Goal: Task Accomplishment & Management: Use online tool/utility

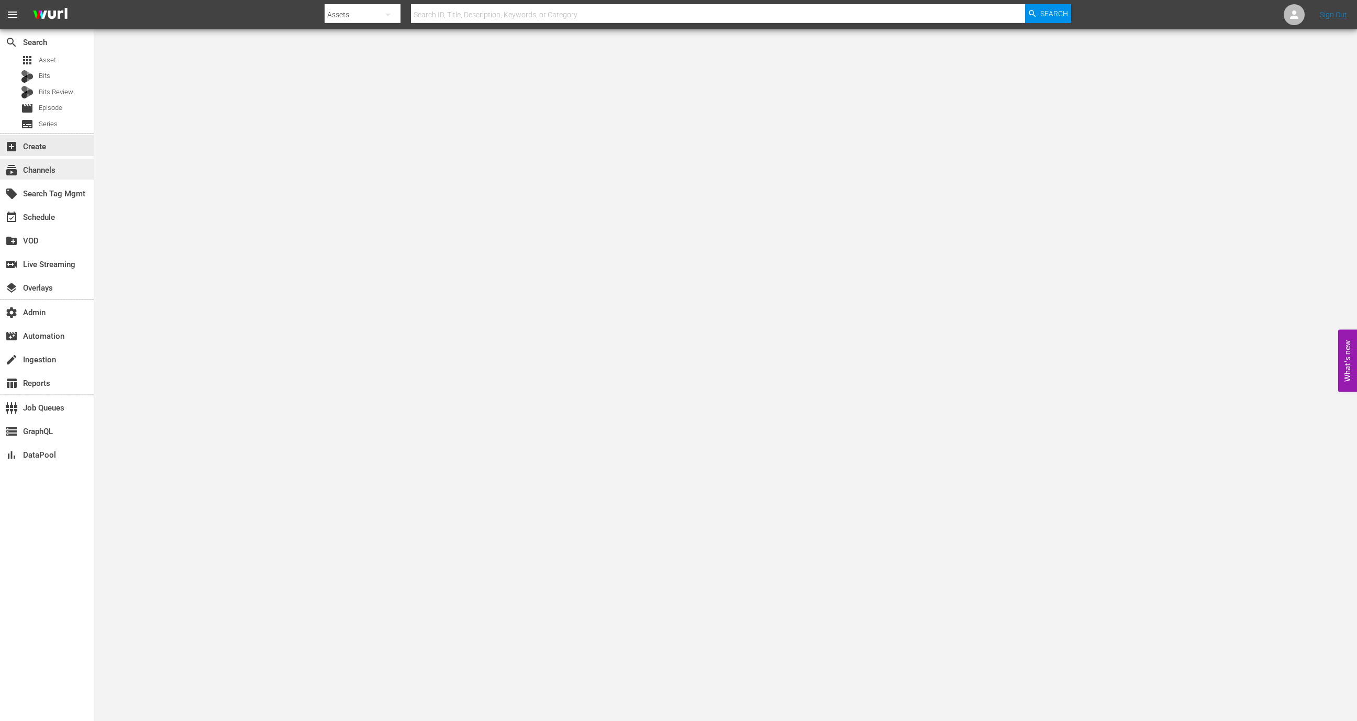
click at [46, 177] on div "subscriptions Channels" at bounding box center [47, 169] width 94 height 21
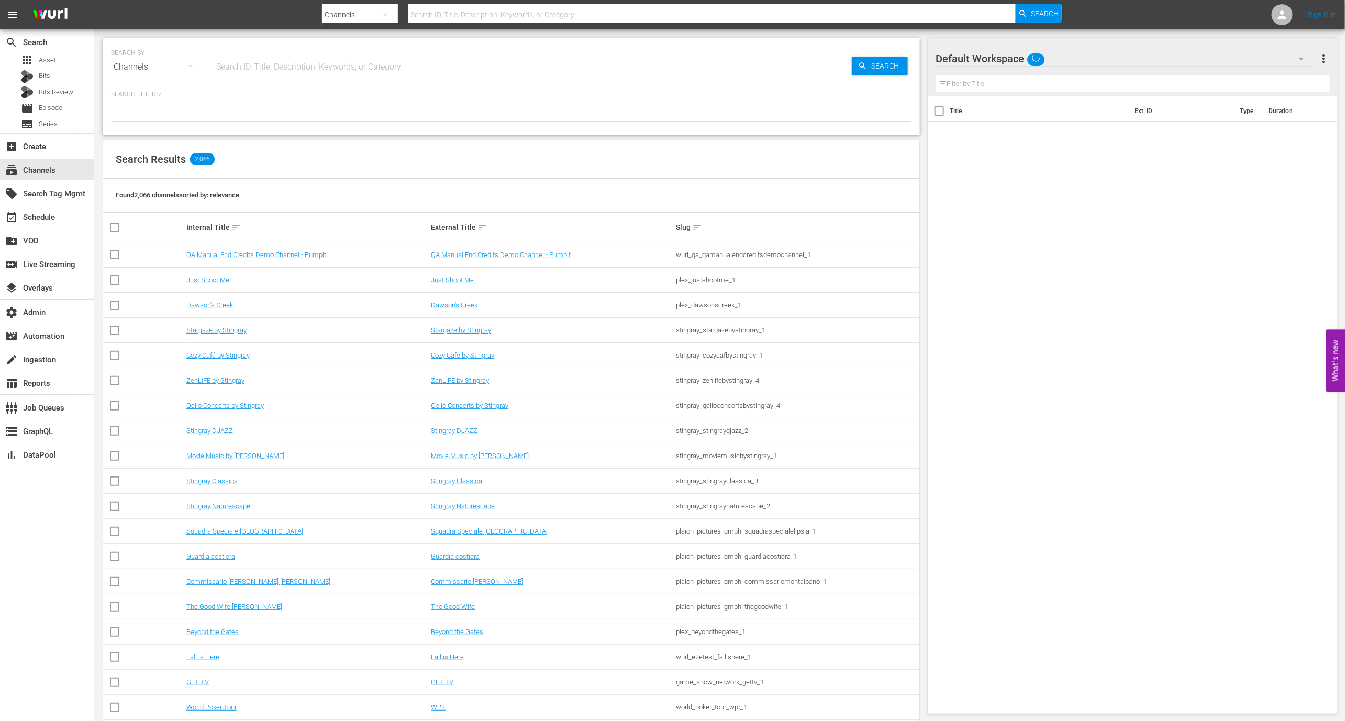
click at [250, 69] on input "text" at bounding box center [533, 66] width 638 height 25
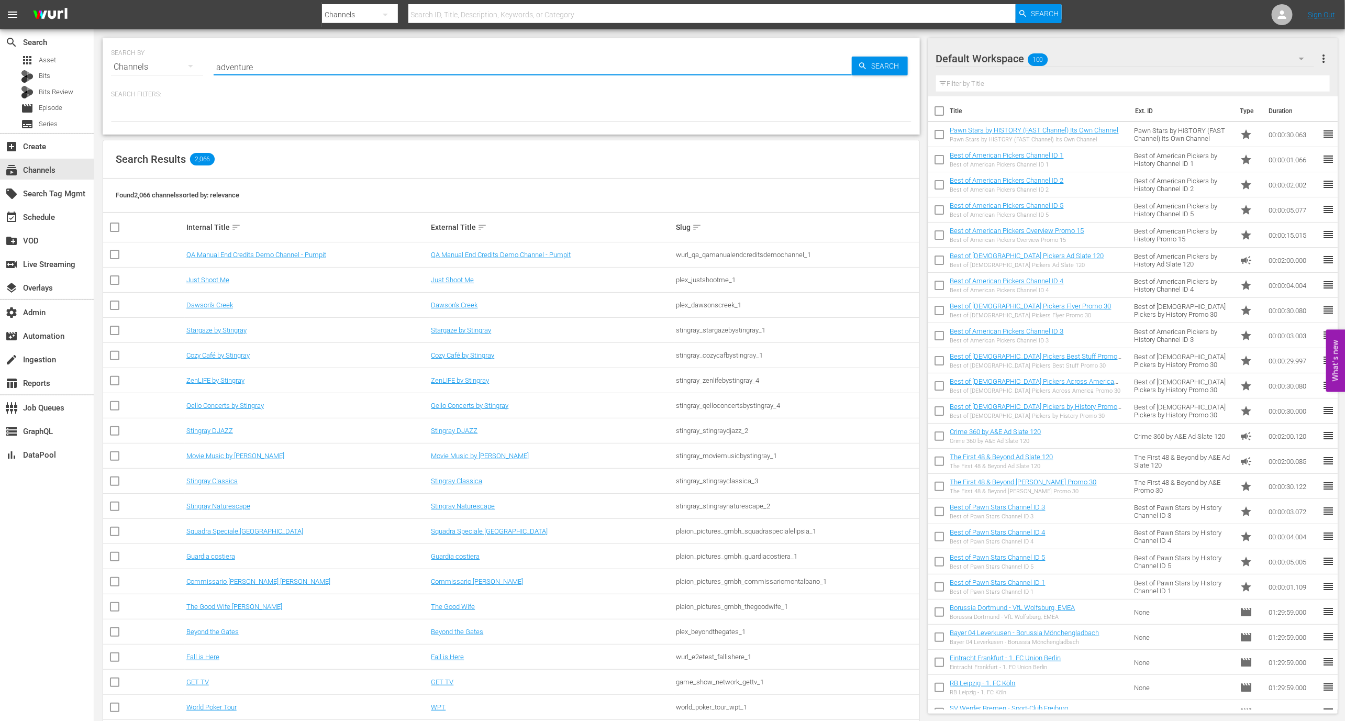
type input "adventure"
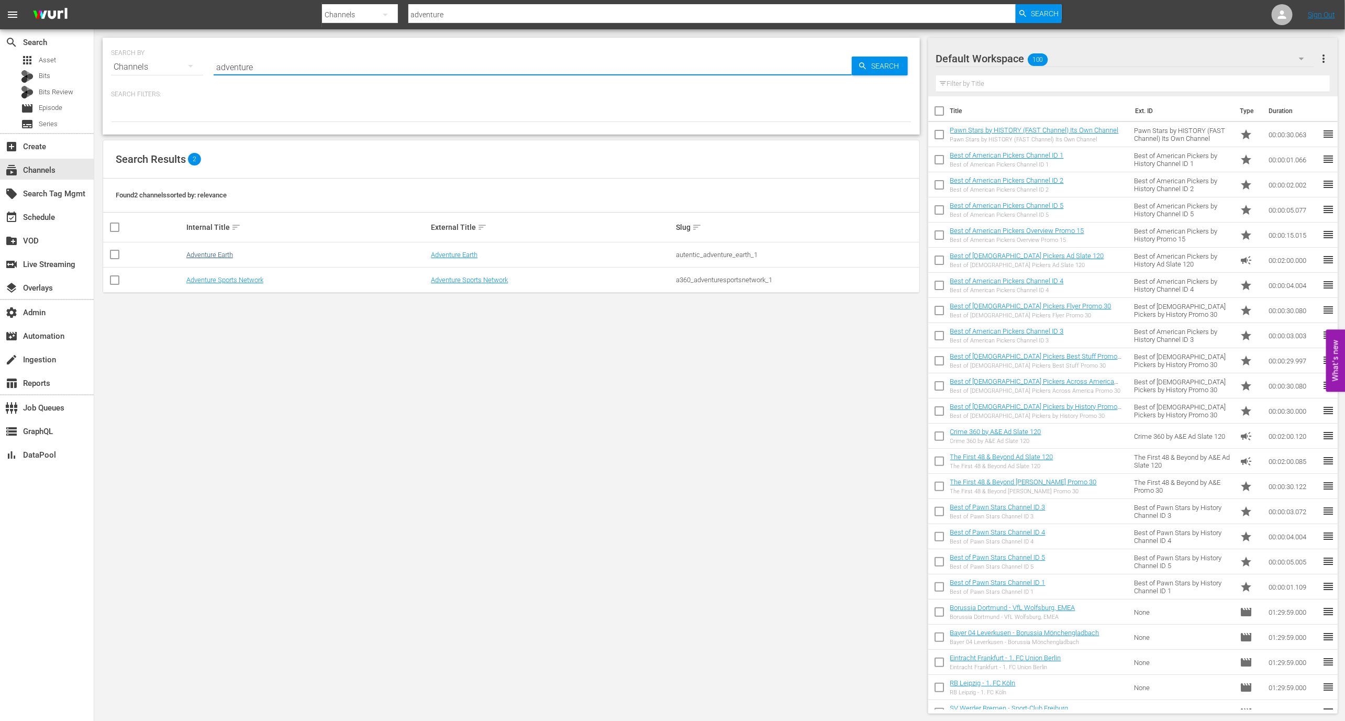
type input "adventure"
click at [222, 256] on link "Adventure Earth" at bounding box center [209, 255] width 47 height 8
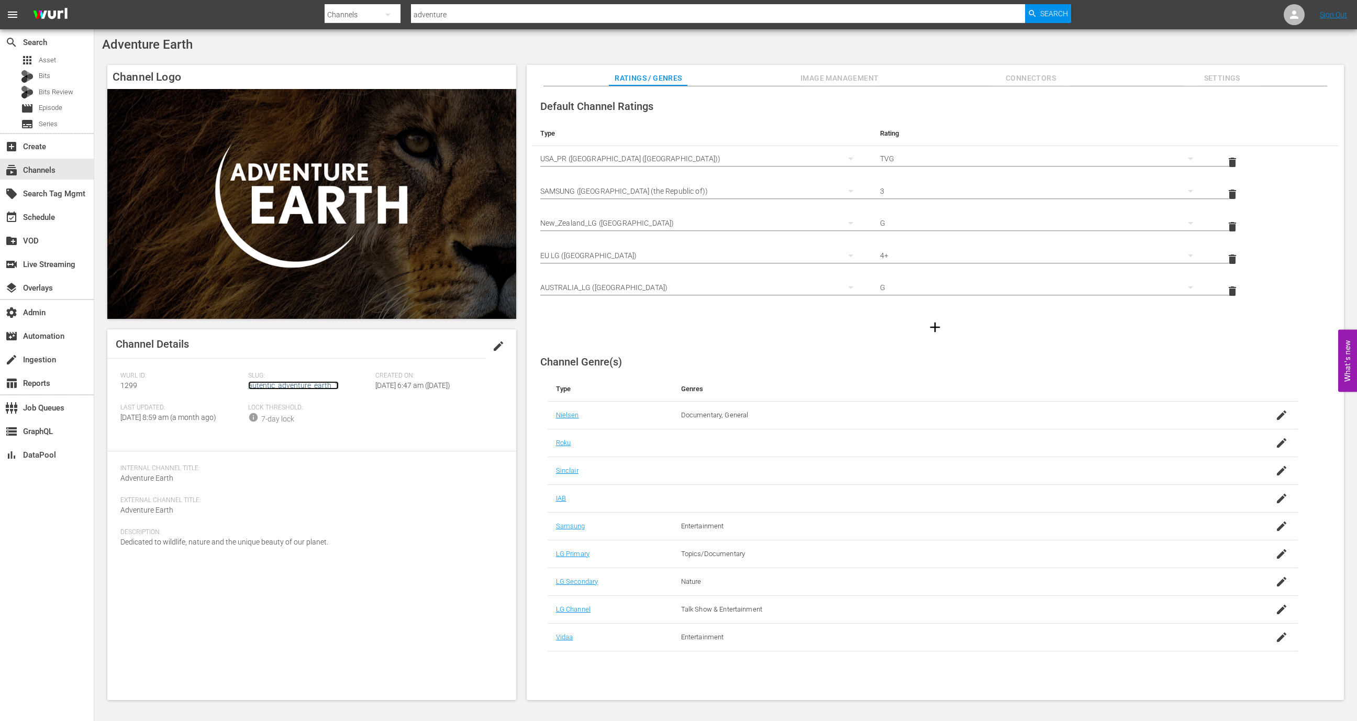
click at [288, 387] on link "autentic_adventure_earth_1" at bounding box center [293, 385] width 91 height 8
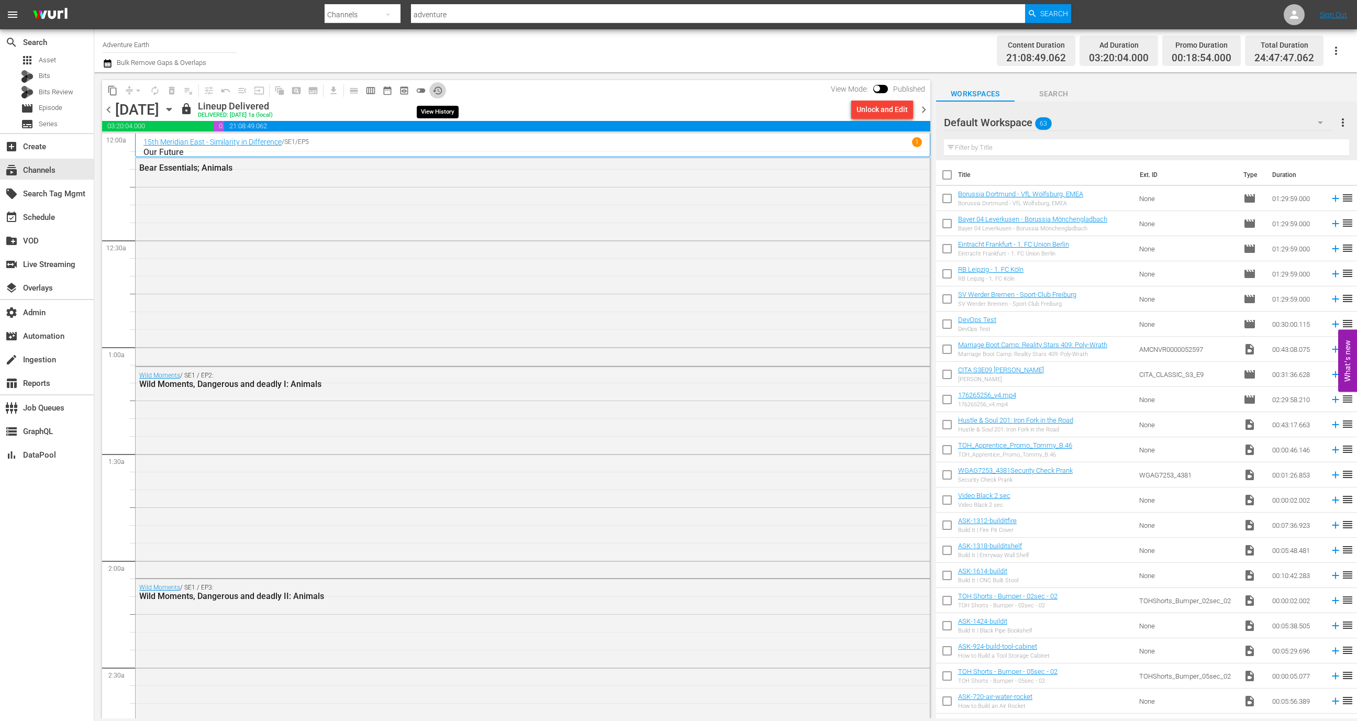
click at [440, 89] on span "history_outlined" at bounding box center [437, 90] width 10 height 10
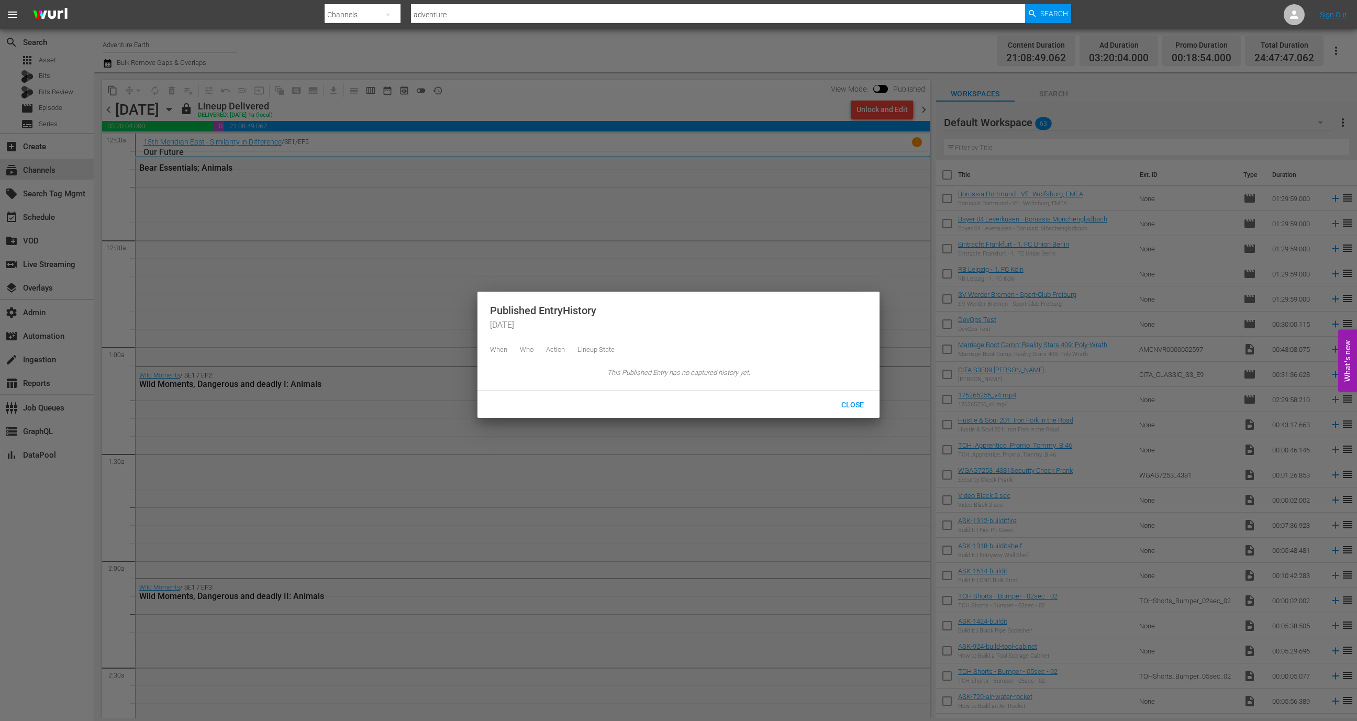
click at [576, 108] on div at bounding box center [678, 360] width 1357 height 721
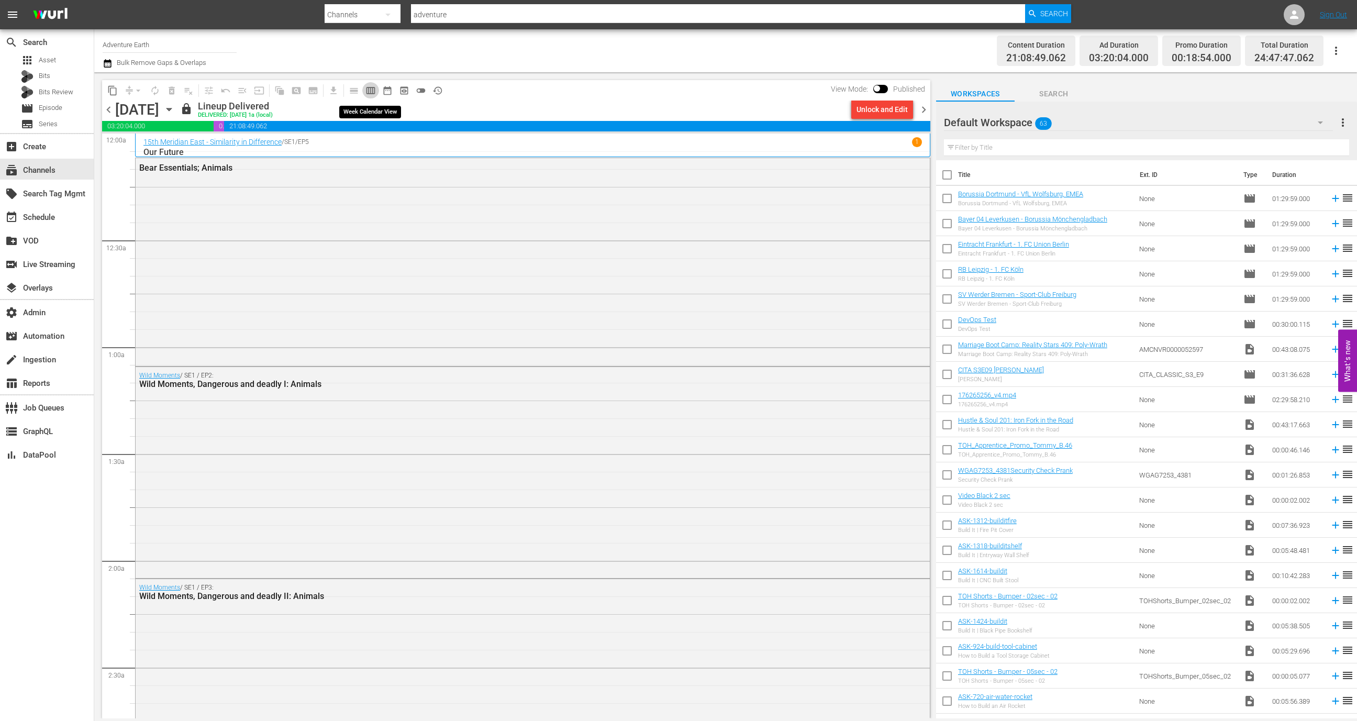
click at [371, 92] on span "calendar_view_week_outlined" at bounding box center [370, 90] width 10 height 10
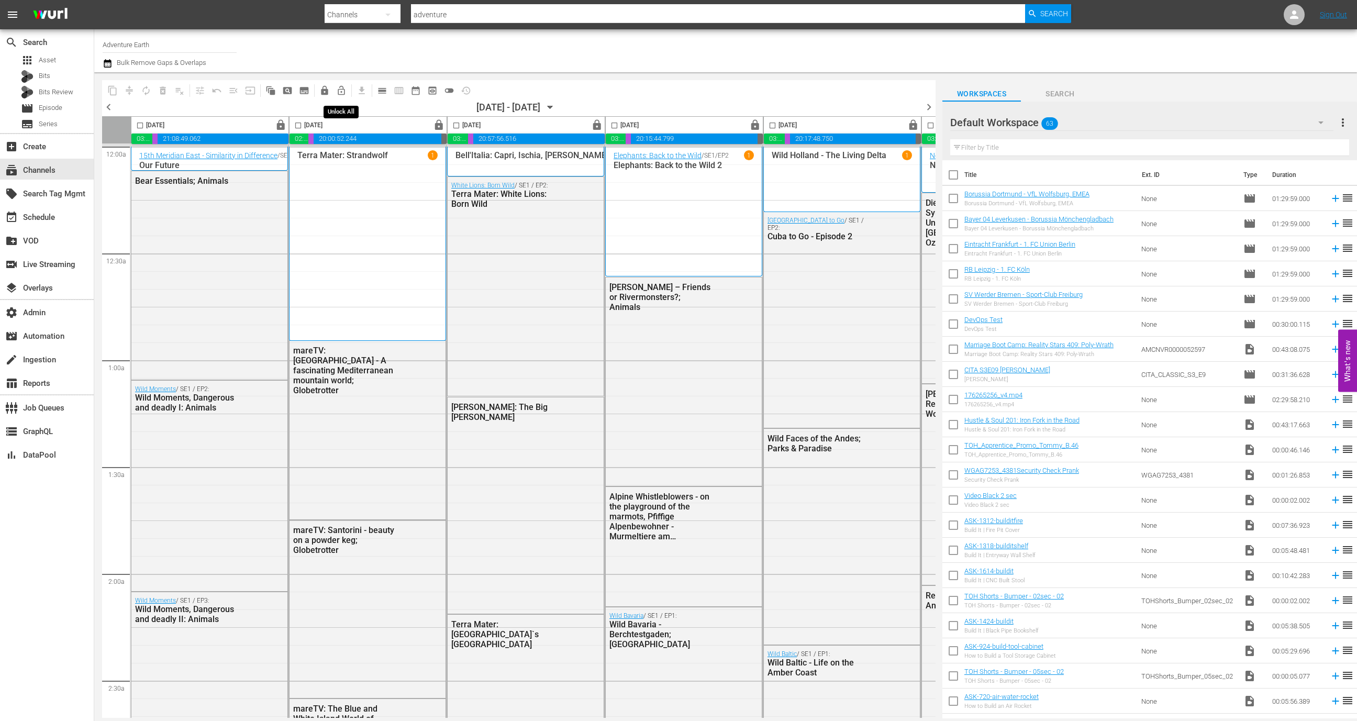
click at [340, 89] on span "lock_open_outlined" at bounding box center [341, 90] width 10 height 10
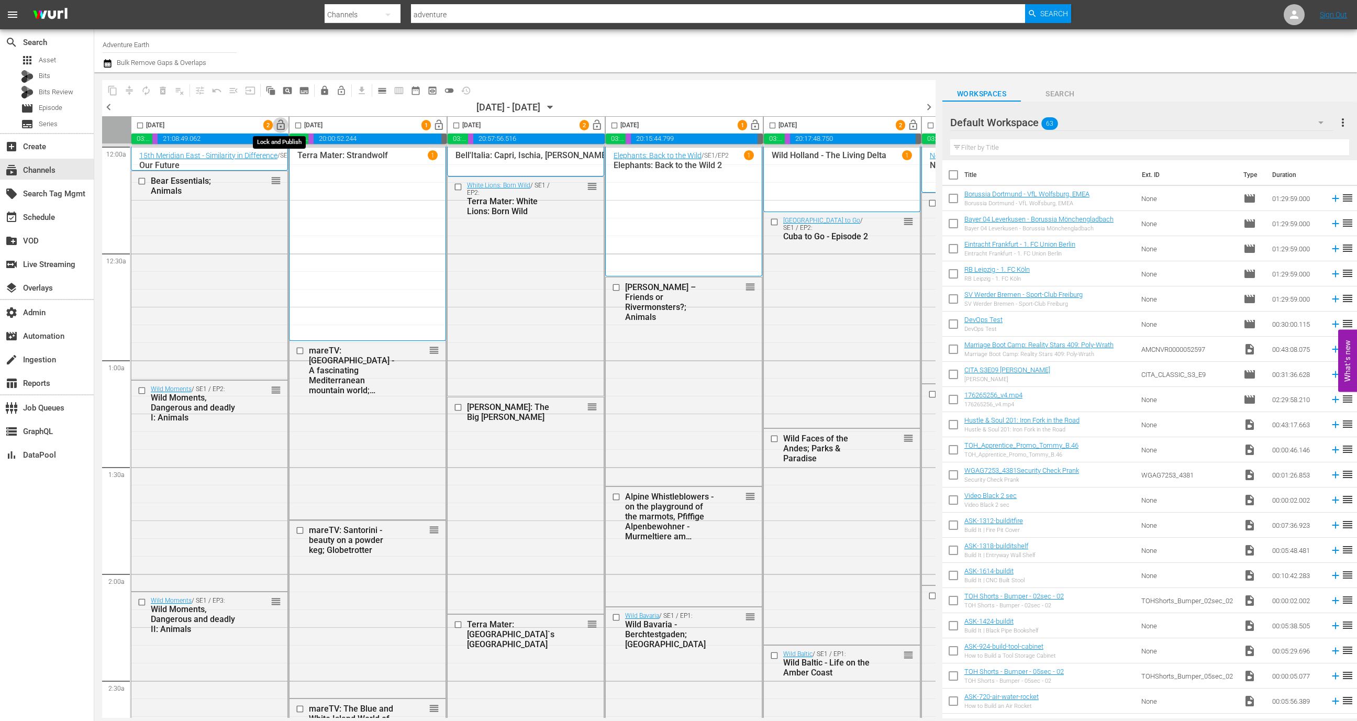
click at [280, 128] on span "lock_open" at bounding box center [281, 125] width 12 height 12
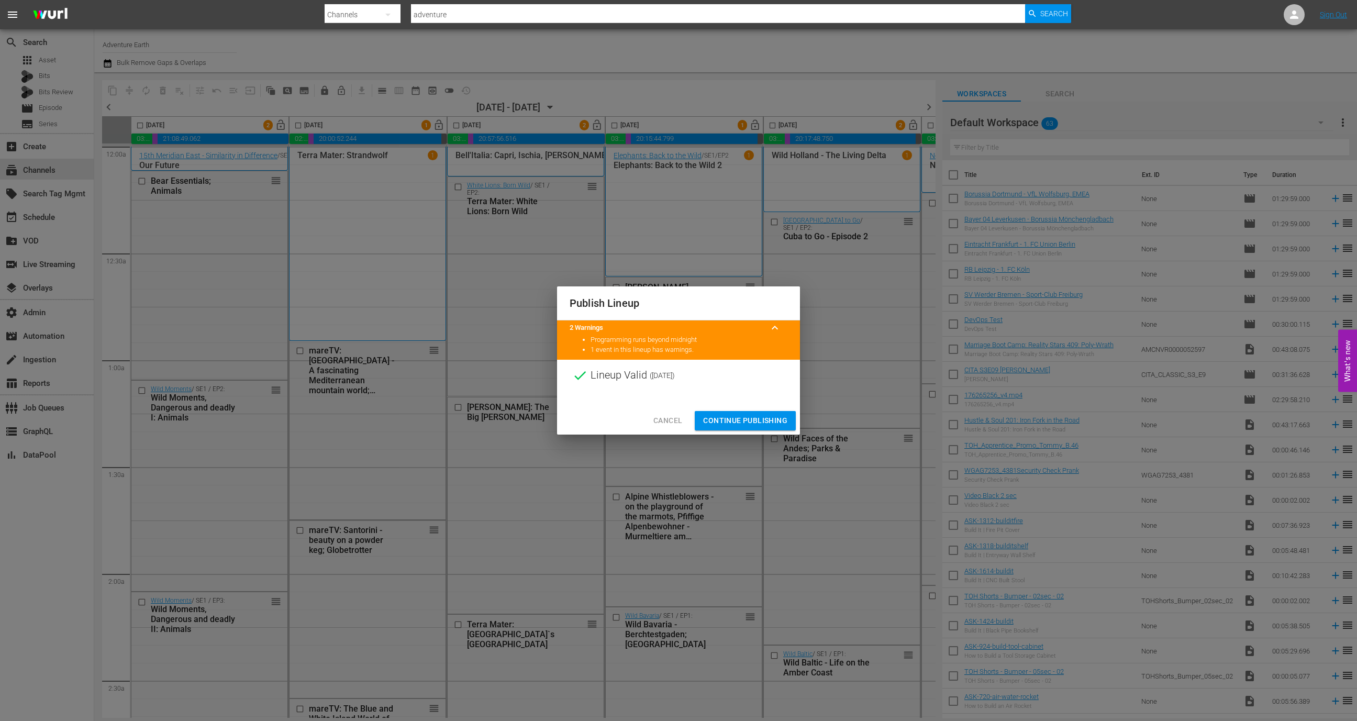
click at [735, 416] on span "Continue Publishing" at bounding box center [745, 420] width 84 height 13
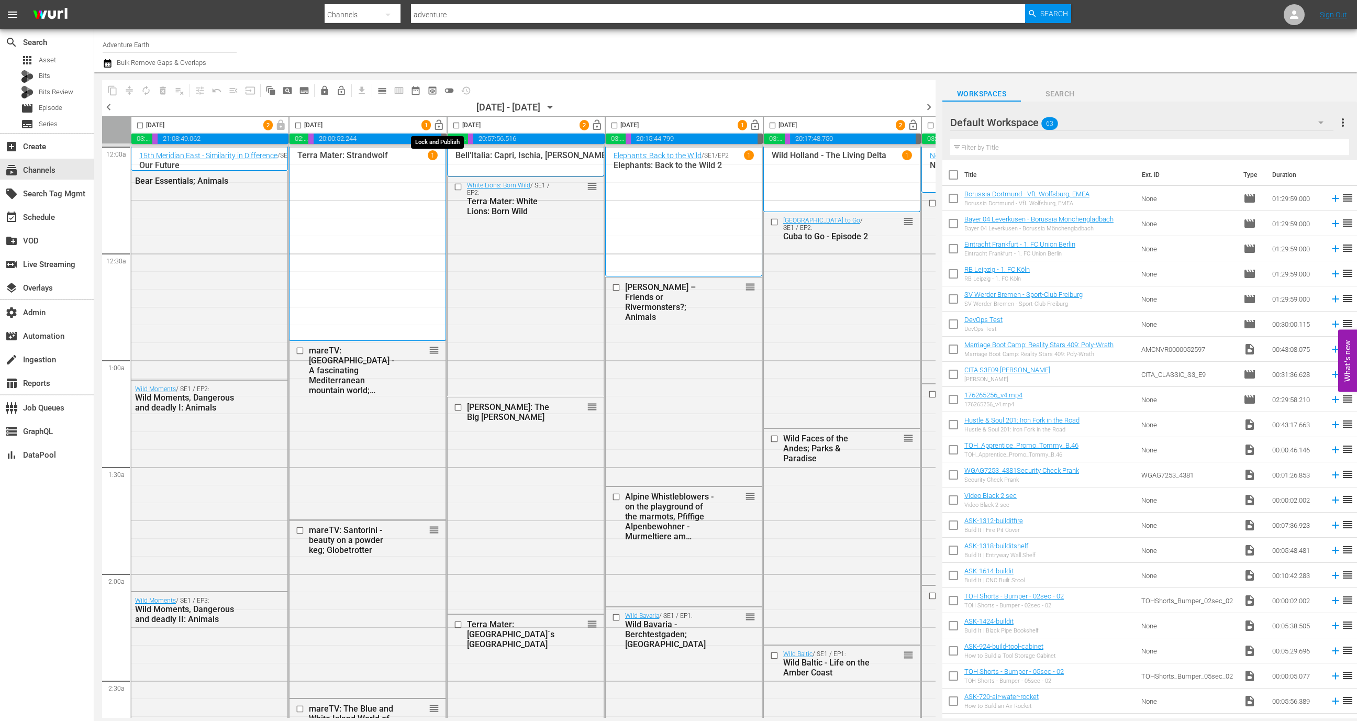
click at [435, 128] on span "lock_open" at bounding box center [439, 125] width 12 height 12
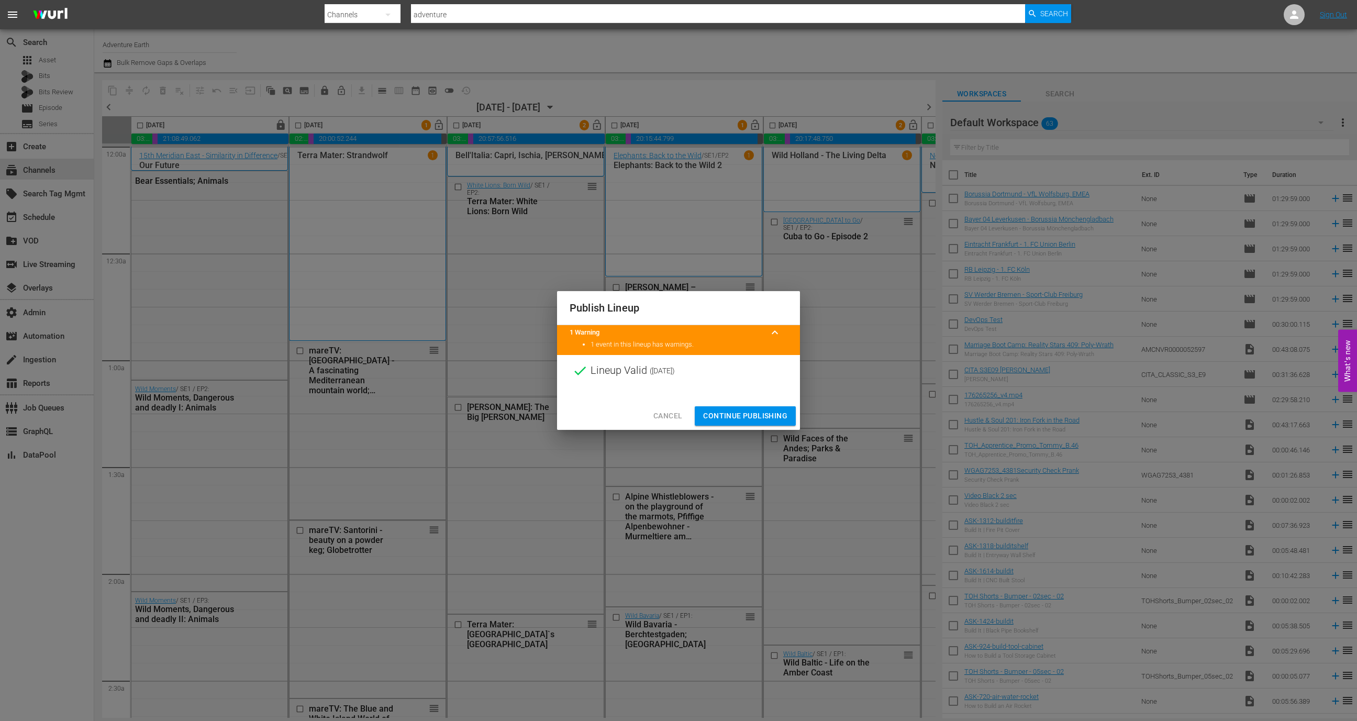
click at [772, 420] on span "Continue Publishing" at bounding box center [745, 415] width 84 height 13
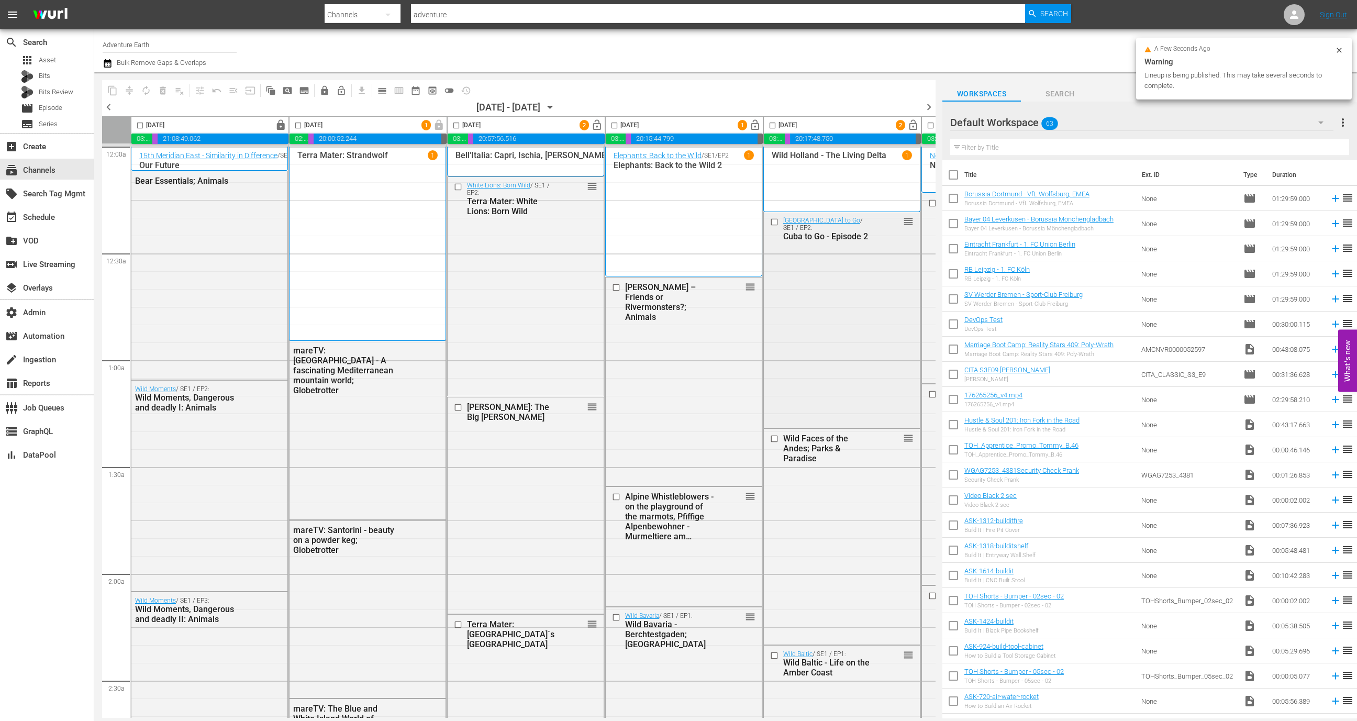
click at [772, 415] on div "Cuba to Go / SE1 / EP2: Cuba to Go - Episode 2 reorder" at bounding box center [842, 318] width 156 height 213
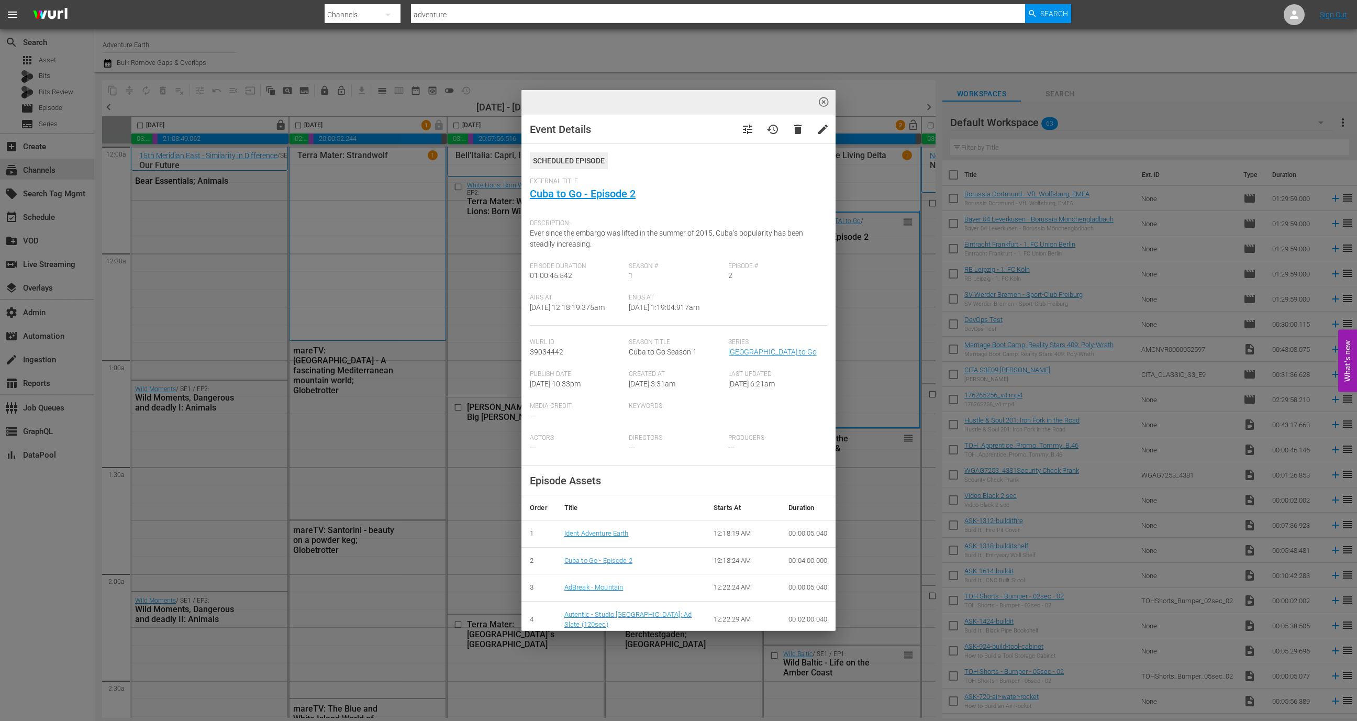
click at [823, 104] on span "highlight_off_icon" at bounding box center [824, 102] width 12 height 12
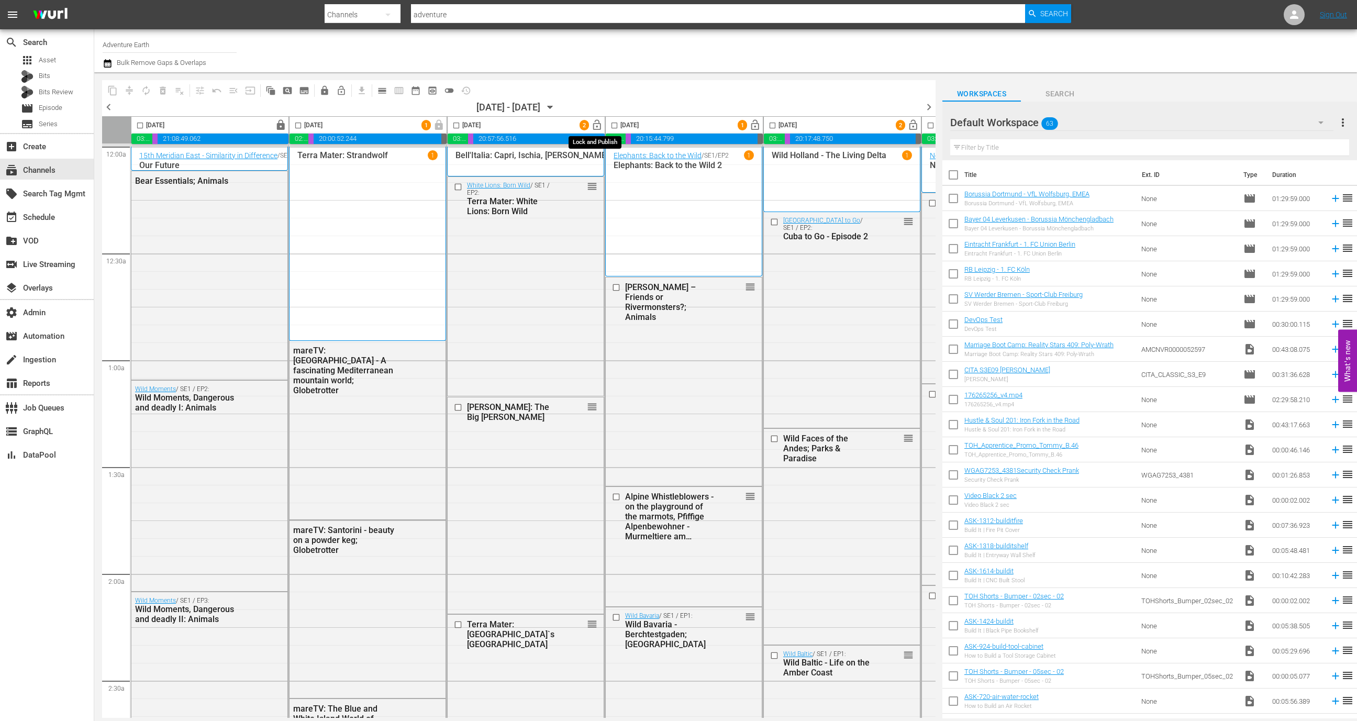
click at [597, 125] on span "lock_open" at bounding box center [597, 125] width 12 height 12
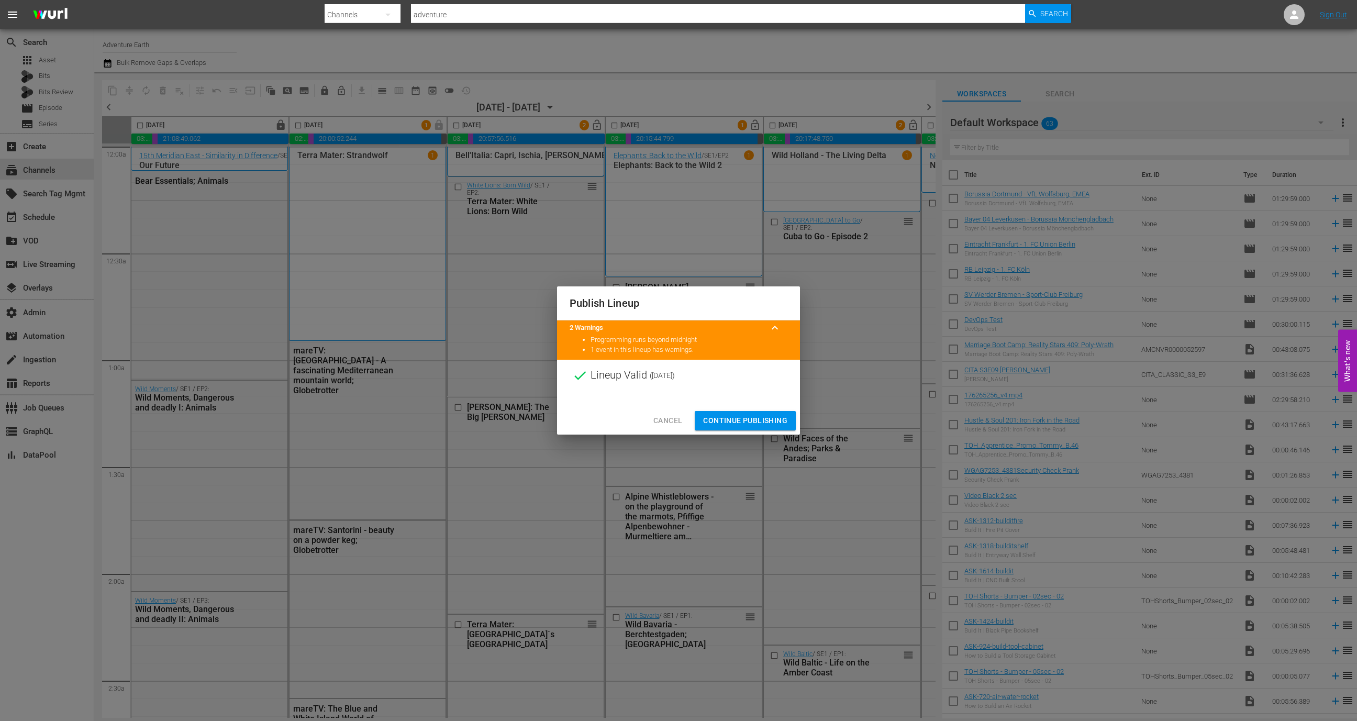
click at [741, 417] on span "Continue Publishing" at bounding box center [745, 420] width 84 height 13
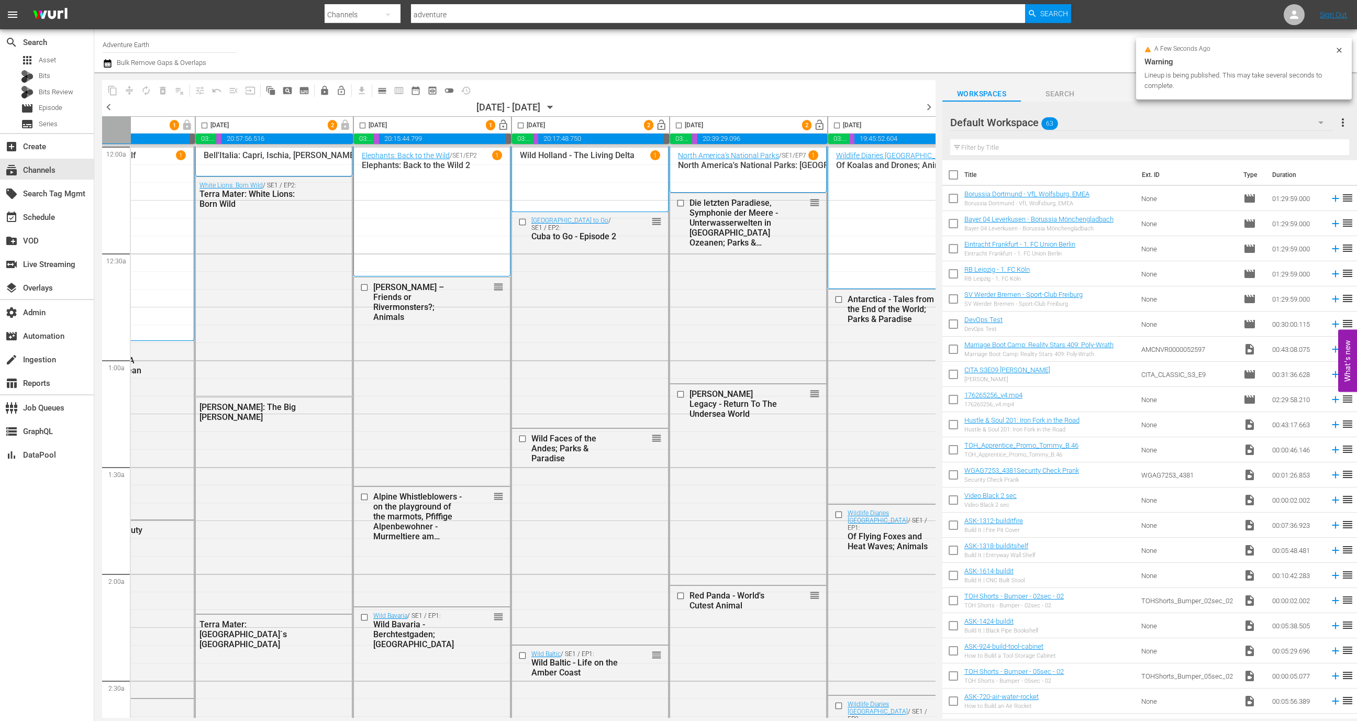
scroll to position [0, 304]
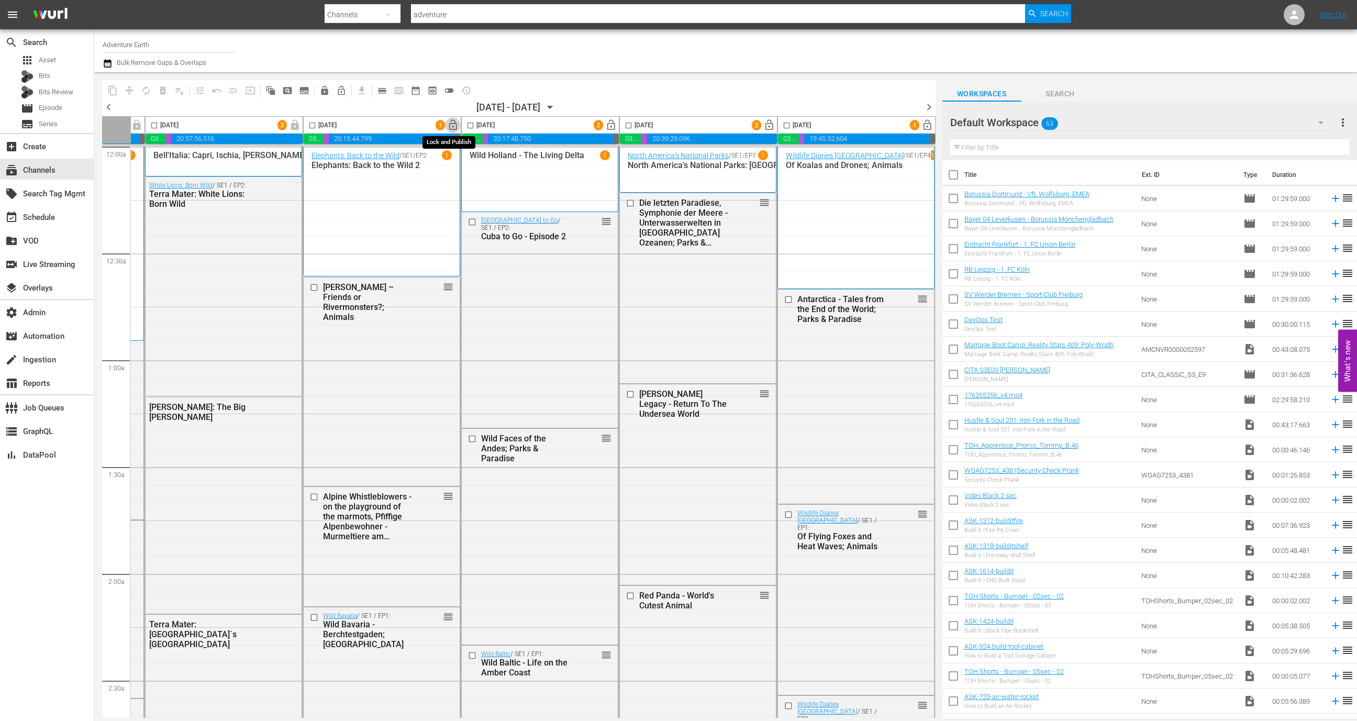
click at [451, 125] on span "lock_open" at bounding box center [453, 125] width 12 height 12
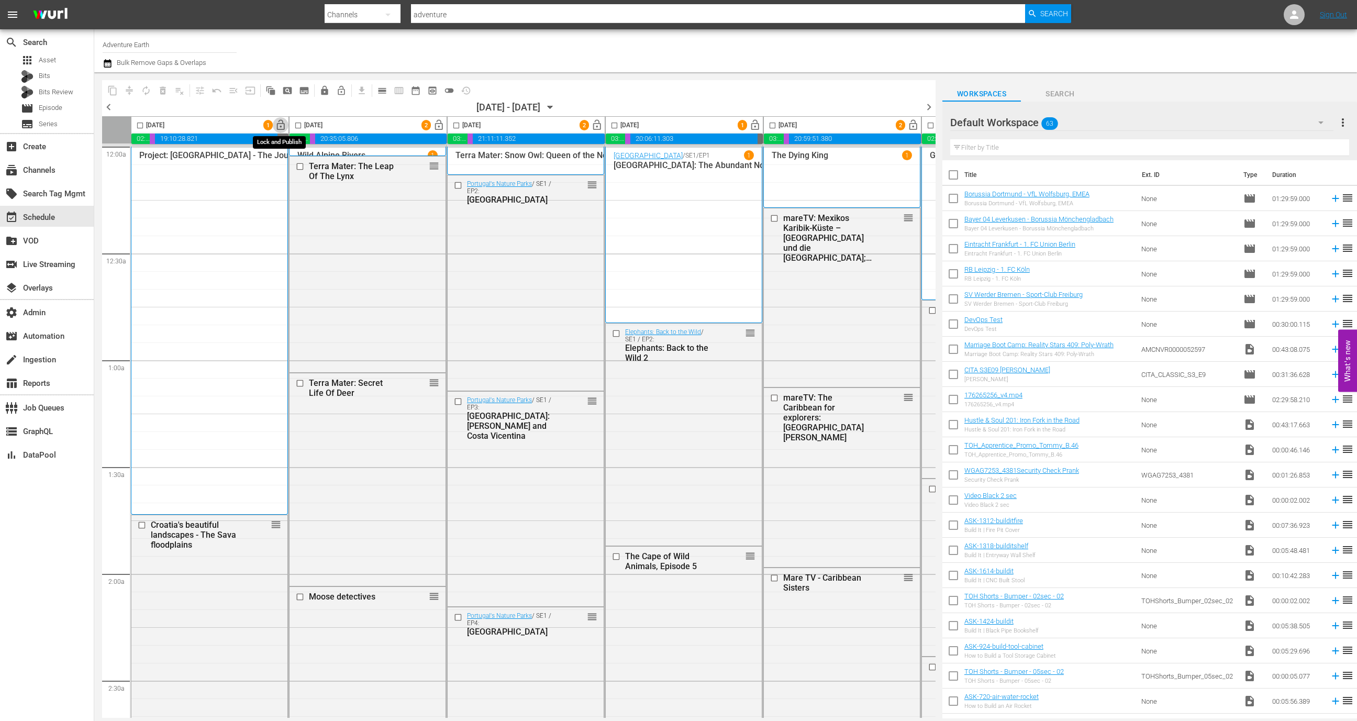
click at [279, 127] on span "lock_open" at bounding box center [281, 125] width 12 height 12
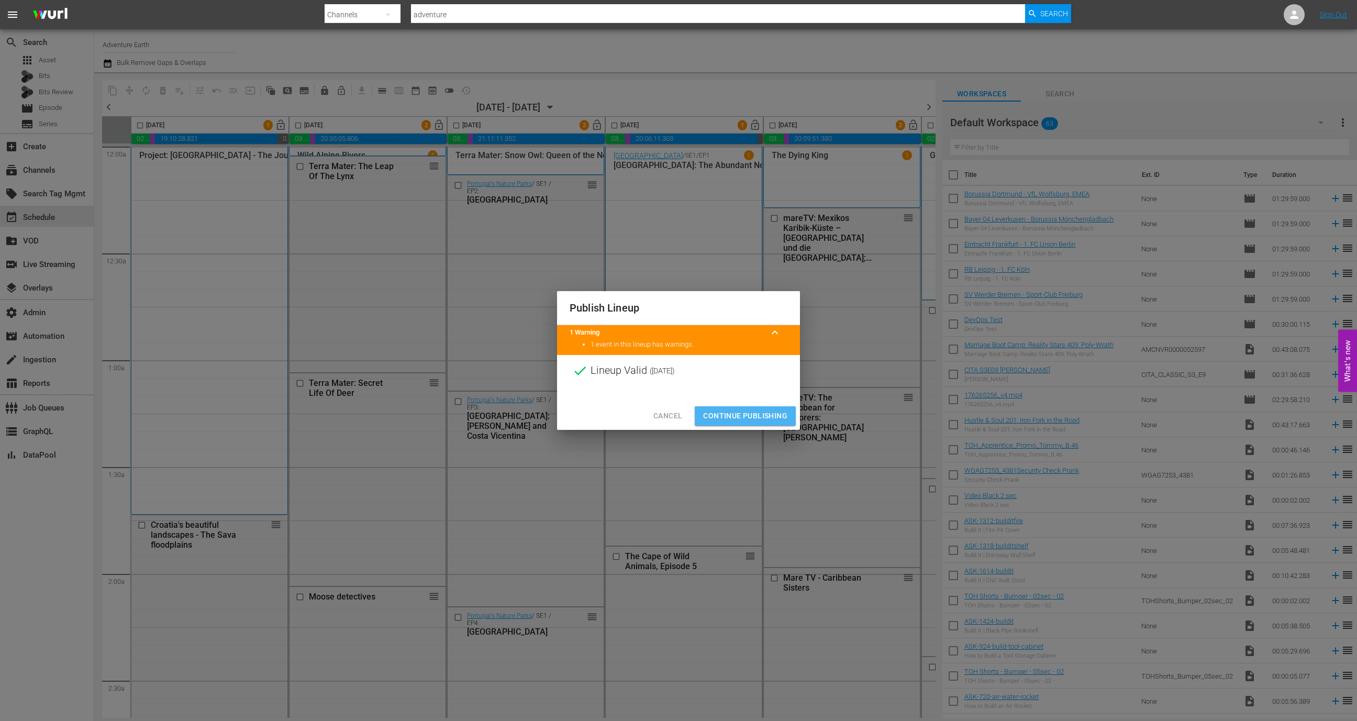
click at [751, 417] on span "Continue Publishing" at bounding box center [745, 415] width 84 height 13
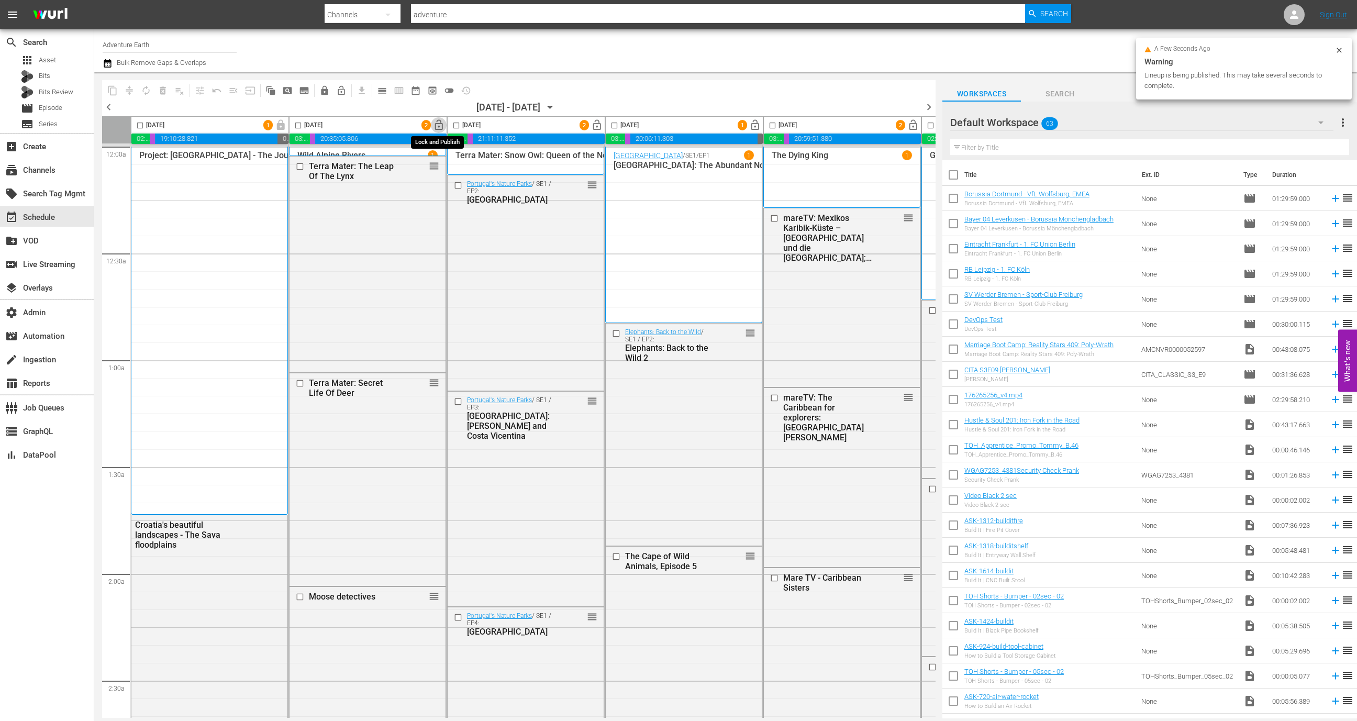
click at [437, 126] on span "lock_open" at bounding box center [439, 125] width 12 height 12
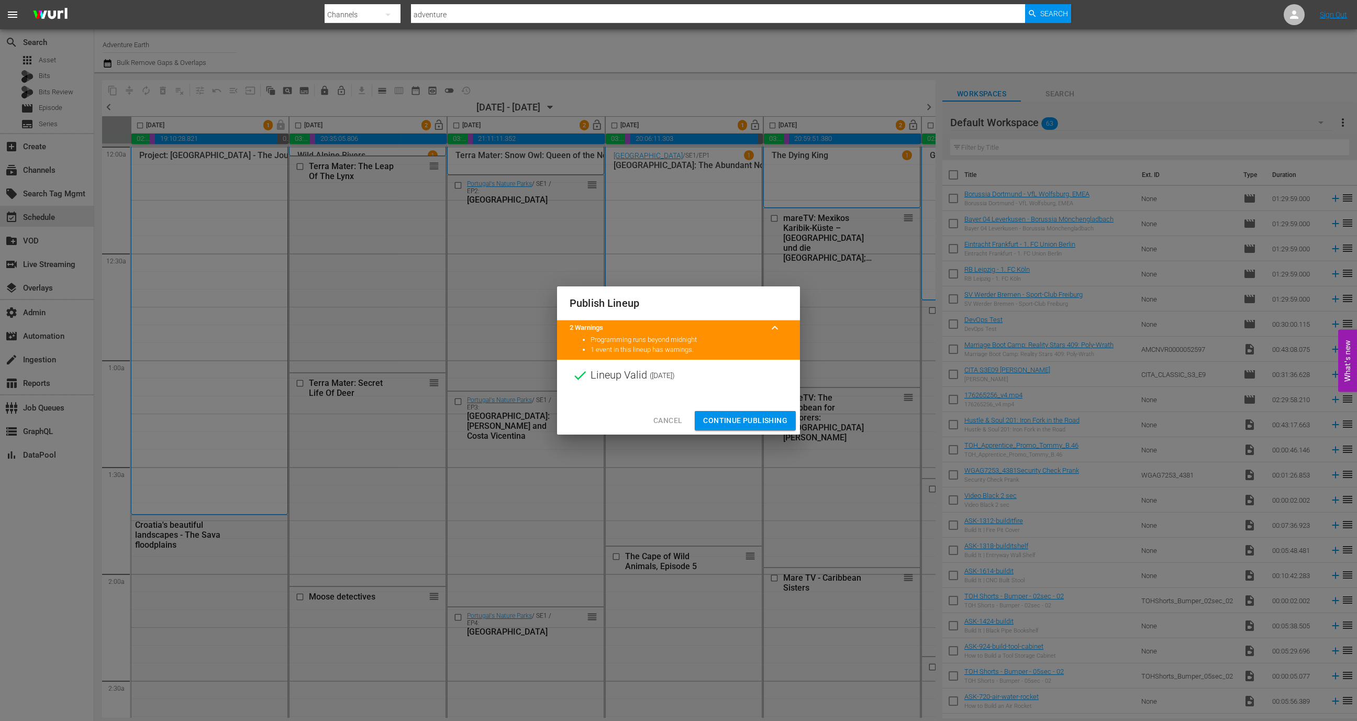
click at [773, 422] on span "Continue Publishing" at bounding box center [745, 420] width 84 height 13
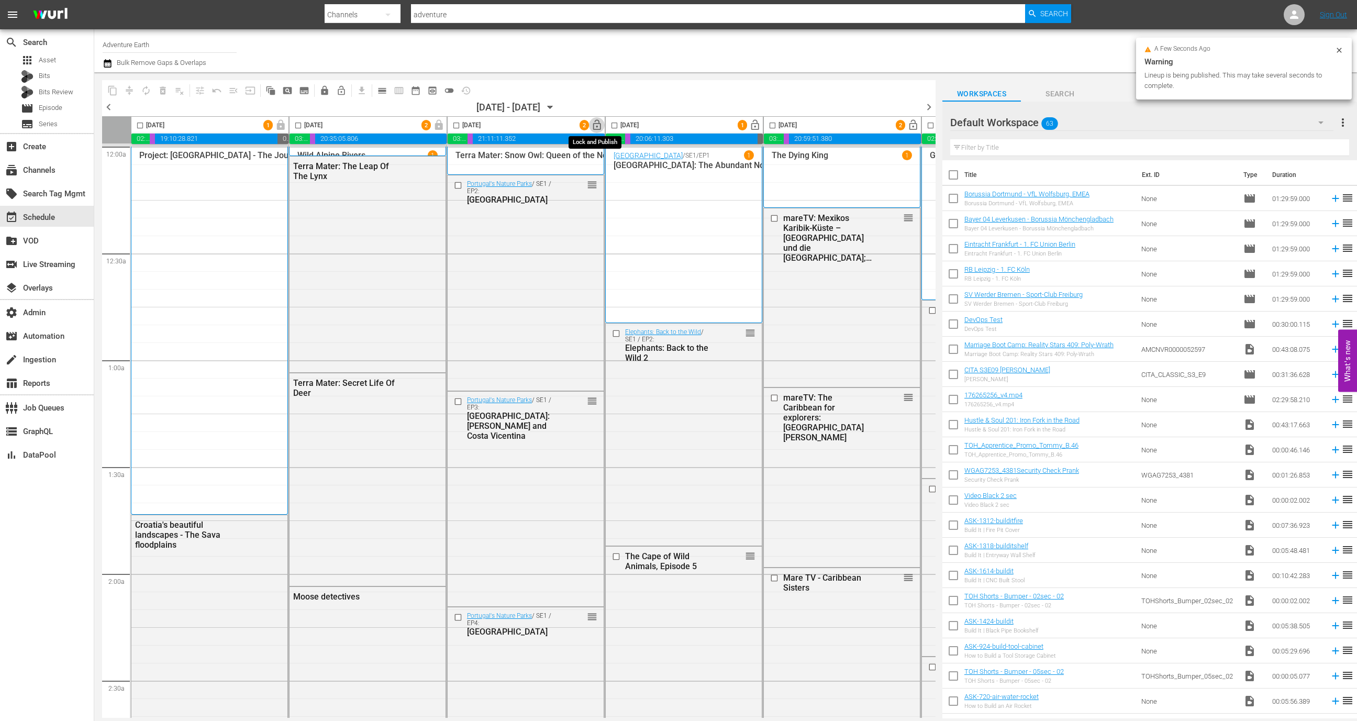
click at [596, 128] on span "lock_open" at bounding box center [597, 125] width 12 height 12
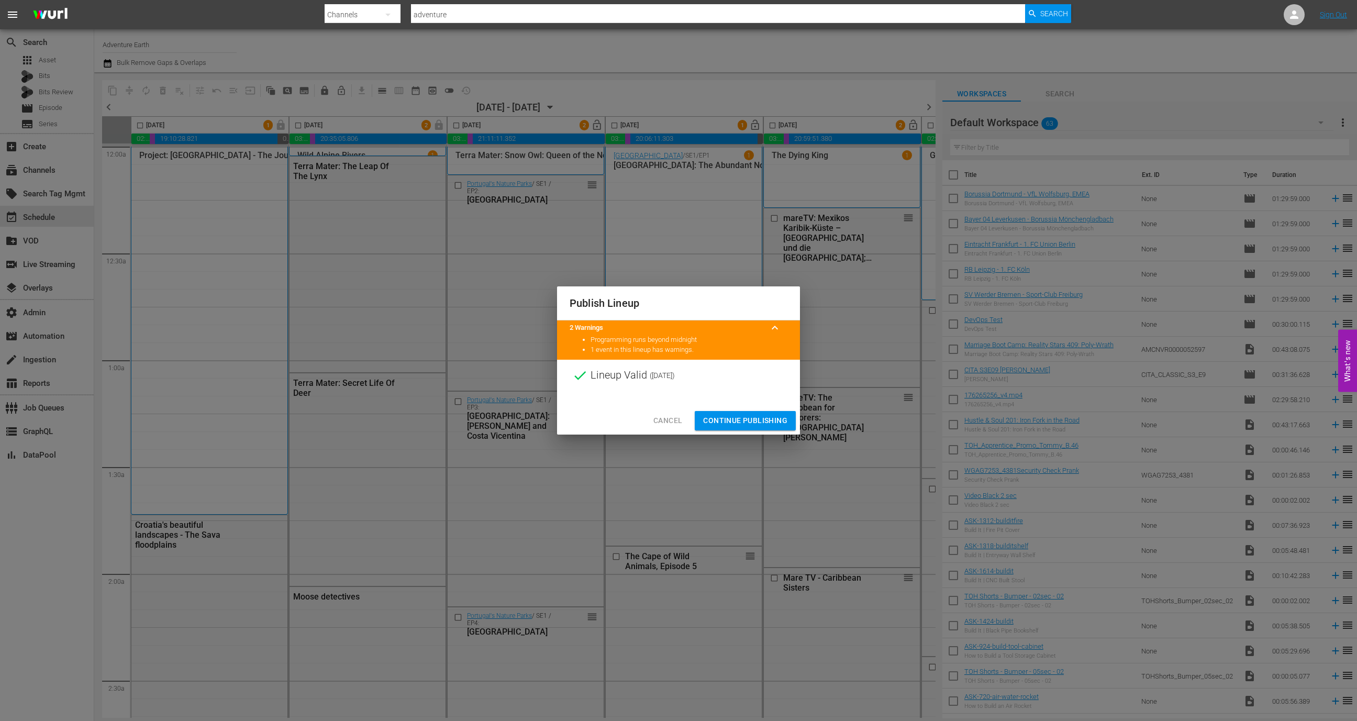
click at [738, 417] on span "Continue Publishing" at bounding box center [745, 420] width 84 height 13
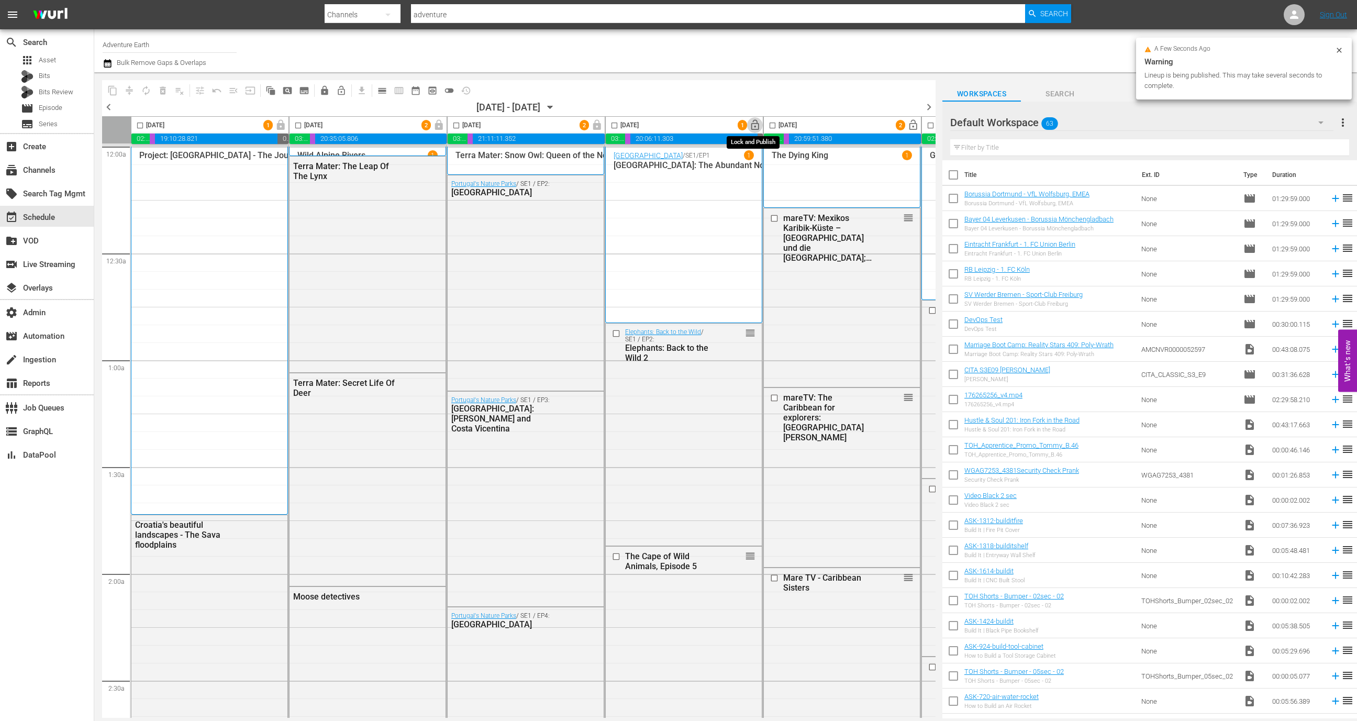
click at [754, 131] on button "lock_open" at bounding box center [755, 125] width 16 height 16
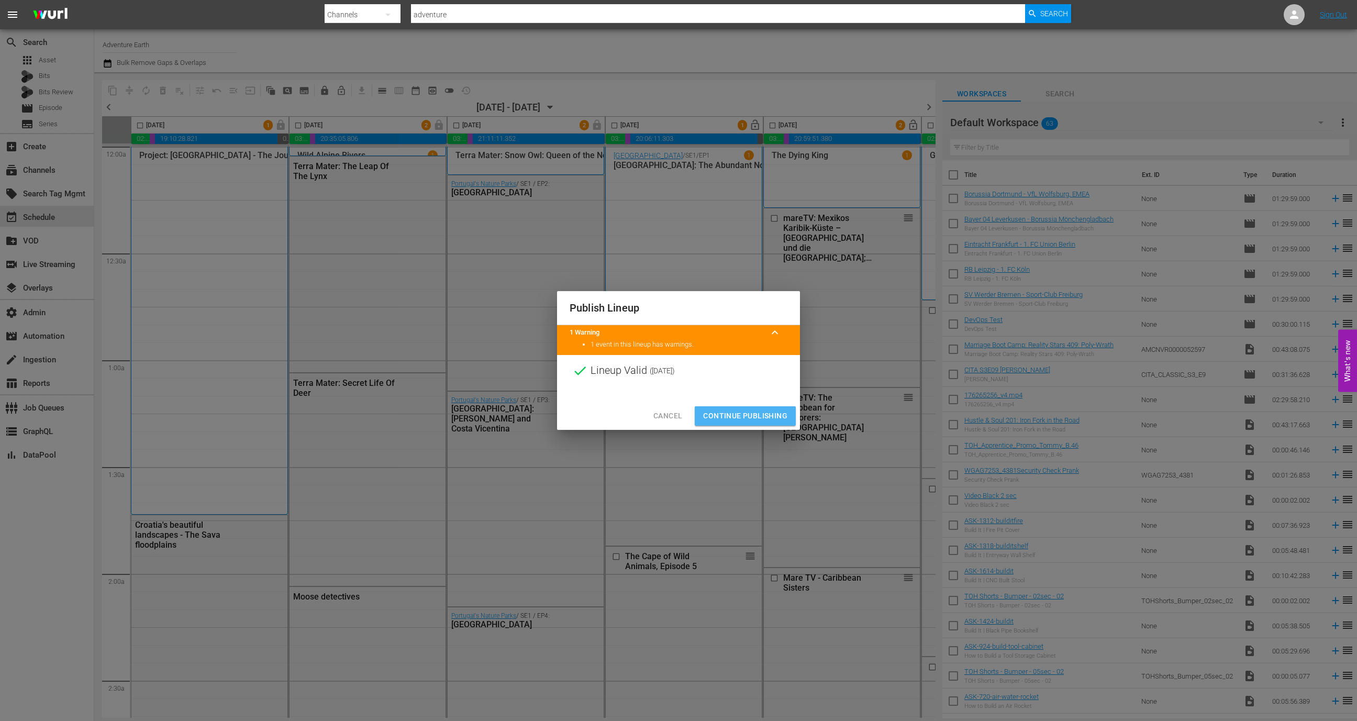
click at [753, 415] on span "Continue Publishing" at bounding box center [745, 415] width 84 height 13
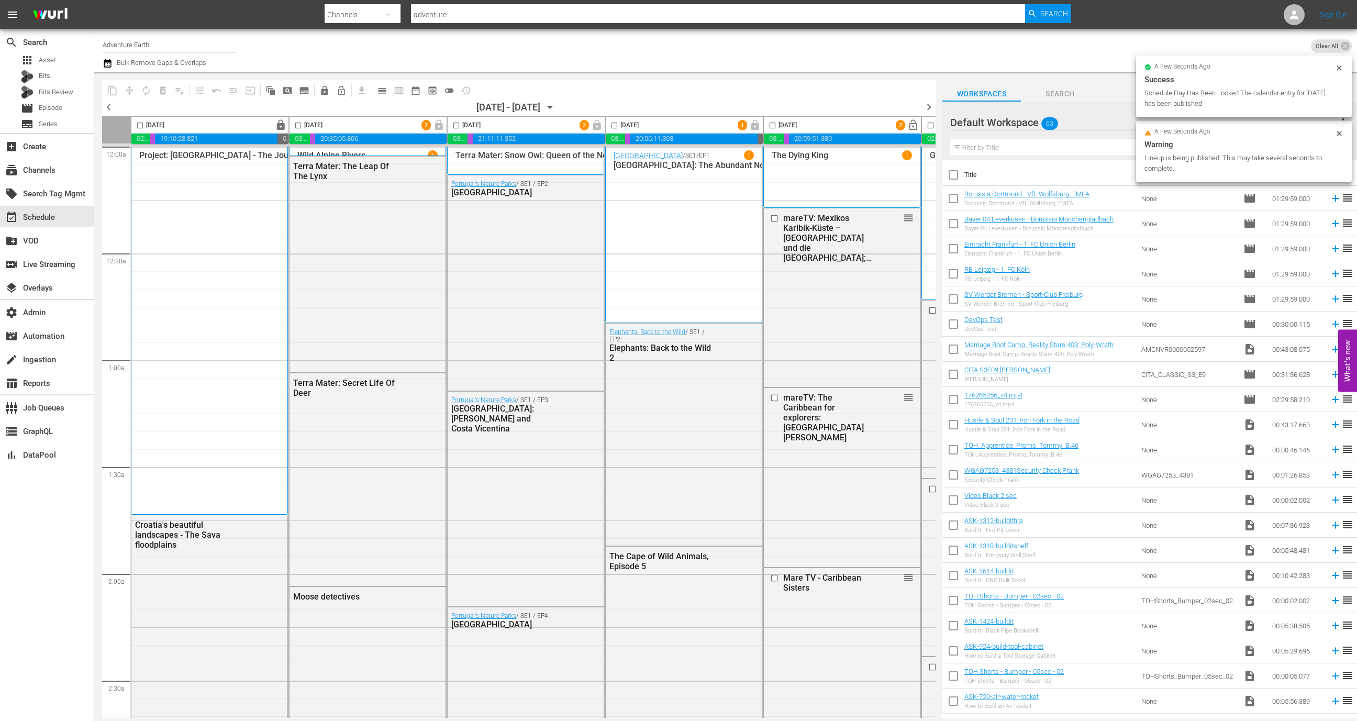
scroll to position [0, 304]
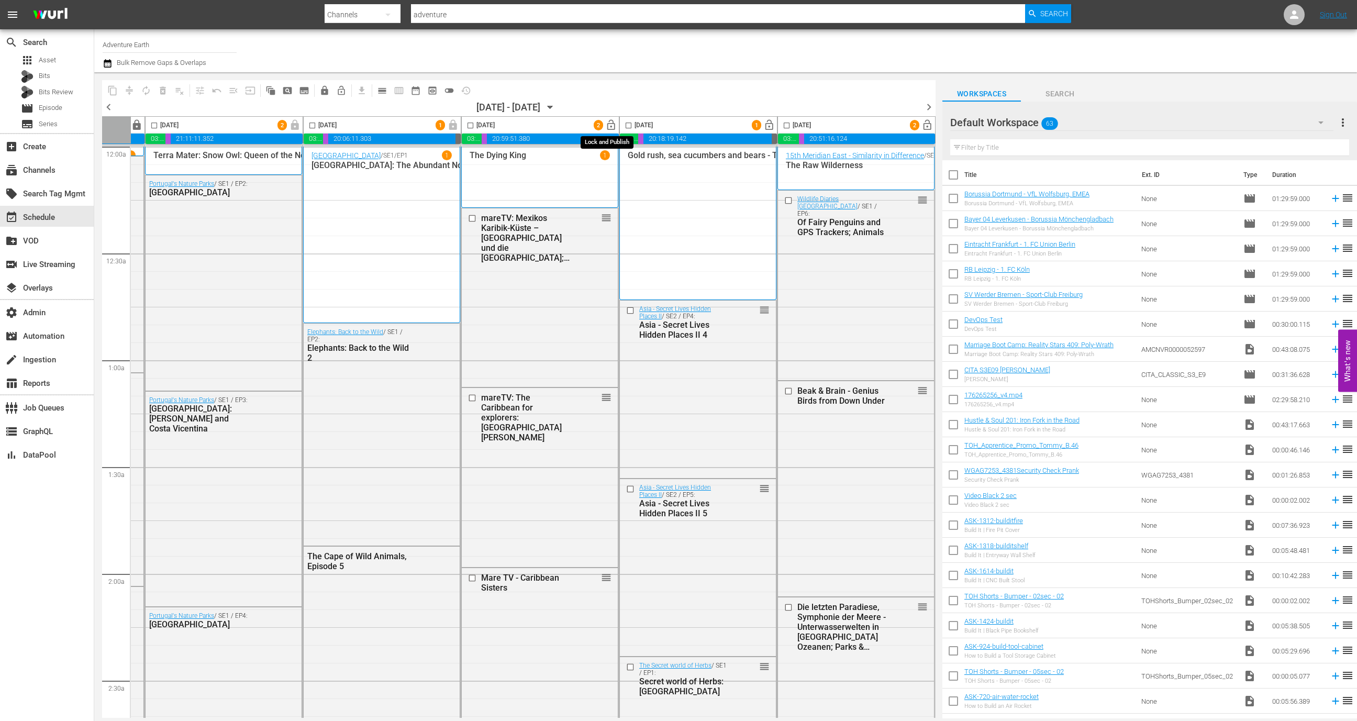
click at [608, 128] on span "lock_open" at bounding box center [611, 125] width 12 height 12
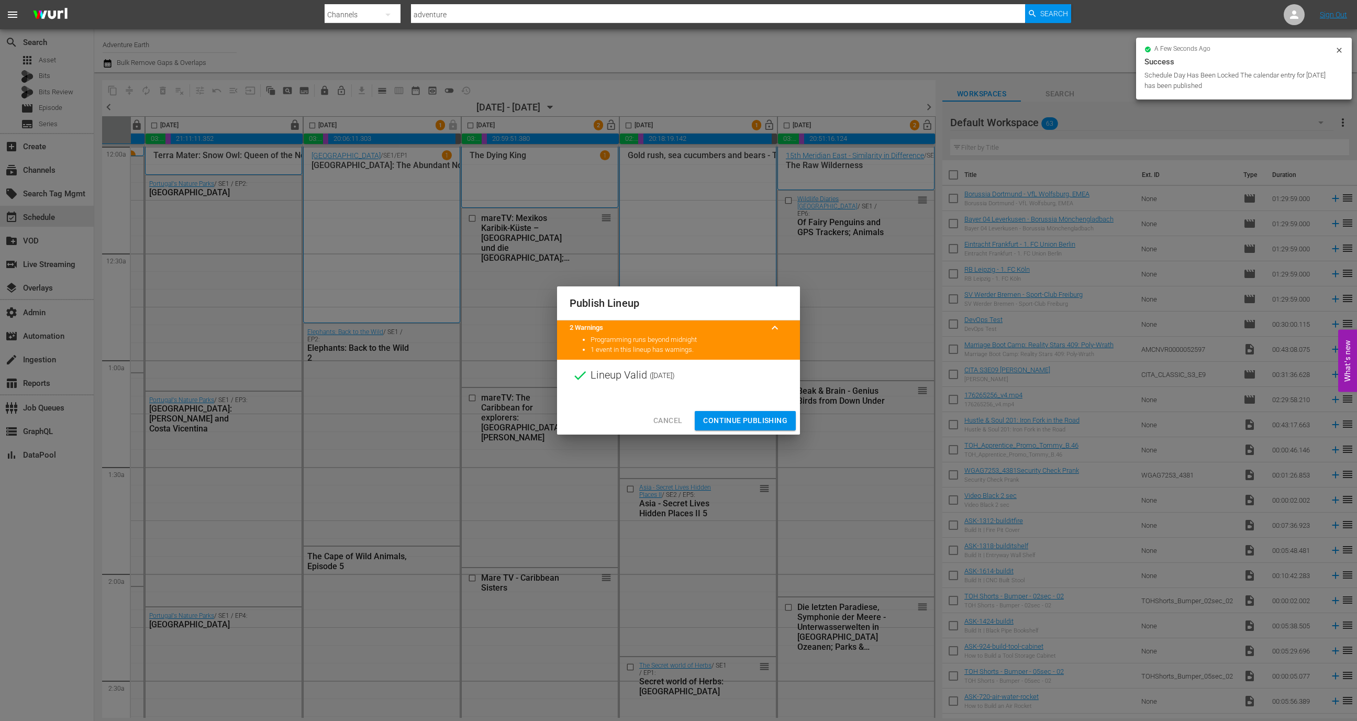
click at [759, 417] on span "Continue Publishing" at bounding box center [745, 420] width 84 height 13
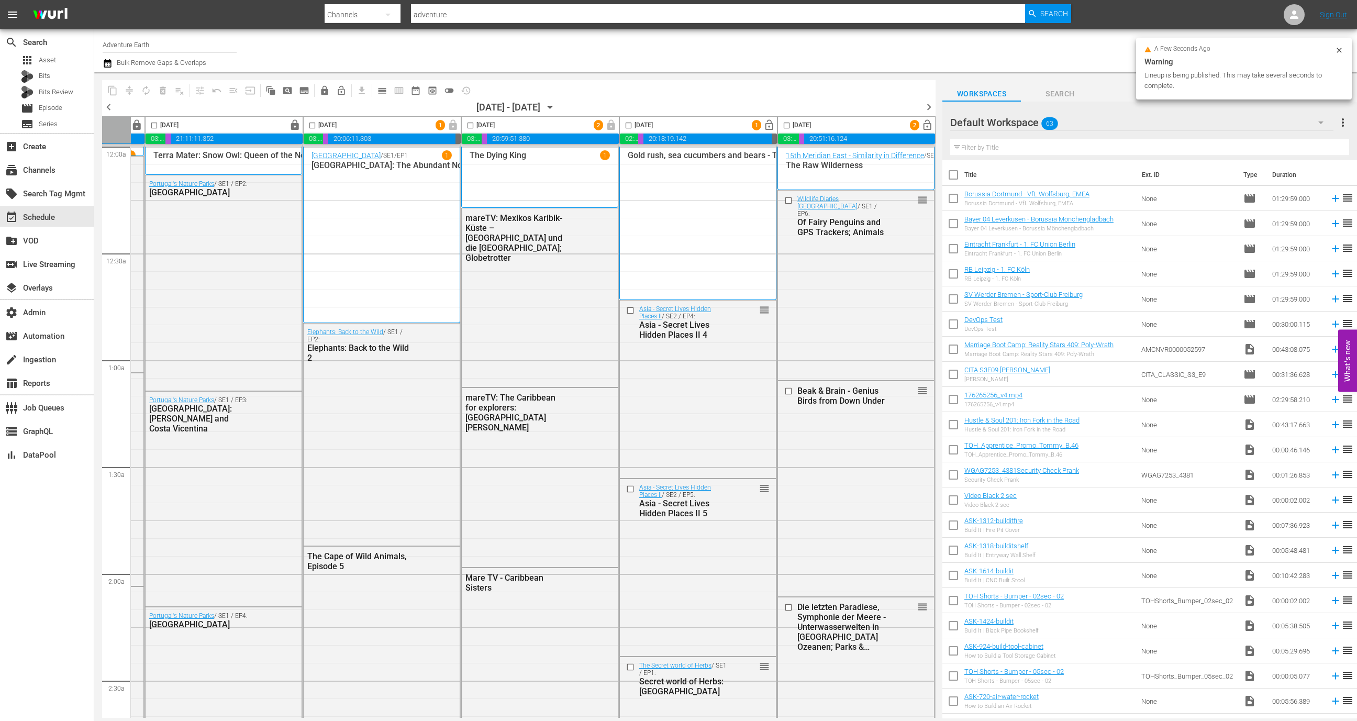
click at [764, 129] on span "lock_open" at bounding box center [769, 125] width 12 height 12
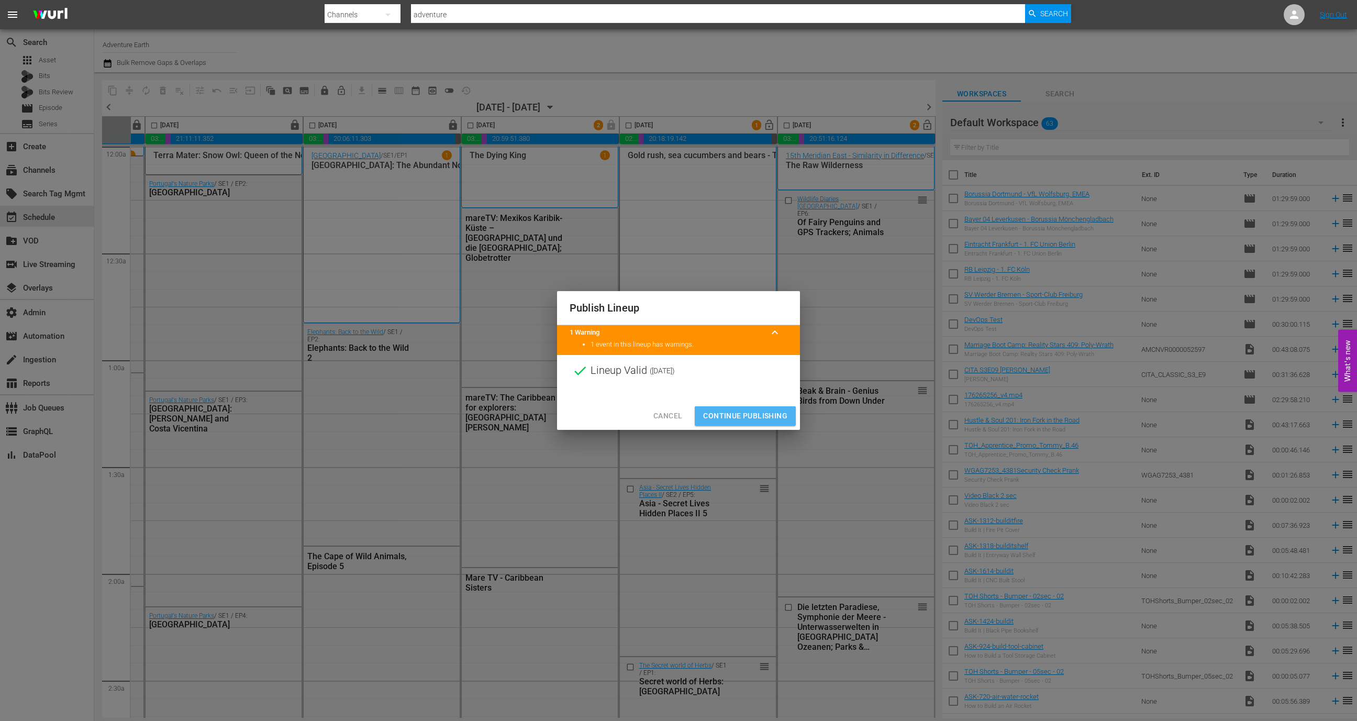
click at [767, 418] on span "Continue Publishing" at bounding box center [745, 415] width 84 height 13
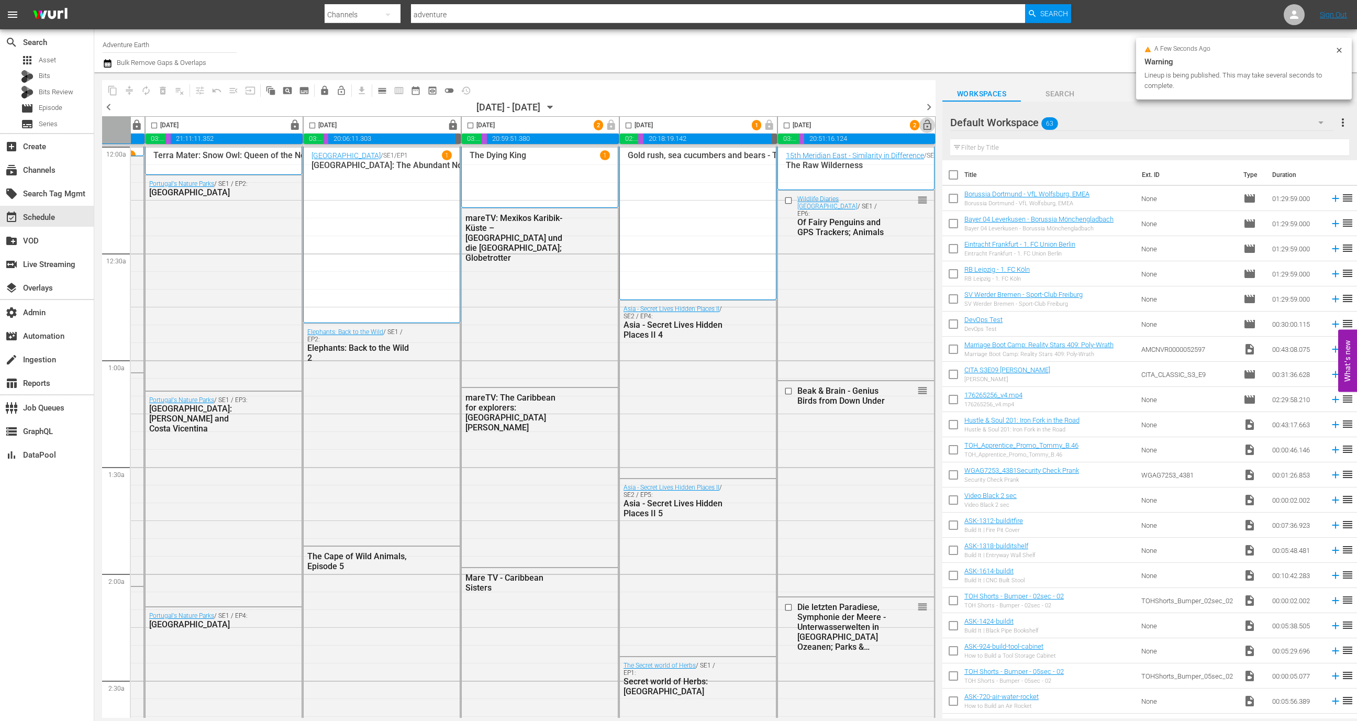
click at [923, 121] on span "lock_open" at bounding box center [927, 125] width 12 height 12
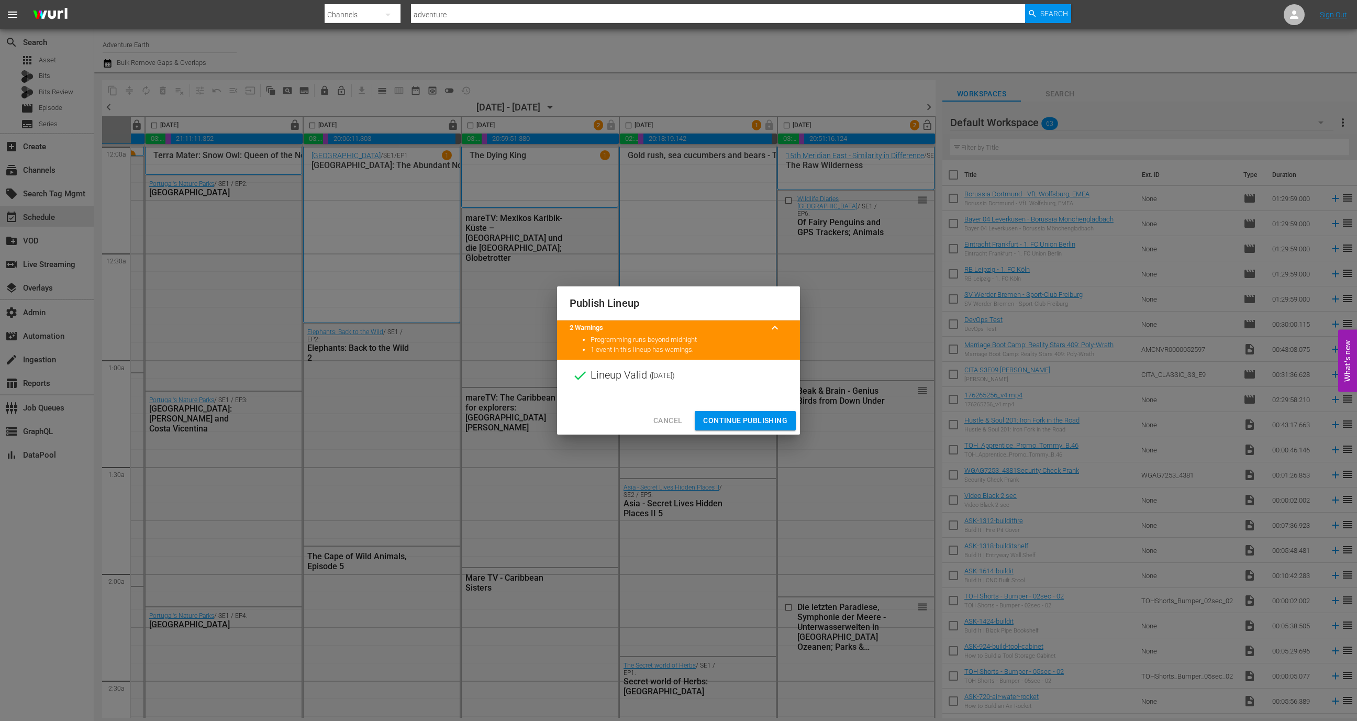
click at [739, 422] on span "Continue Publishing" at bounding box center [745, 420] width 84 height 13
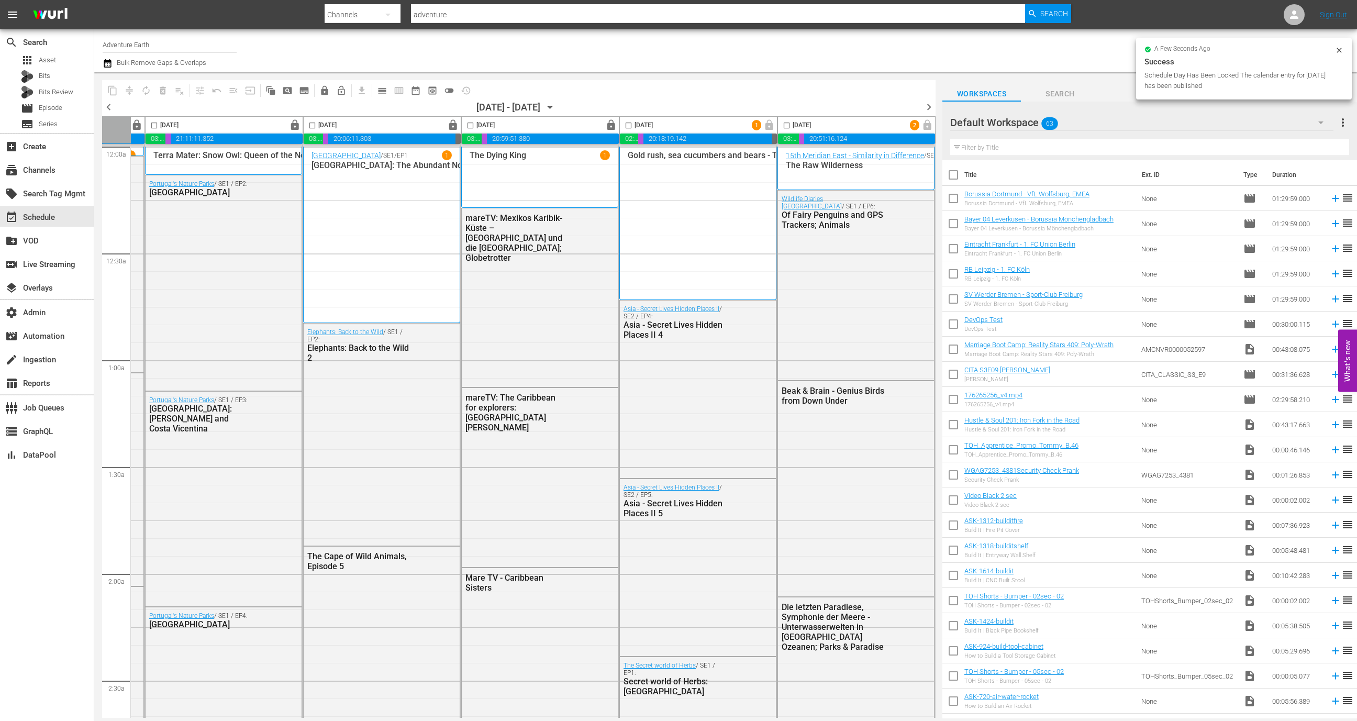
click at [928, 106] on span "chevron_right" at bounding box center [928, 106] width 13 height 13
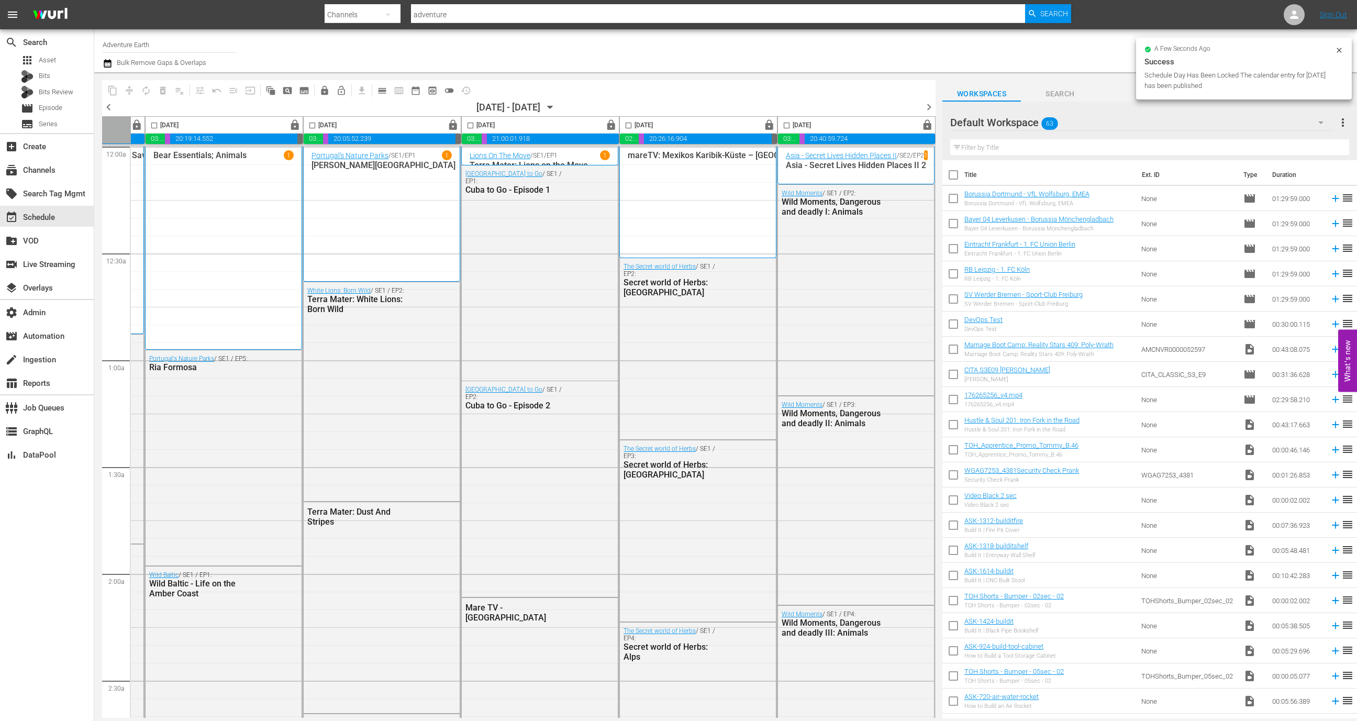
click at [927, 106] on span "chevron_right" at bounding box center [928, 106] width 13 height 13
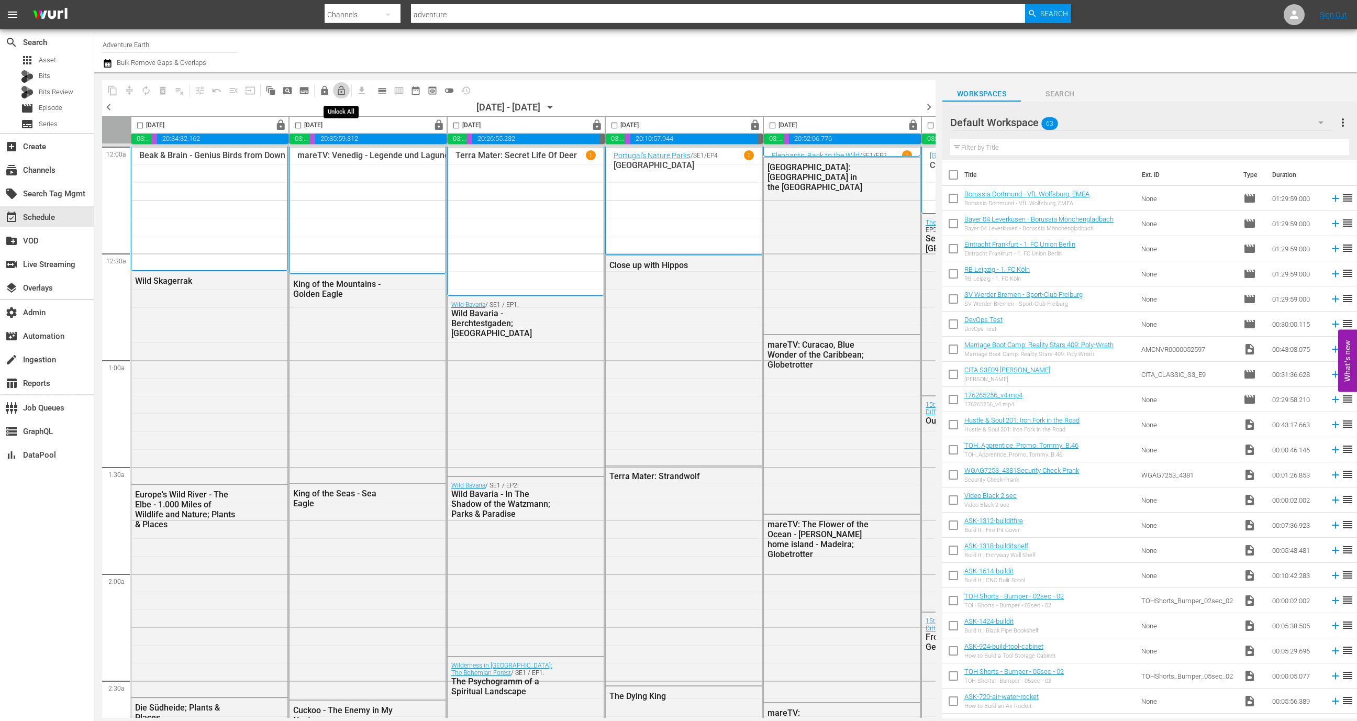
click at [338, 85] on span "lock_open_outlined" at bounding box center [341, 90] width 10 height 10
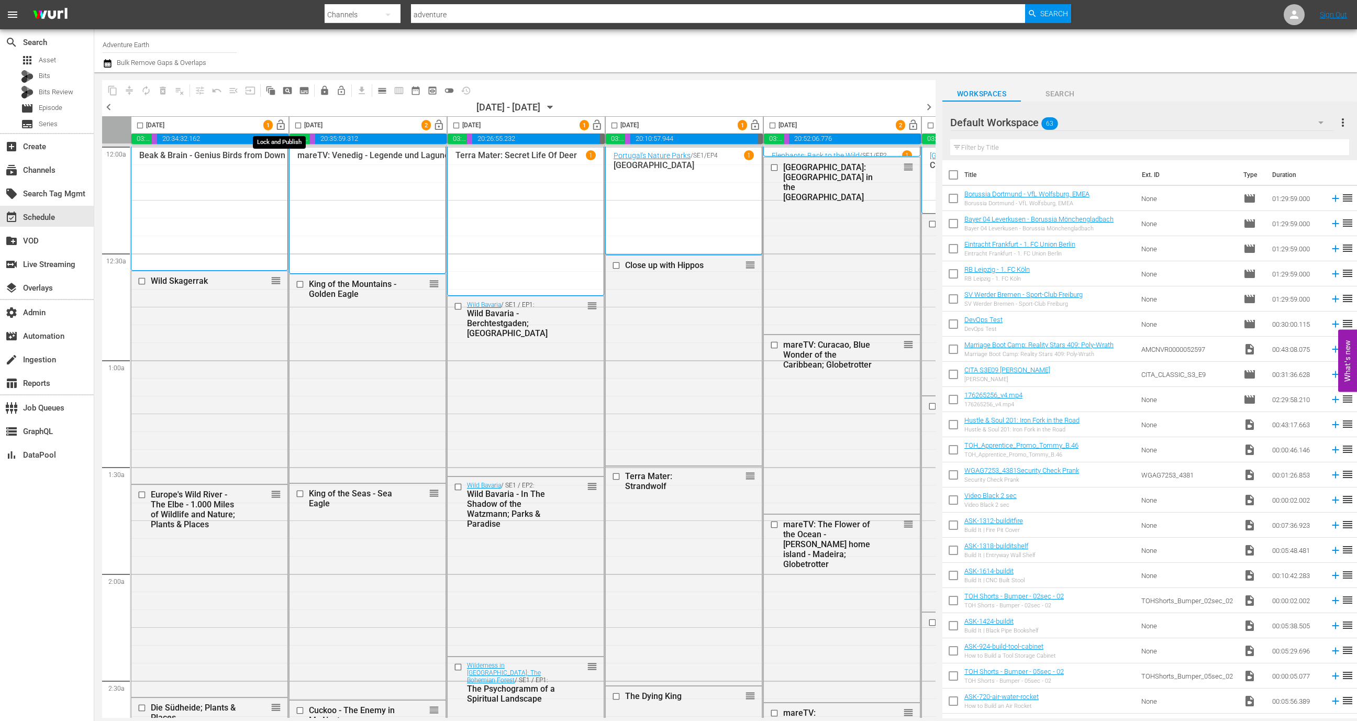
click at [281, 122] on span "lock_open" at bounding box center [281, 125] width 12 height 12
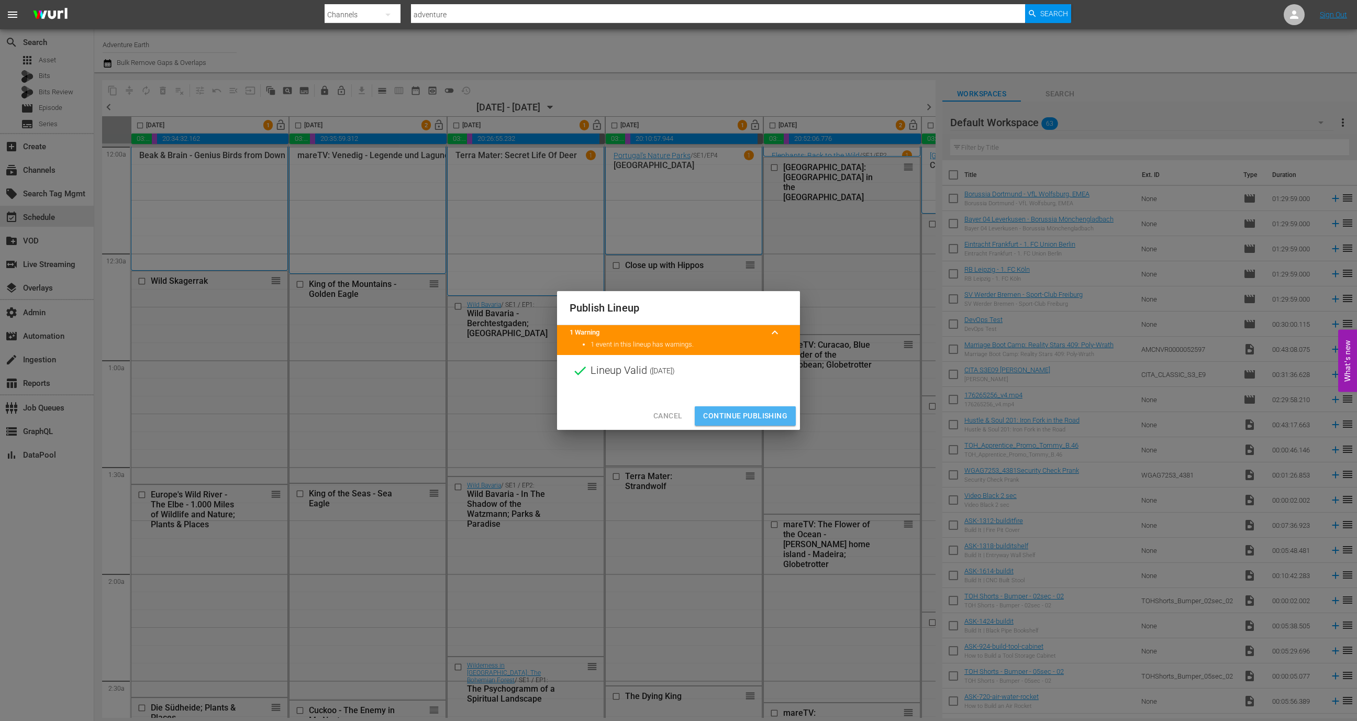
click at [741, 410] on span "Continue Publishing" at bounding box center [745, 415] width 84 height 13
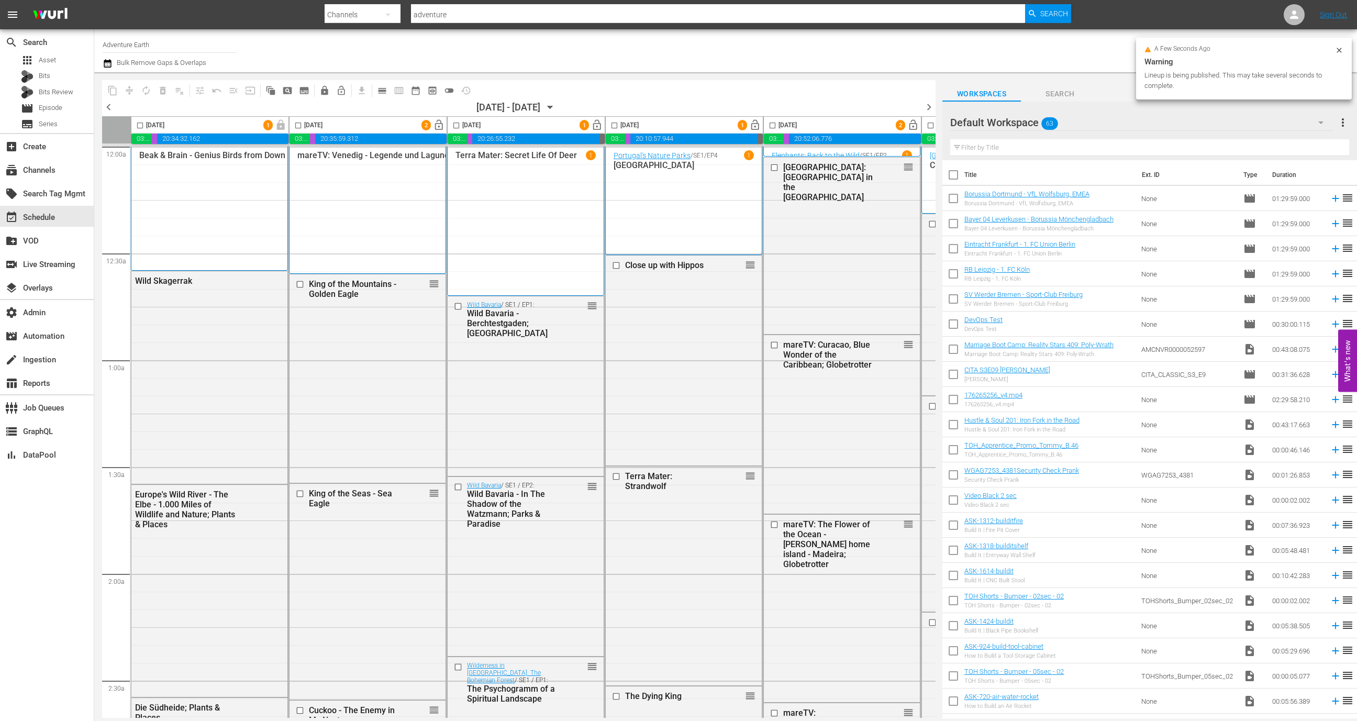
click at [438, 124] on span "lock_open" at bounding box center [439, 125] width 12 height 12
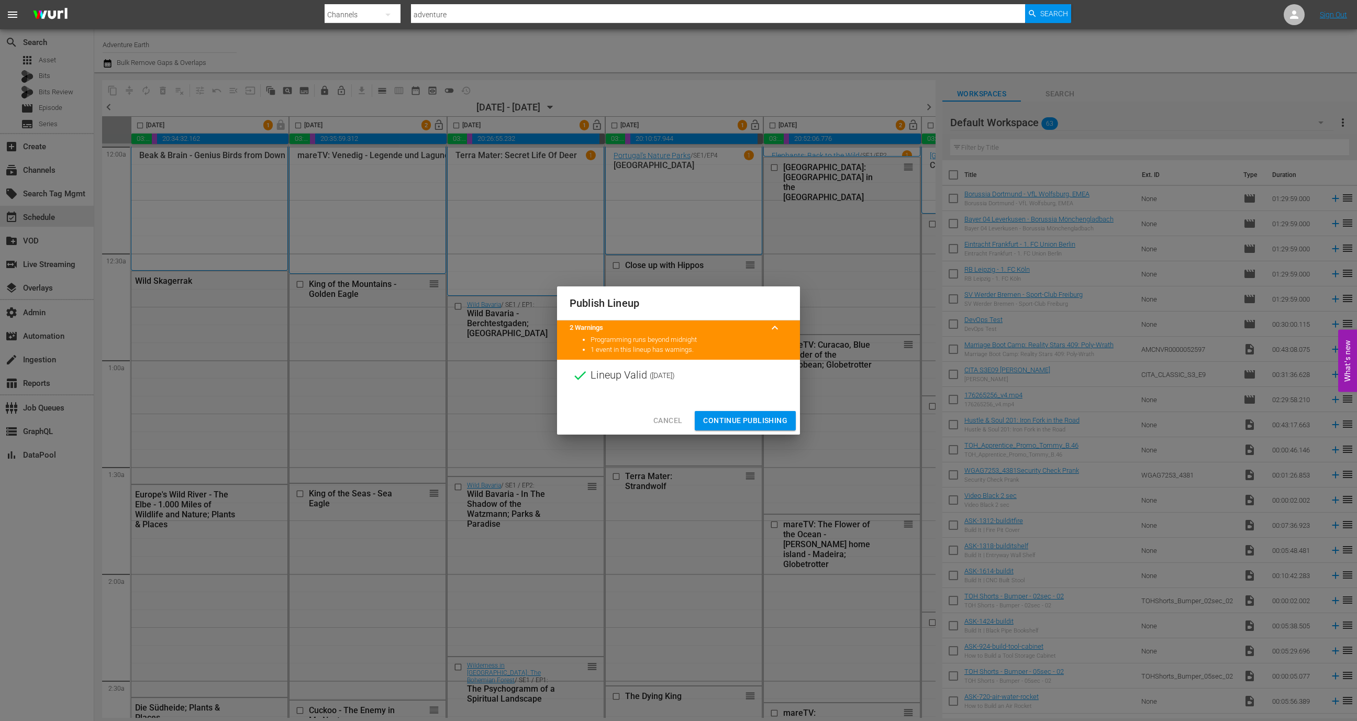
click at [708, 414] on span "Continue Publishing" at bounding box center [745, 420] width 84 height 13
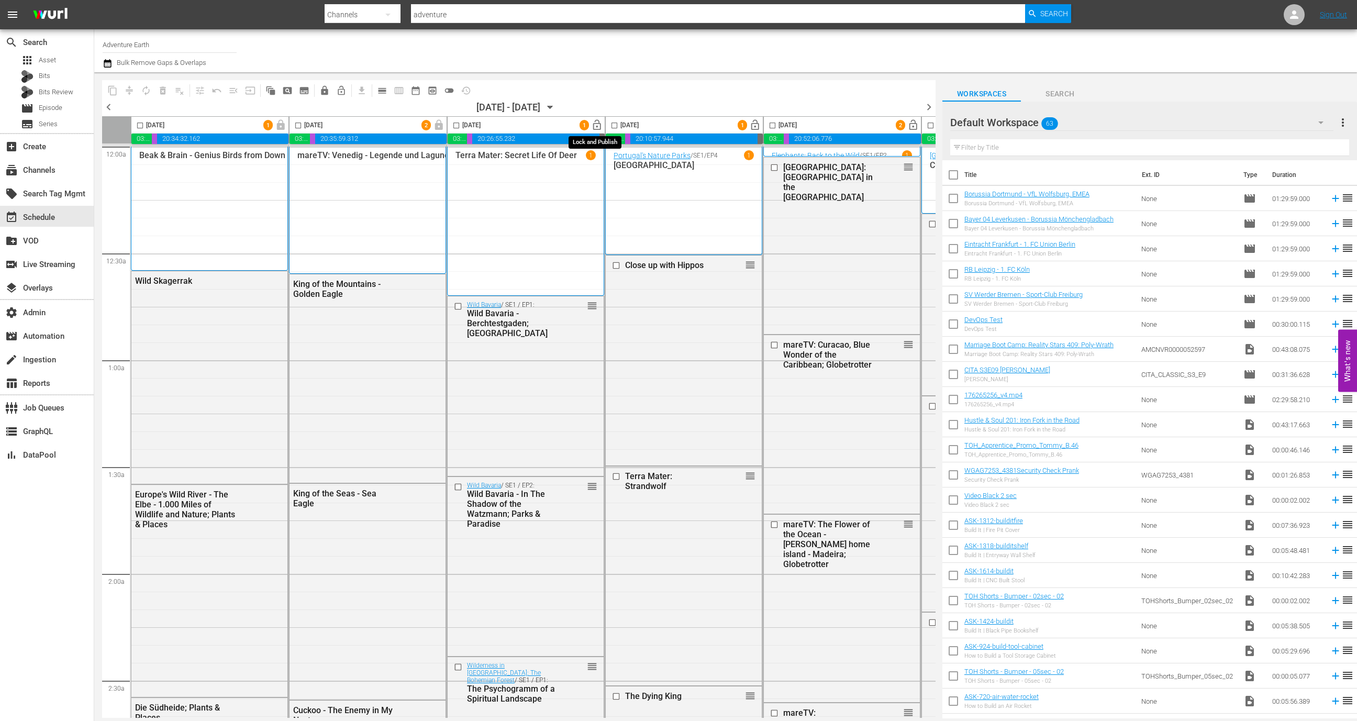
click at [597, 122] on span "lock_open" at bounding box center [597, 125] width 12 height 12
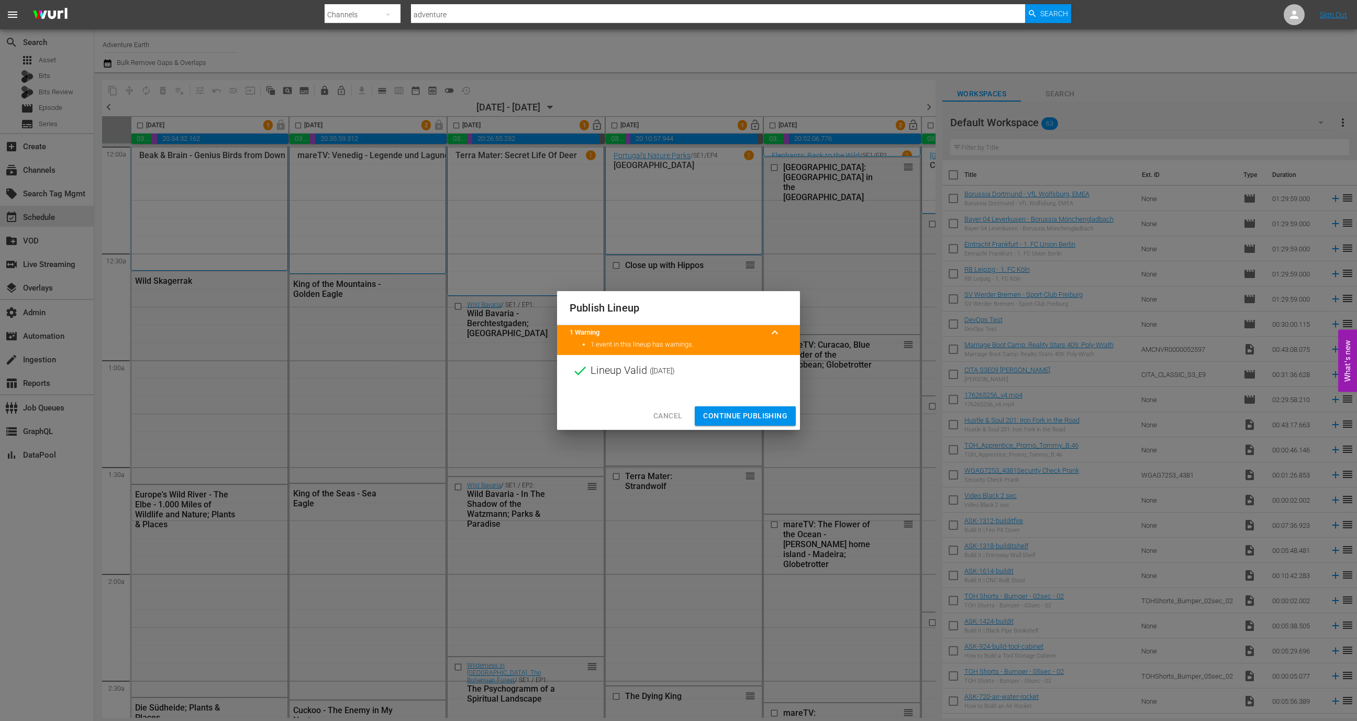
click at [748, 417] on span "Continue Publishing" at bounding box center [745, 415] width 84 height 13
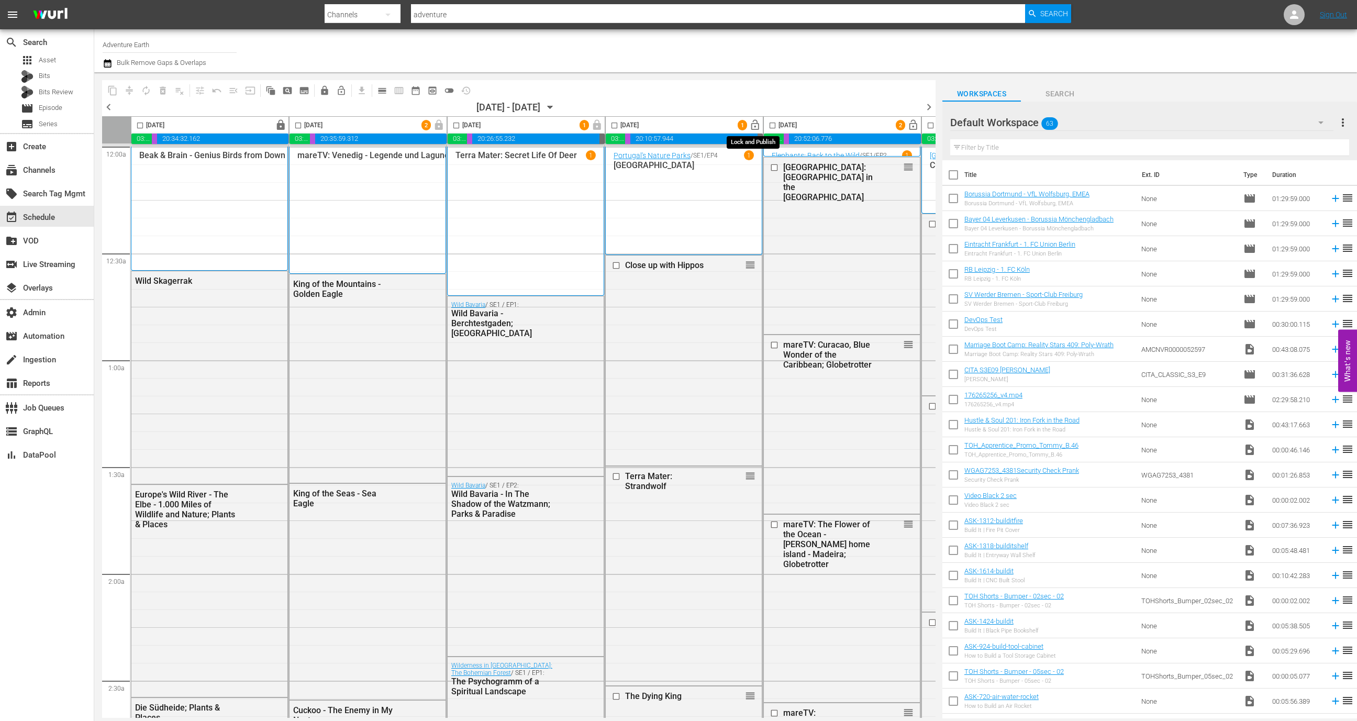
click at [755, 127] on span "lock_open" at bounding box center [755, 125] width 12 height 12
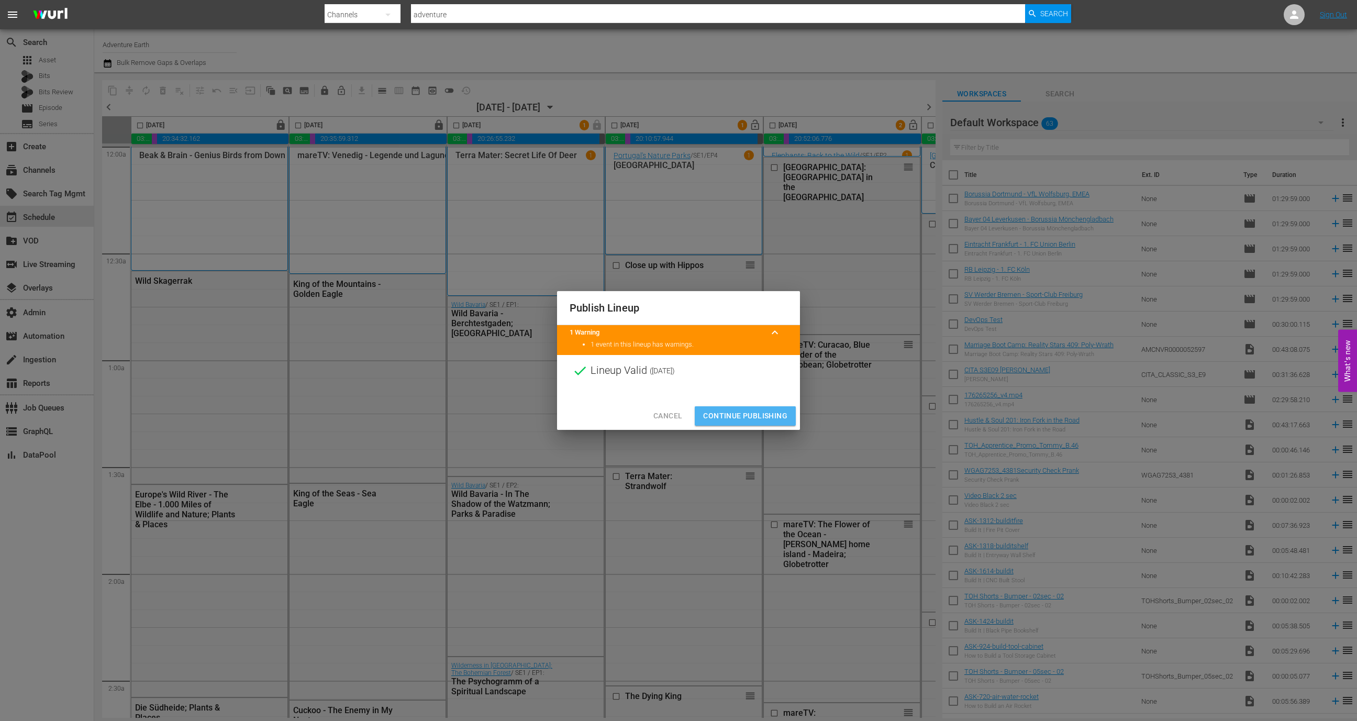
click at [754, 413] on span "Continue Publishing" at bounding box center [745, 415] width 84 height 13
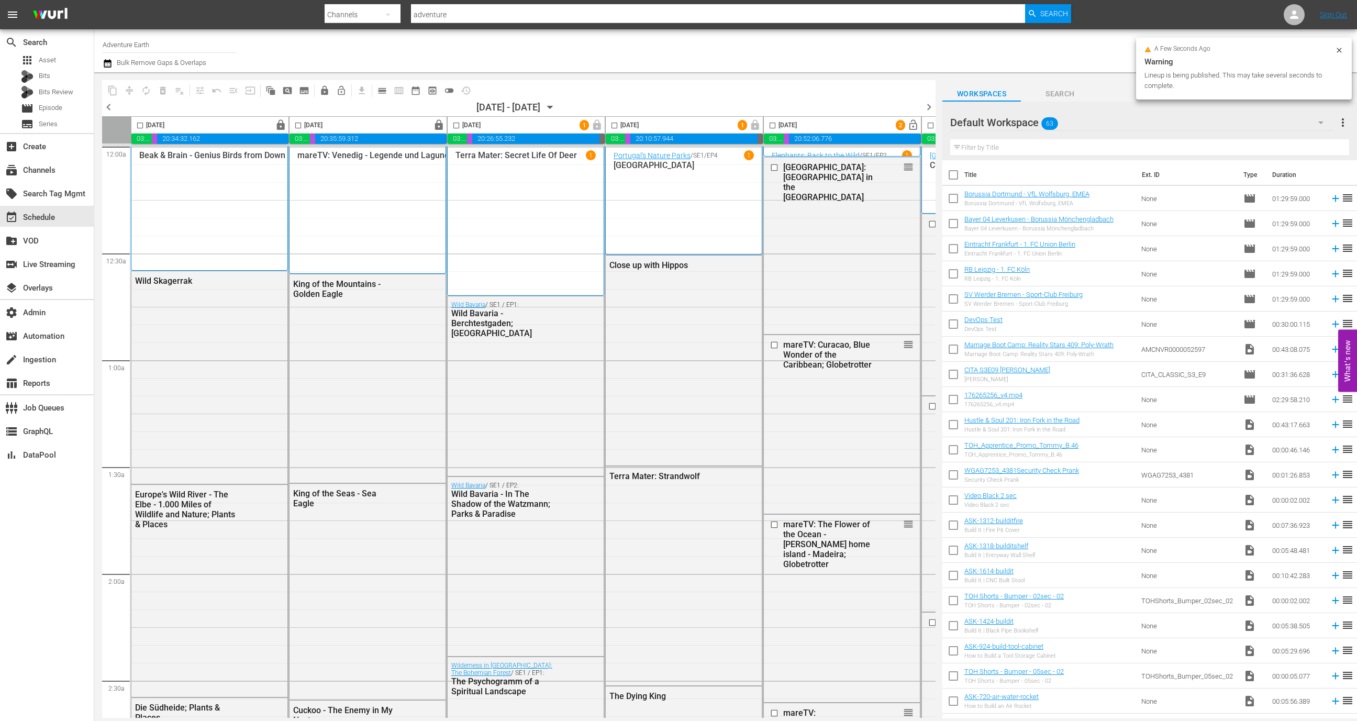
scroll to position [0, 304]
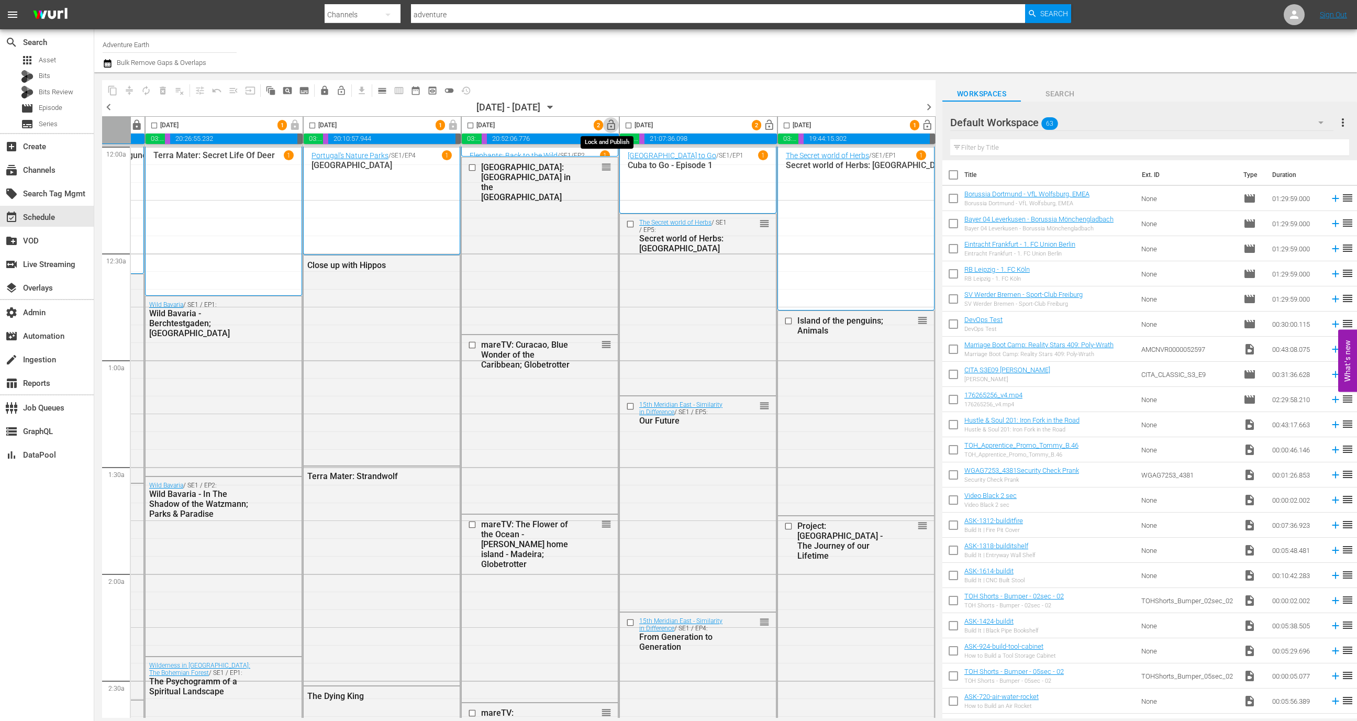
click at [609, 124] on span "lock_open" at bounding box center [611, 125] width 12 height 12
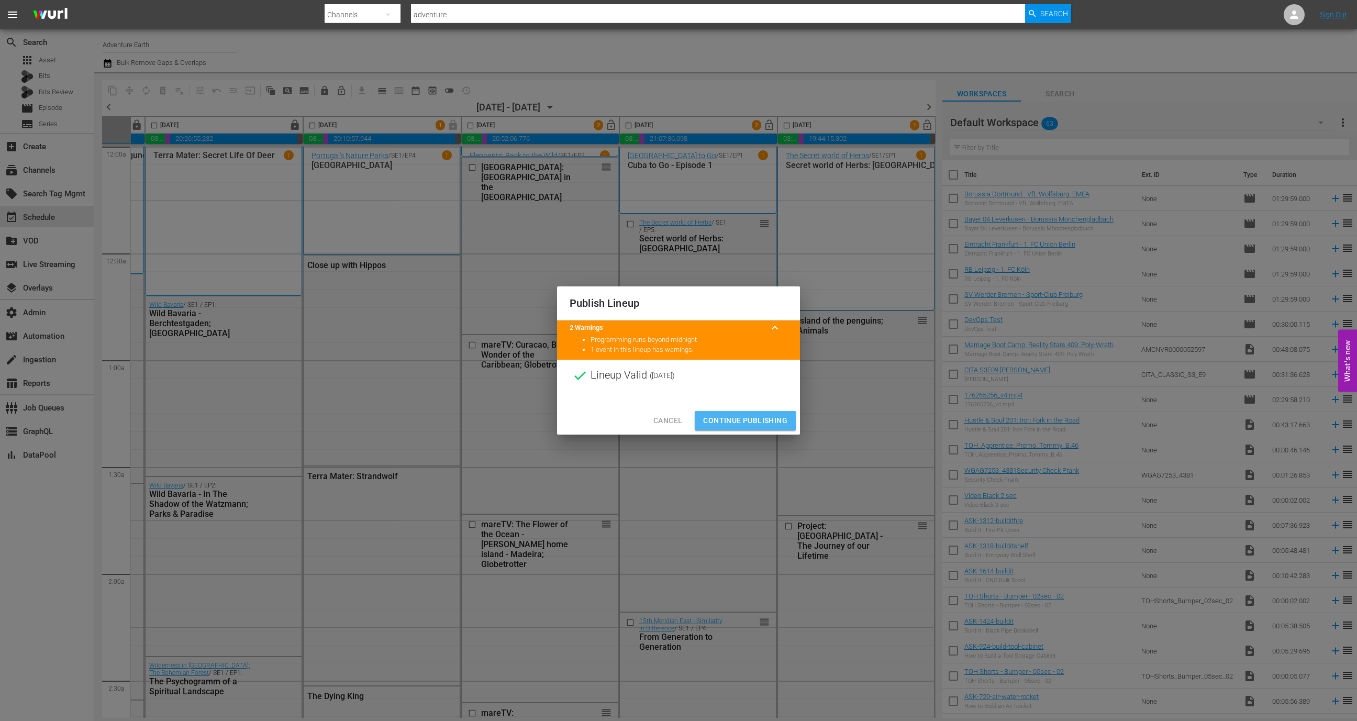
click at [738, 417] on span "Continue Publishing" at bounding box center [745, 420] width 84 height 13
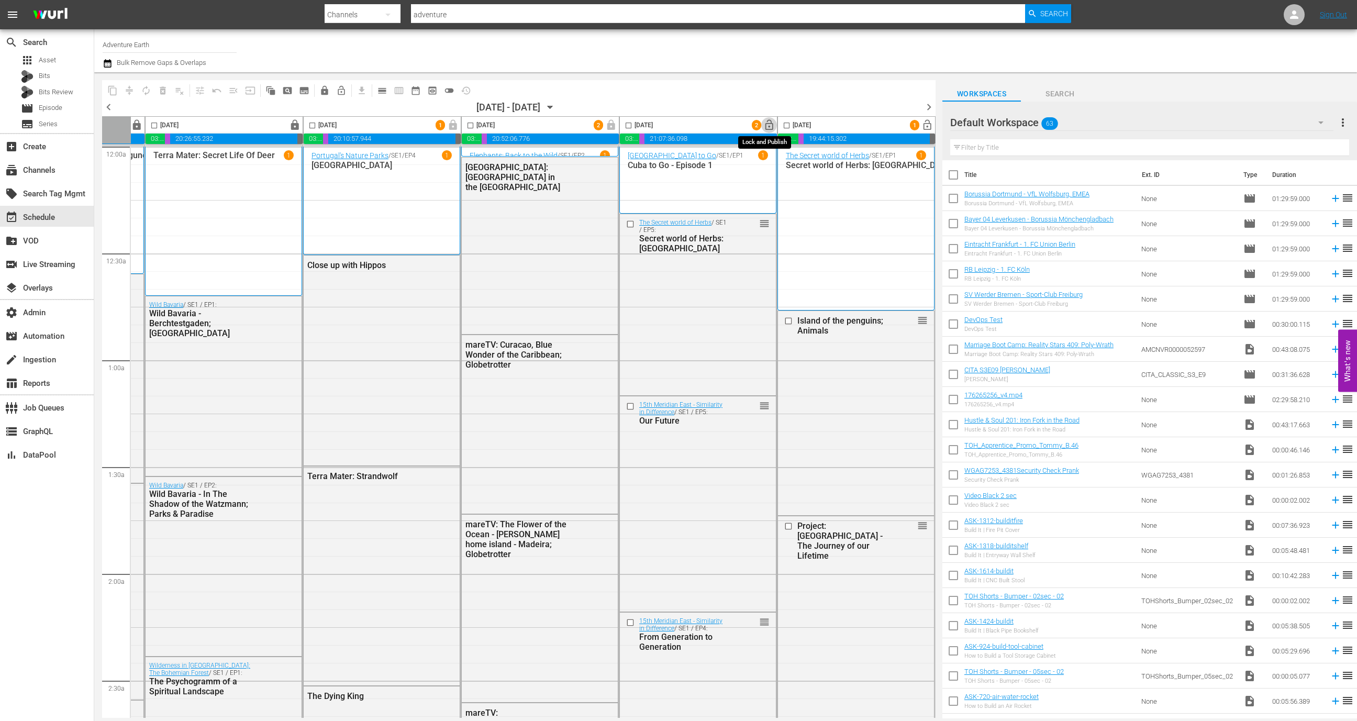
click at [769, 126] on span "lock_open" at bounding box center [769, 125] width 12 height 12
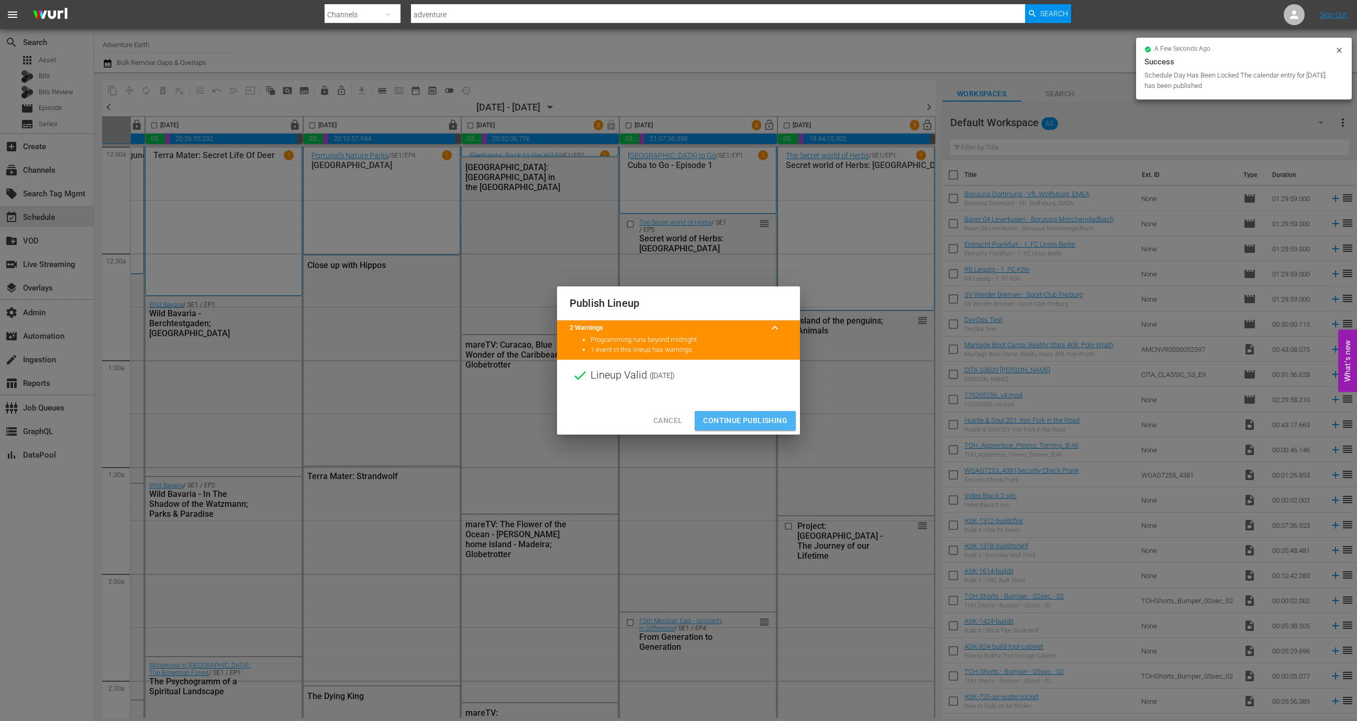
click at [752, 419] on span "Continue Publishing" at bounding box center [745, 420] width 84 height 13
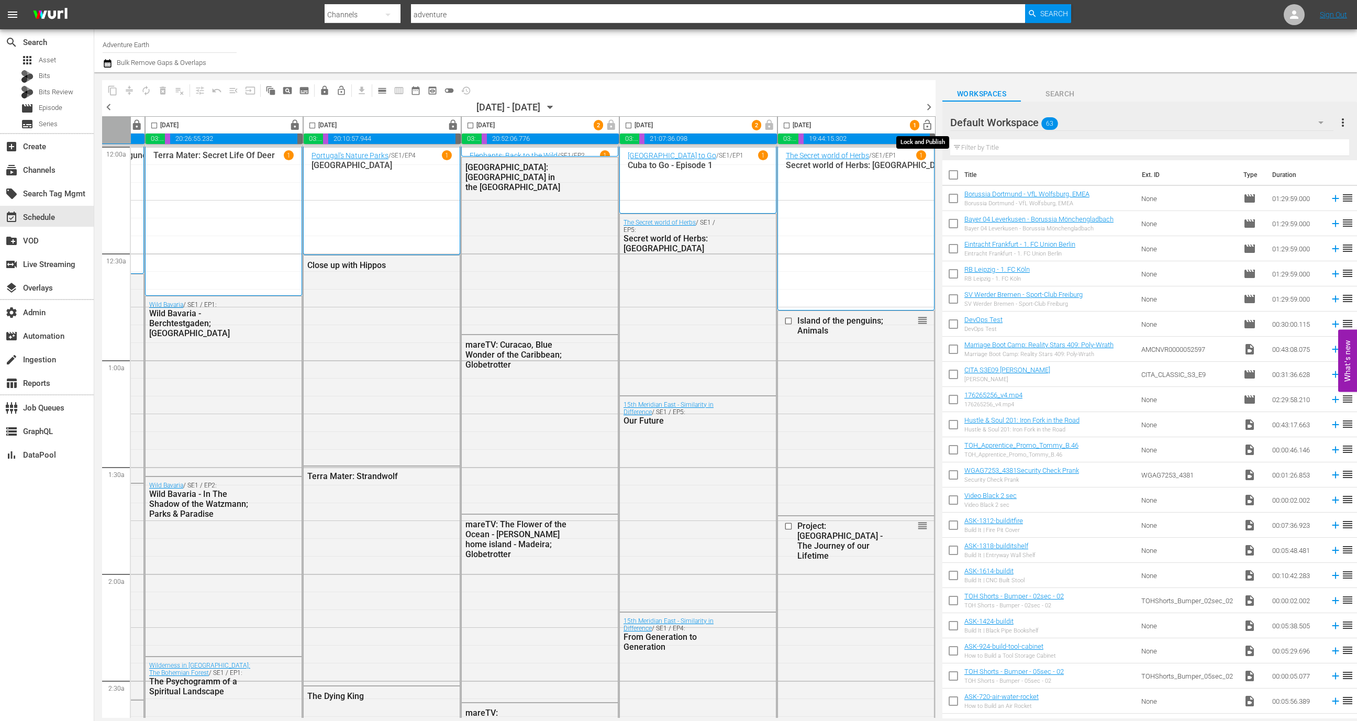
click at [921, 122] on span "lock_open" at bounding box center [927, 125] width 12 height 12
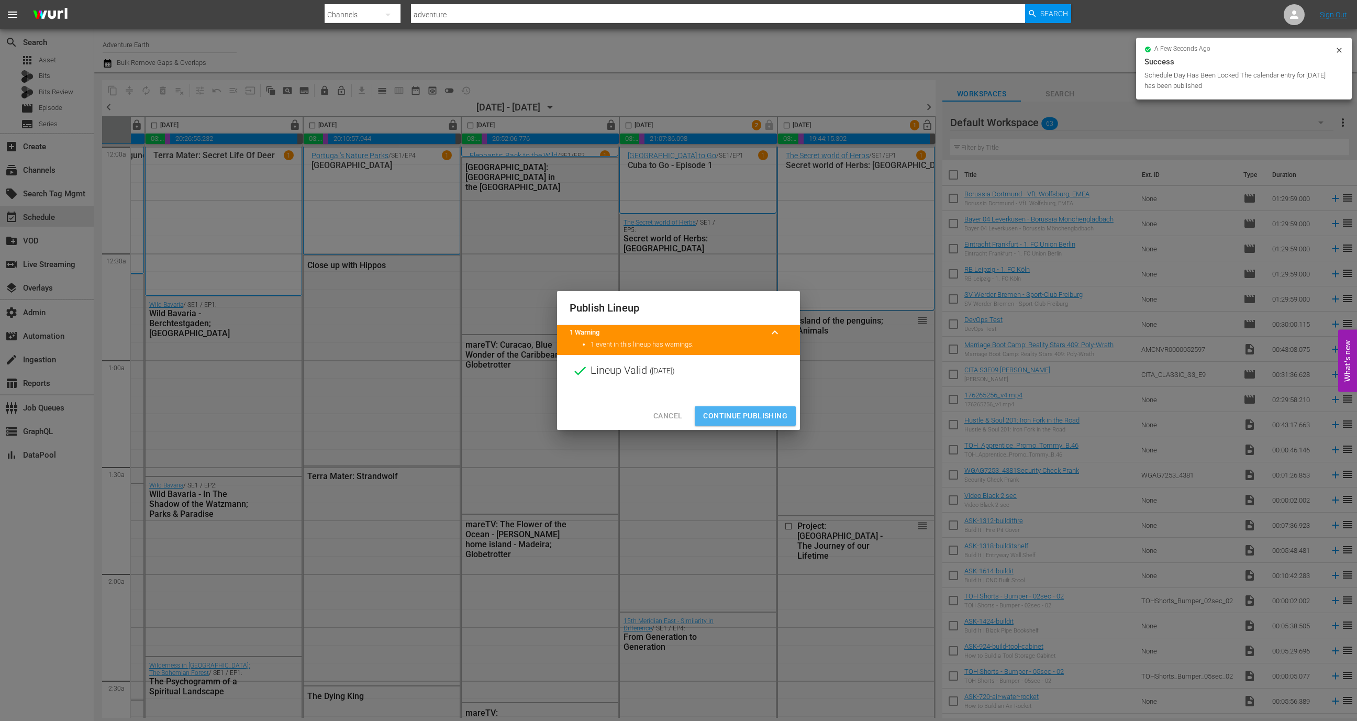
click at [735, 413] on span "Continue Publishing" at bounding box center [745, 415] width 84 height 13
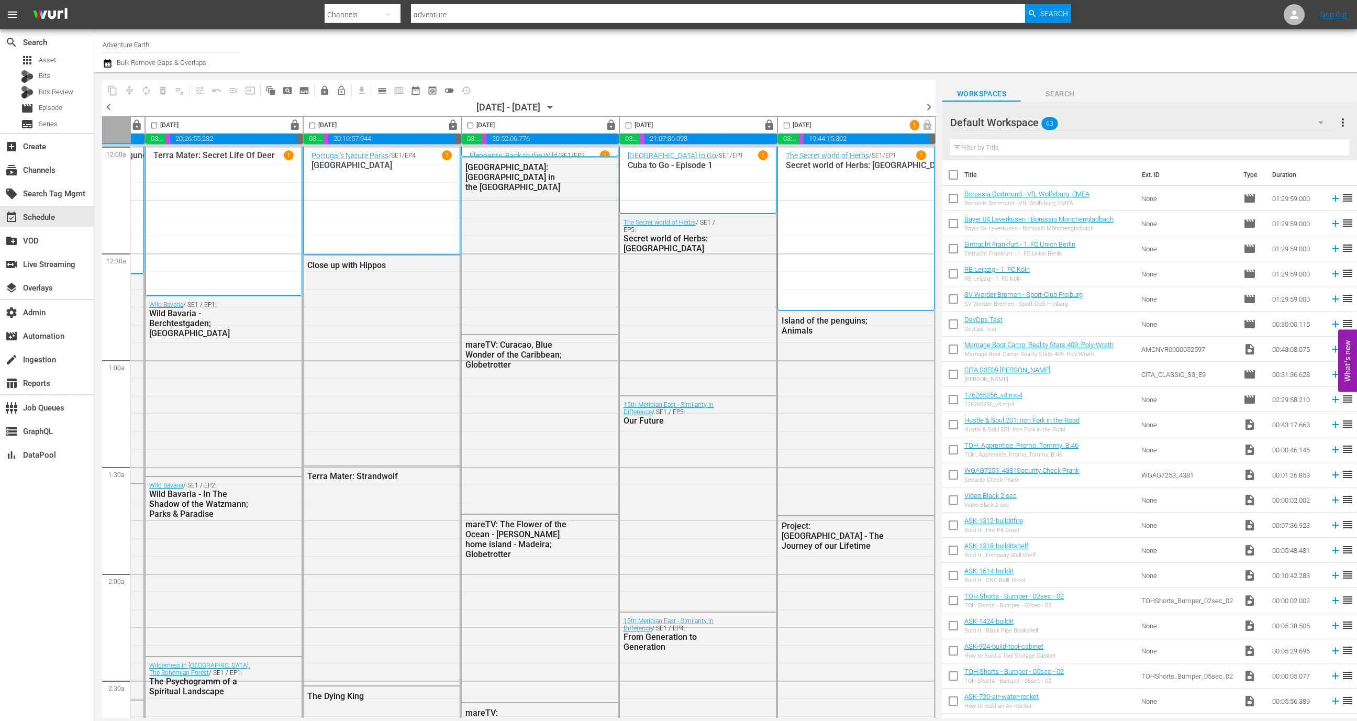
click at [926, 105] on span "chevron_right" at bounding box center [928, 106] width 13 height 13
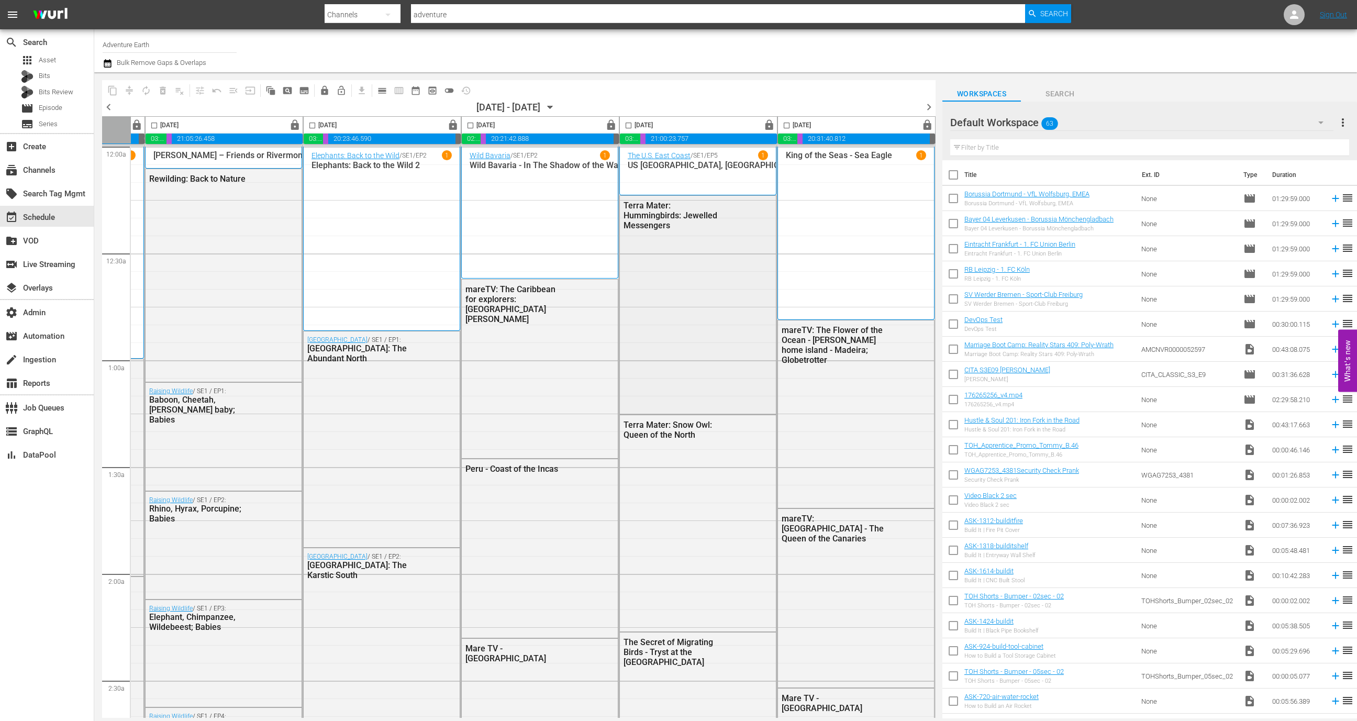
scroll to position [0, 298]
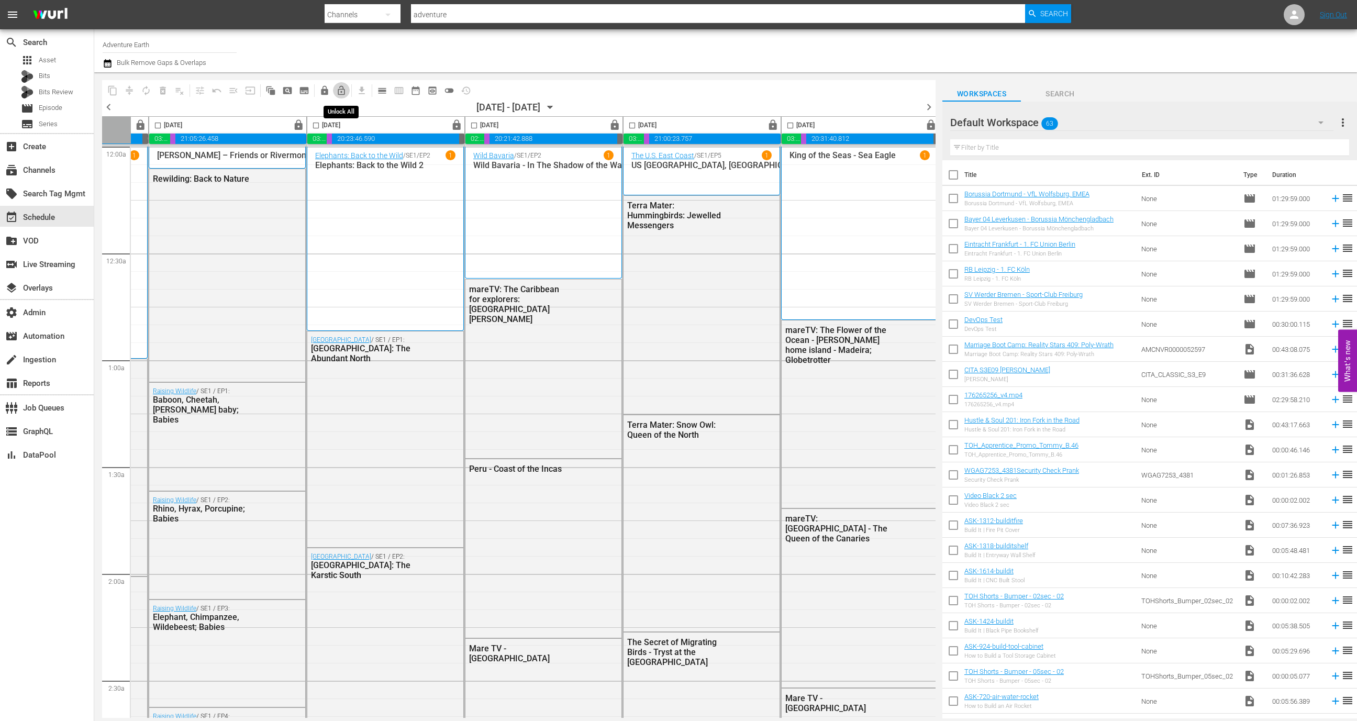
click at [341, 94] on span "lock_open_outlined" at bounding box center [341, 90] width 10 height 10
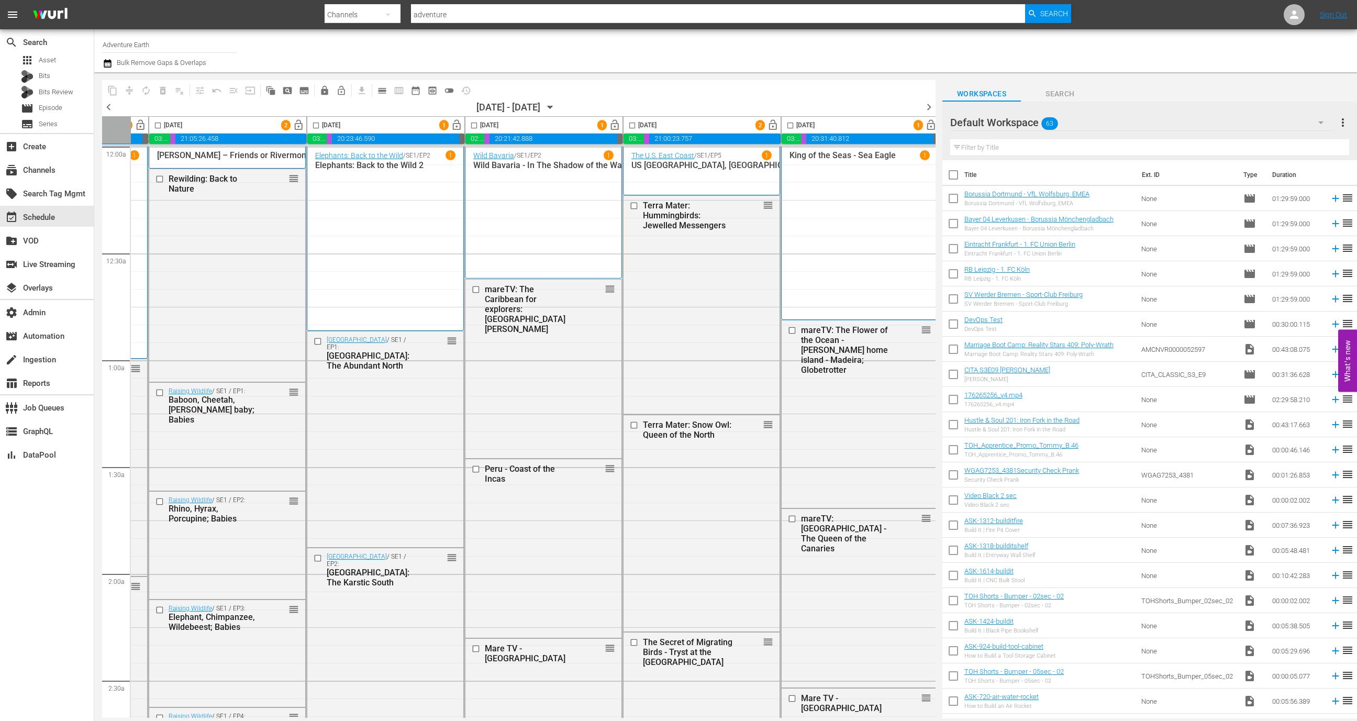
scroll to position [0, 0]
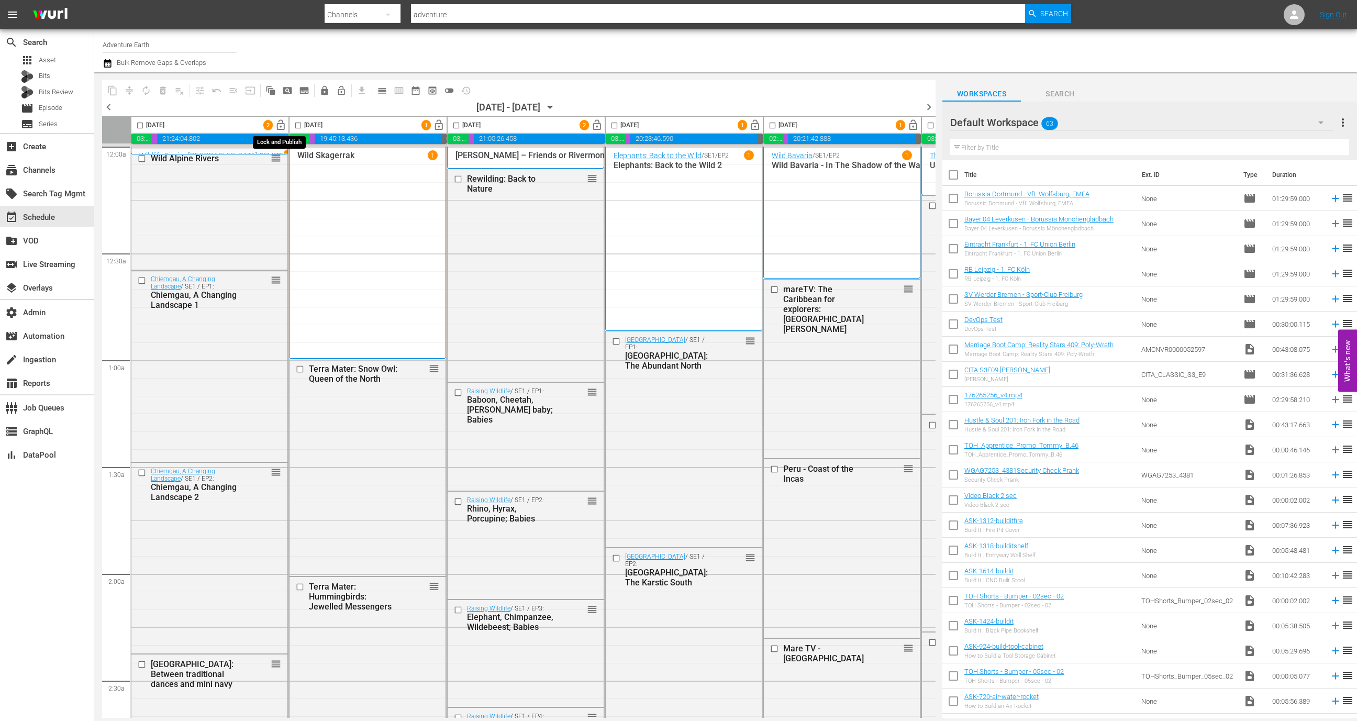
click at [281, 124] on span "lock_open" at bounding box center [281, 125] width 12 height 12
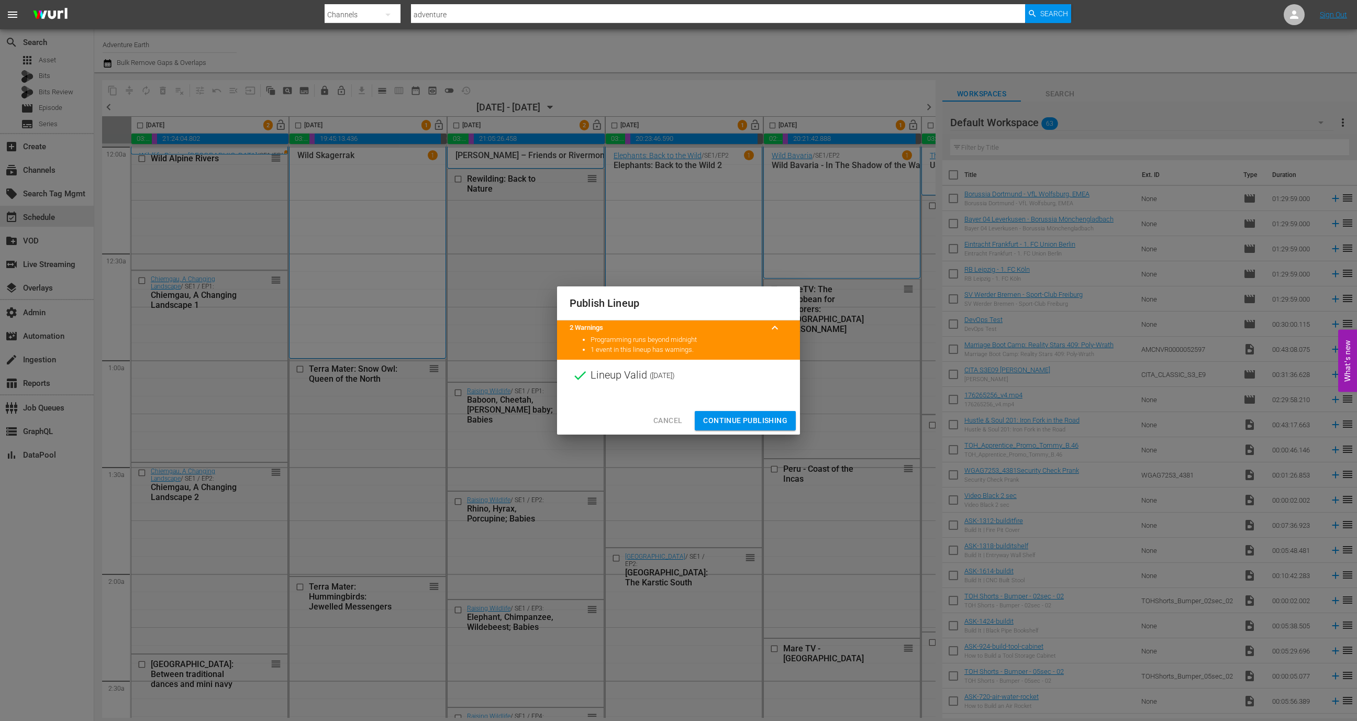
click at [748, 422] on span "Continue Publishing" at bounding box center [745, 420] width 84 height 13
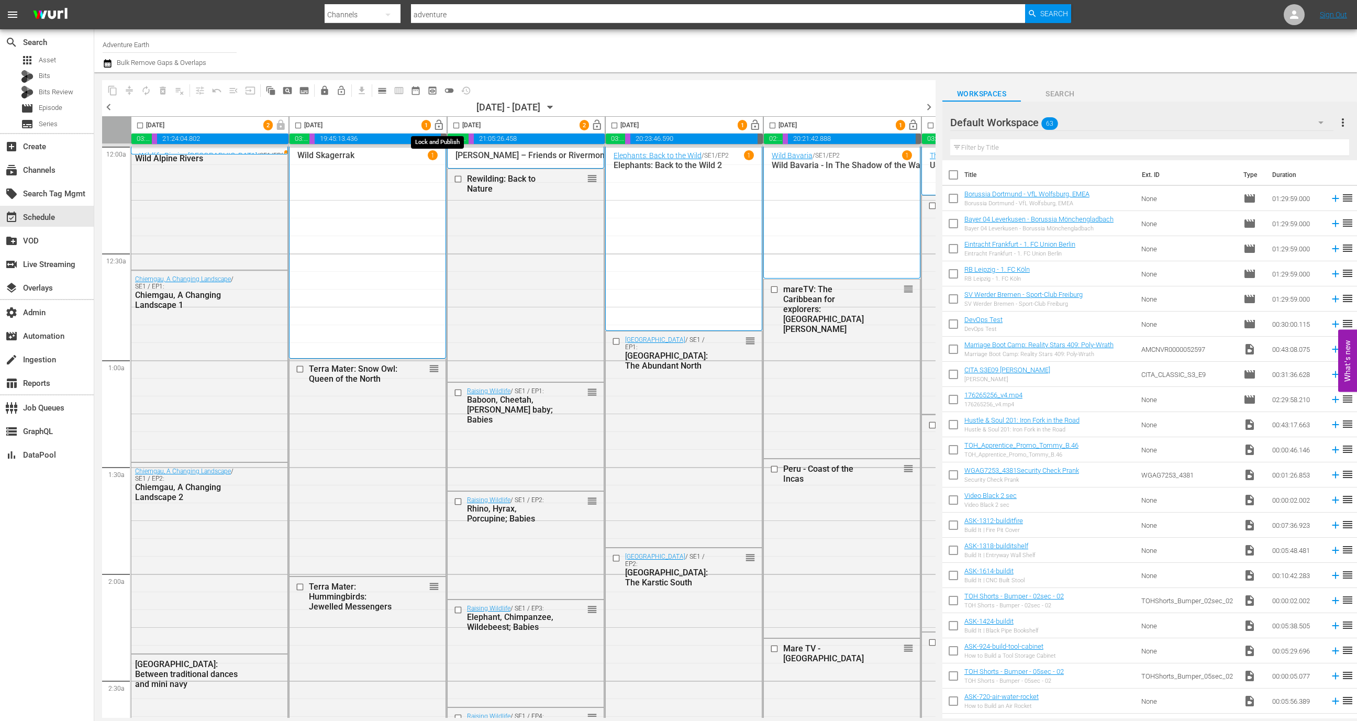
click at [439, 127] on span "lock_open" at bounding box center [439, 125] width 12 height 12
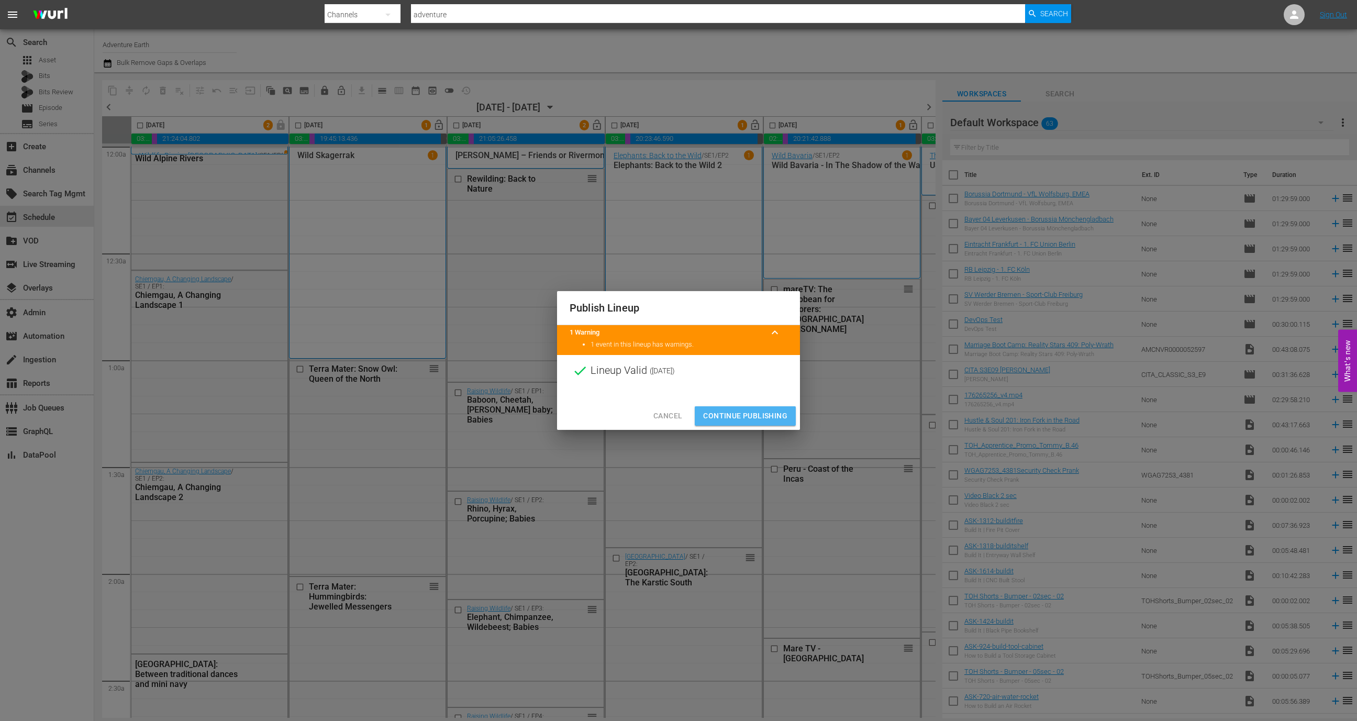
click at [744, 411] on span "Continue Publishing" at bounding box center [745, 415] width 84 height 13
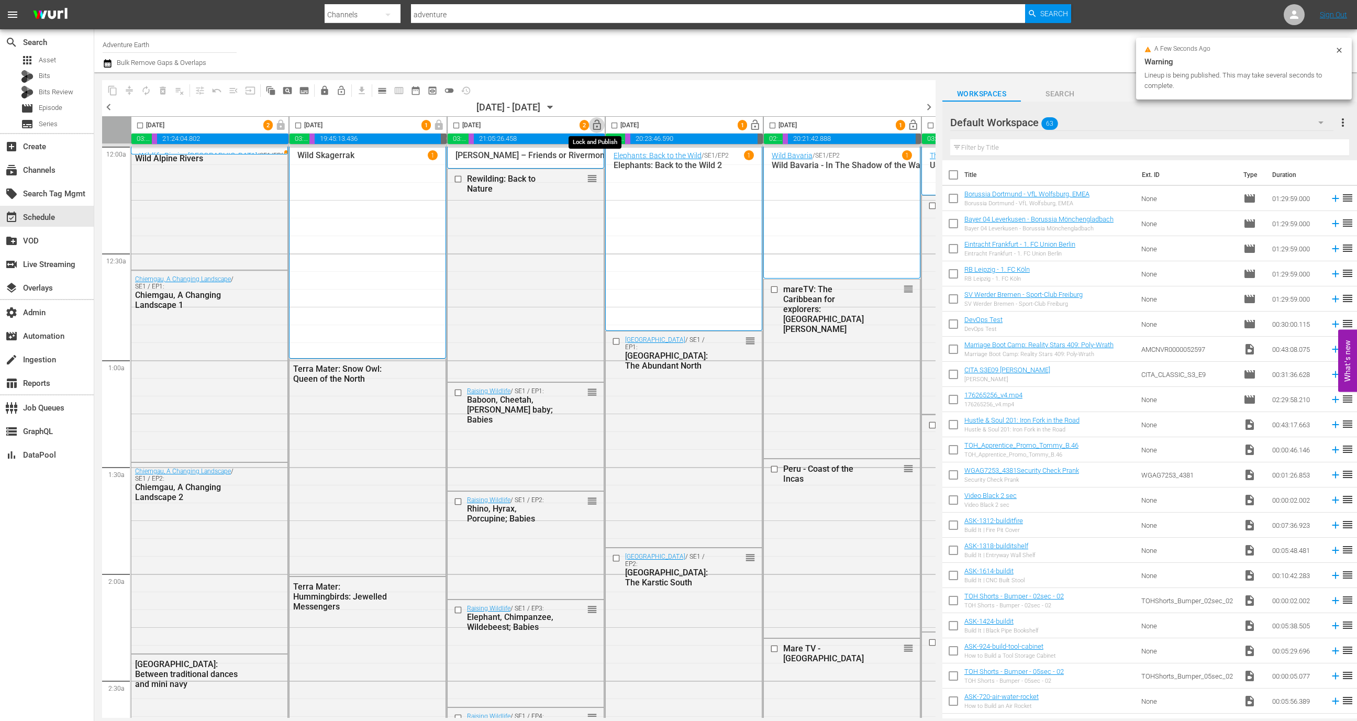
click at [599, 126] on span "lock_open" at bounding box center [597, 125] width 12 height 12
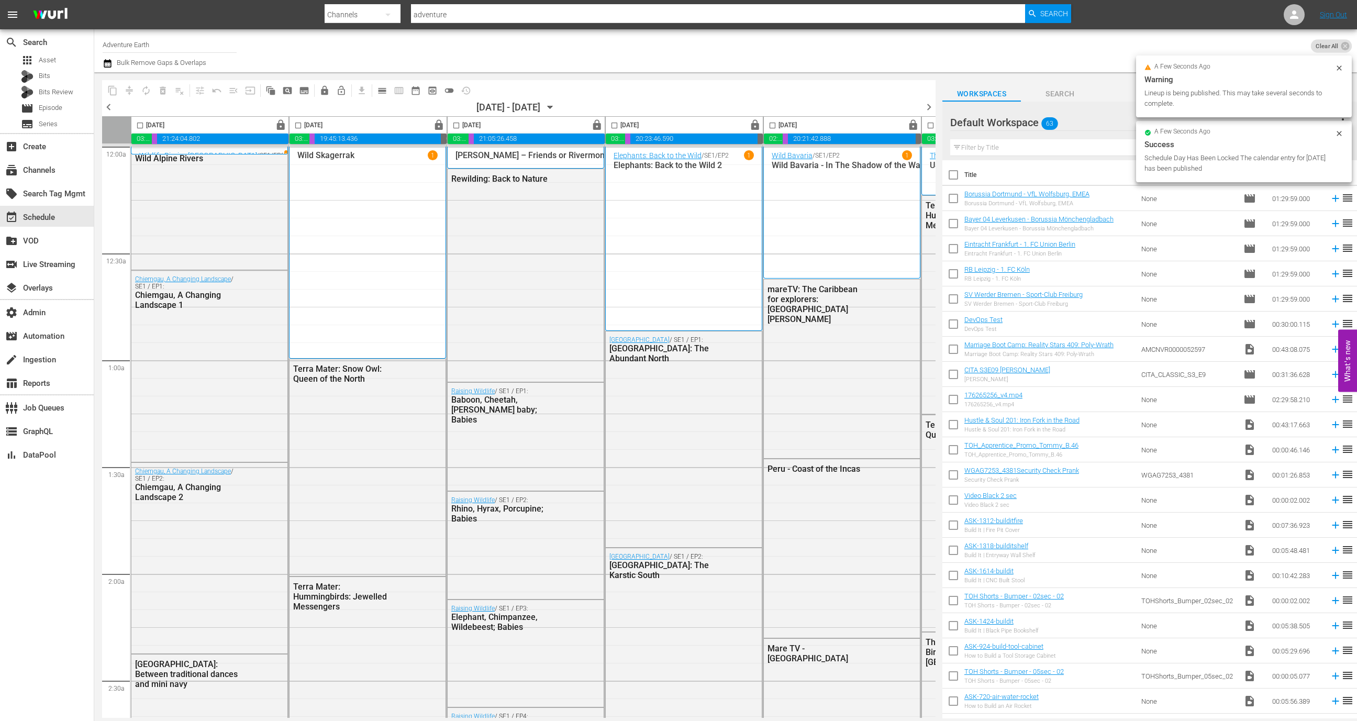
scroll to position [0, 304]
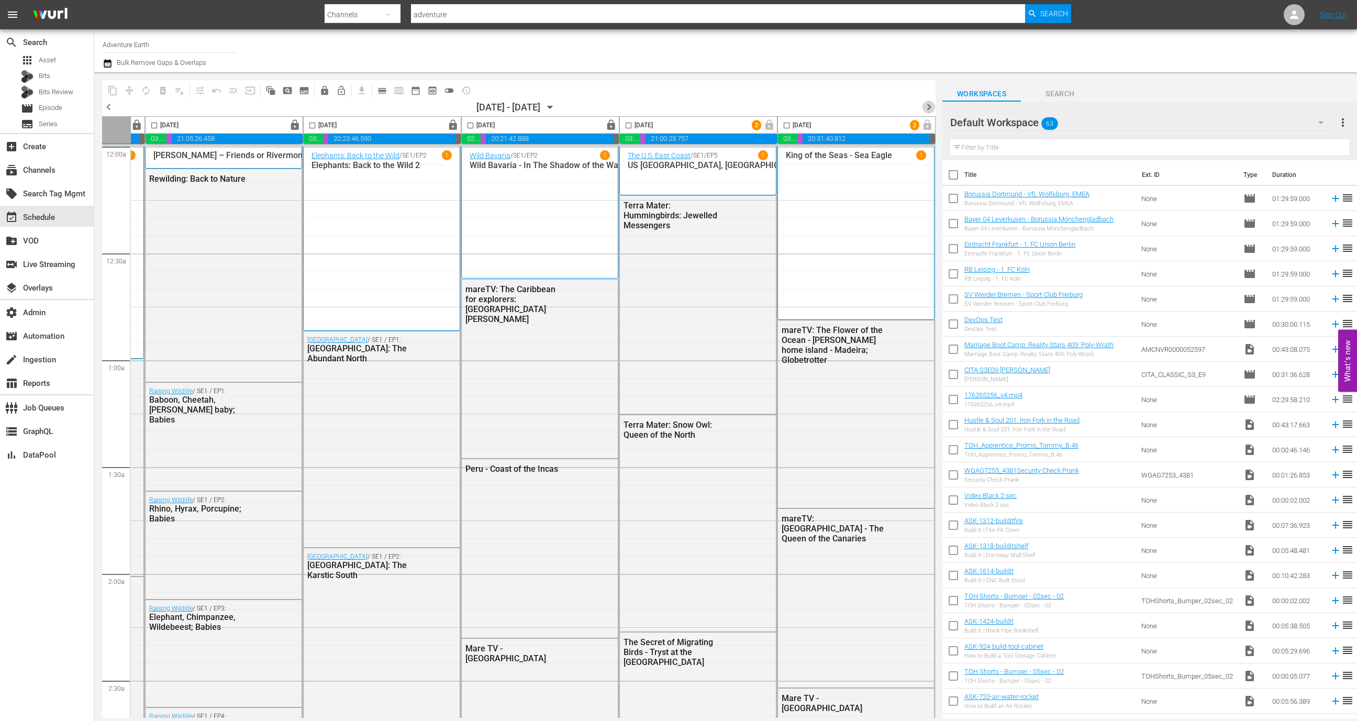
click at [930, 107] on span "chevron_right" at bounding box center [928, 106] width 13 height 13
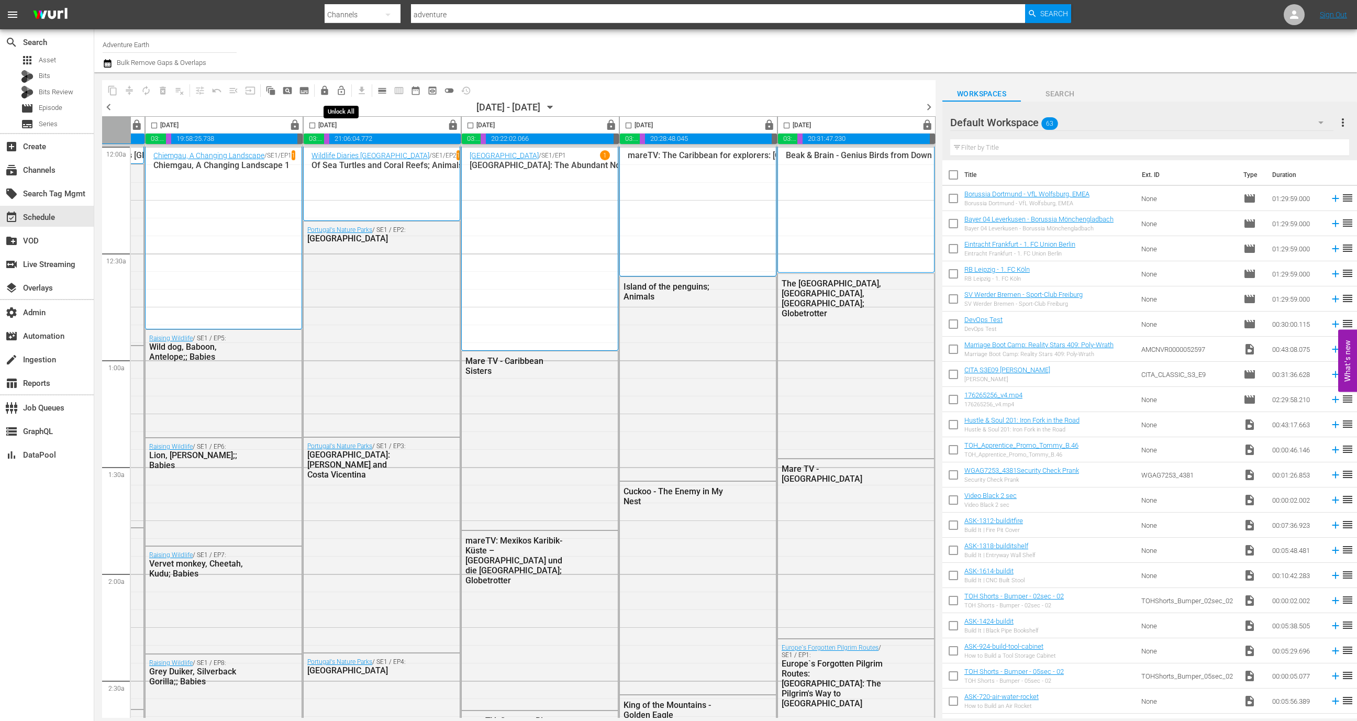
click at [344, 92] on span "lock_open_outlined" at bounding box center [341, 90] width 10 height 10
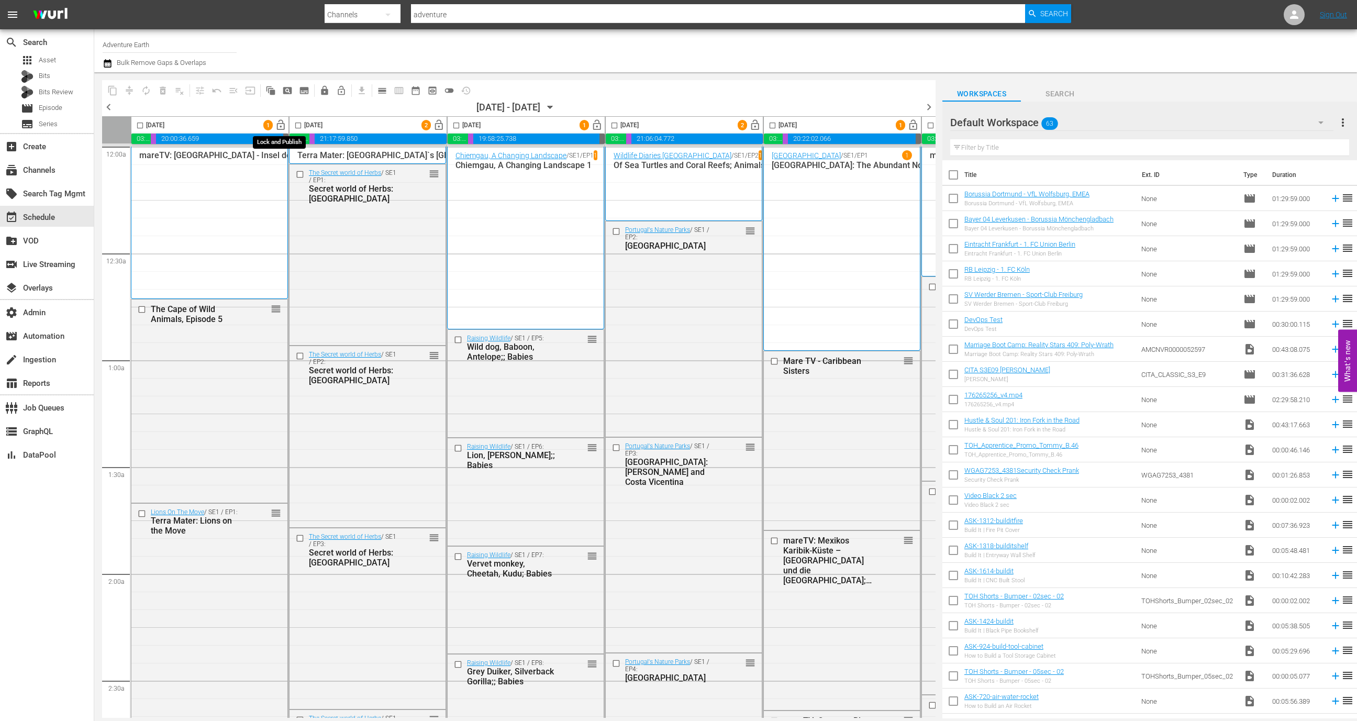
click at [280, 129] on span "lock_open" at bounding box center [281, 125] width 12 height 12
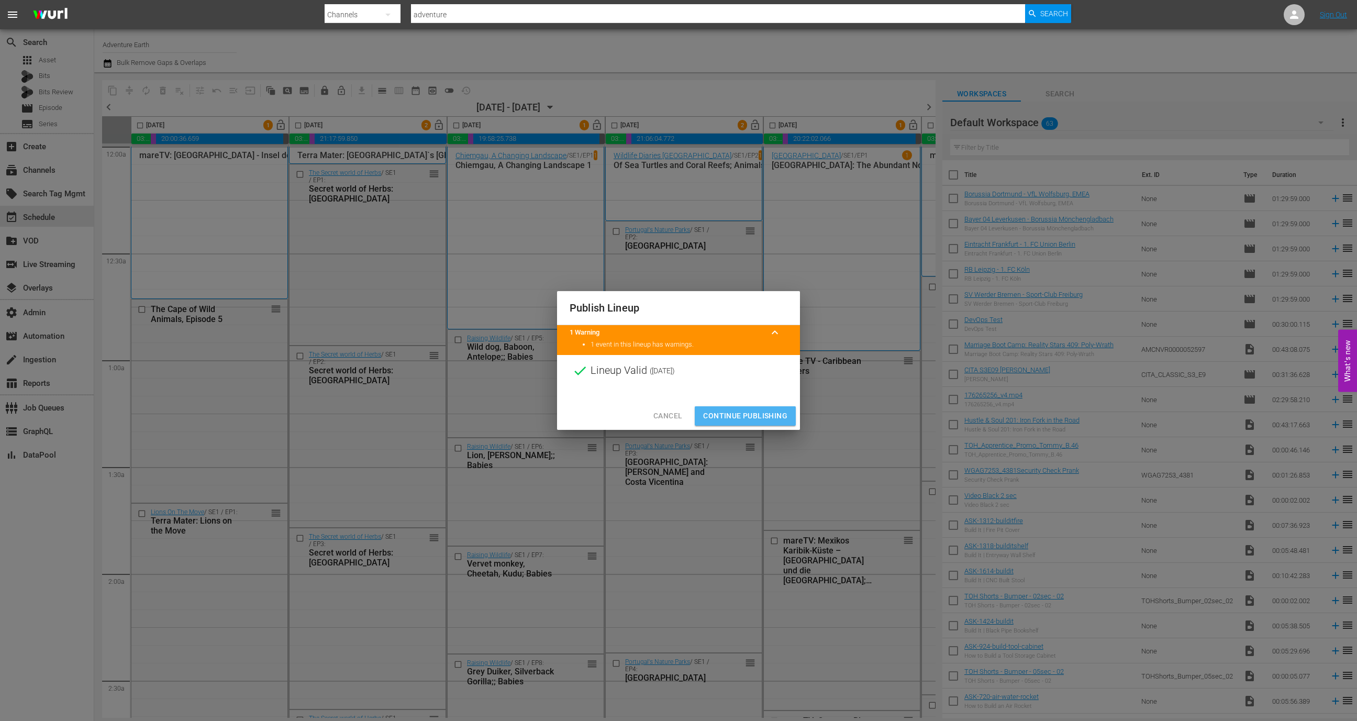
click at [759, 412] on span "Continue Publishing" at bounding box center [745, 415] width 84 height 13
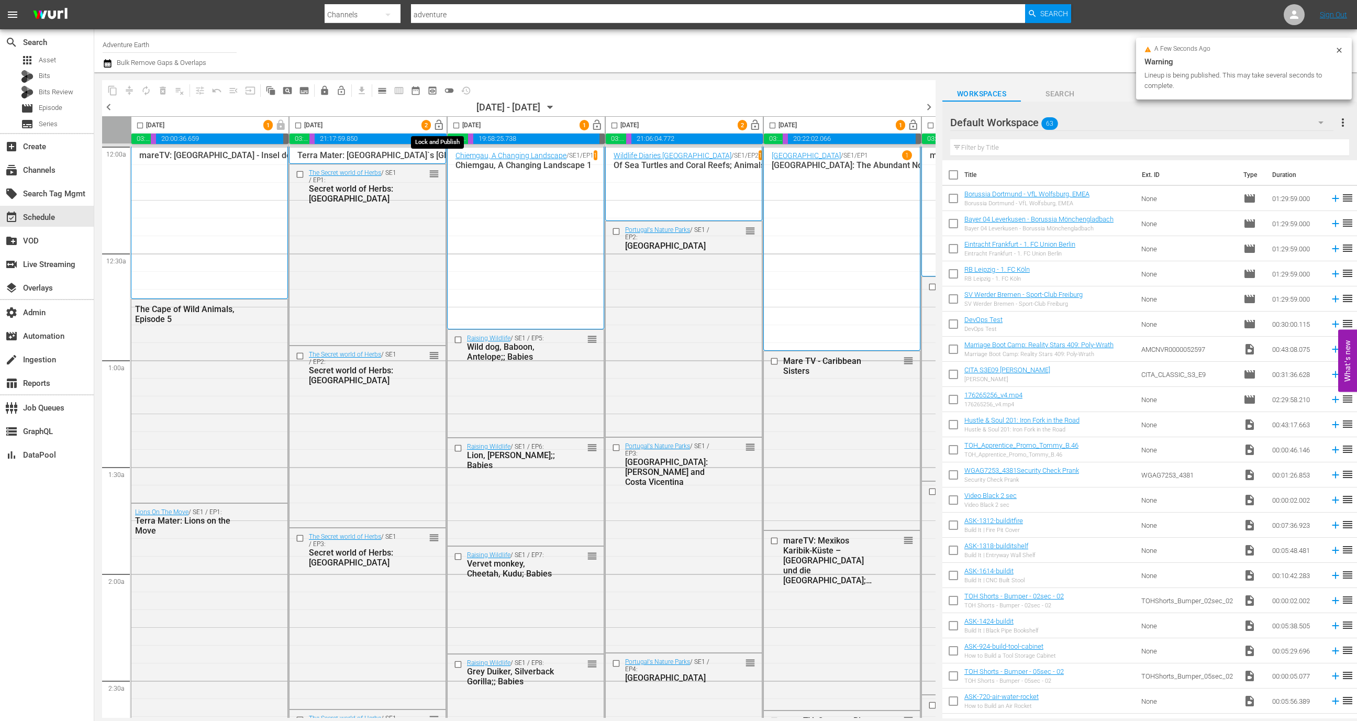
click at [437, 124] on span "lock_open" at bounding box center [439, 125] width 12 height 12
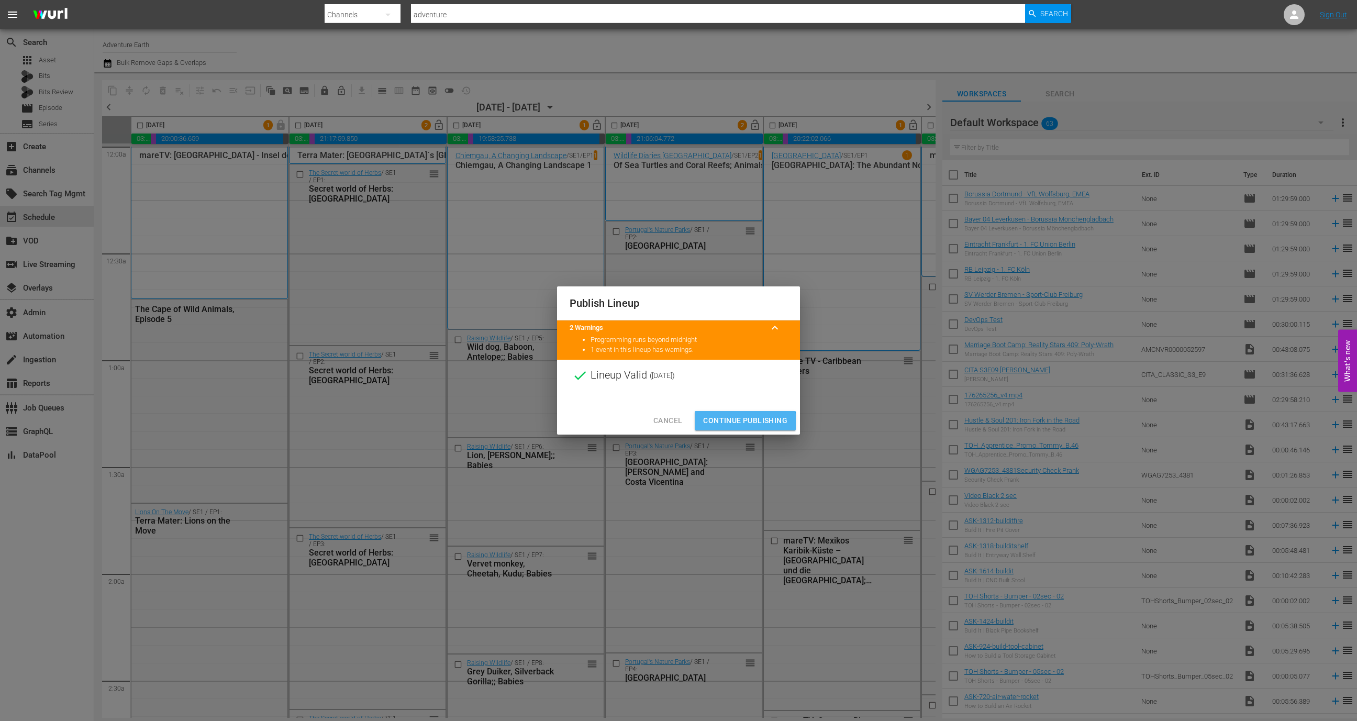
click at [726, 422] on span "Continue Publishing" at bounding box center [745, 420] width 84 height 13
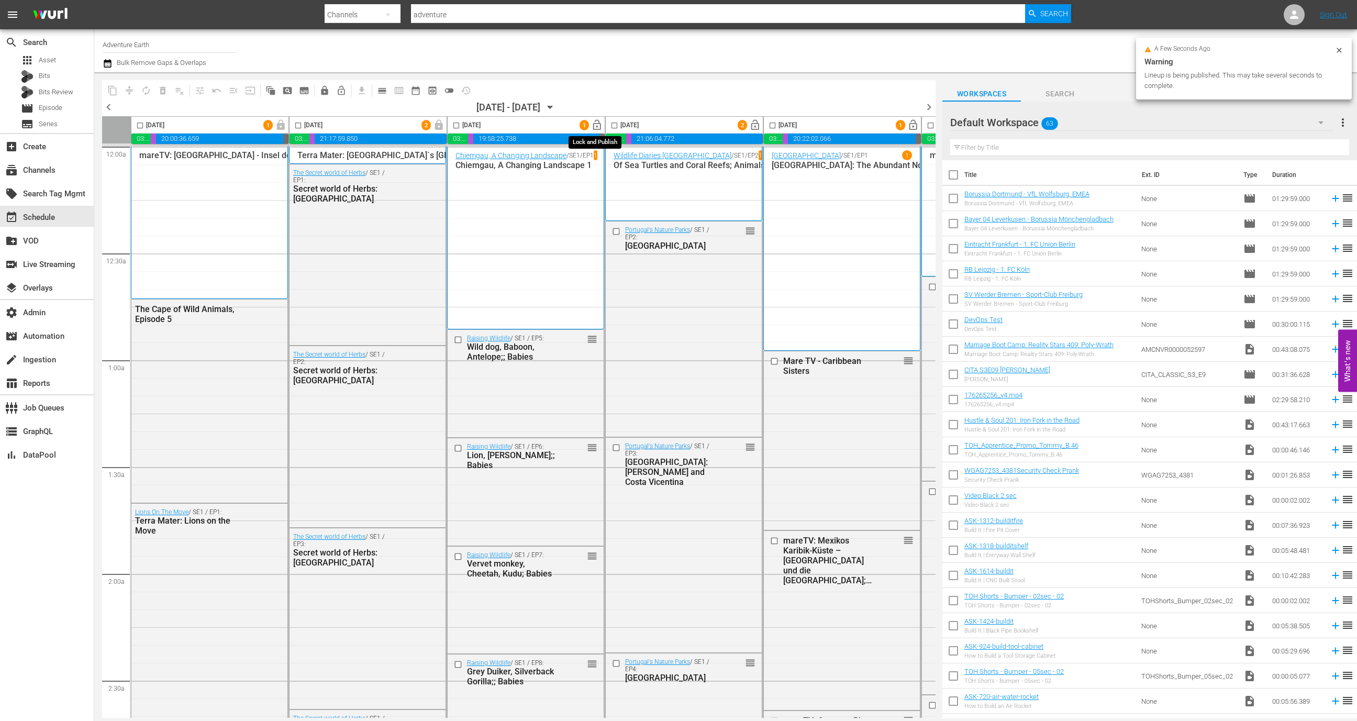
click at [596, 125] on span "lock_open" at bounding box center [597, 125] width 12 height 12
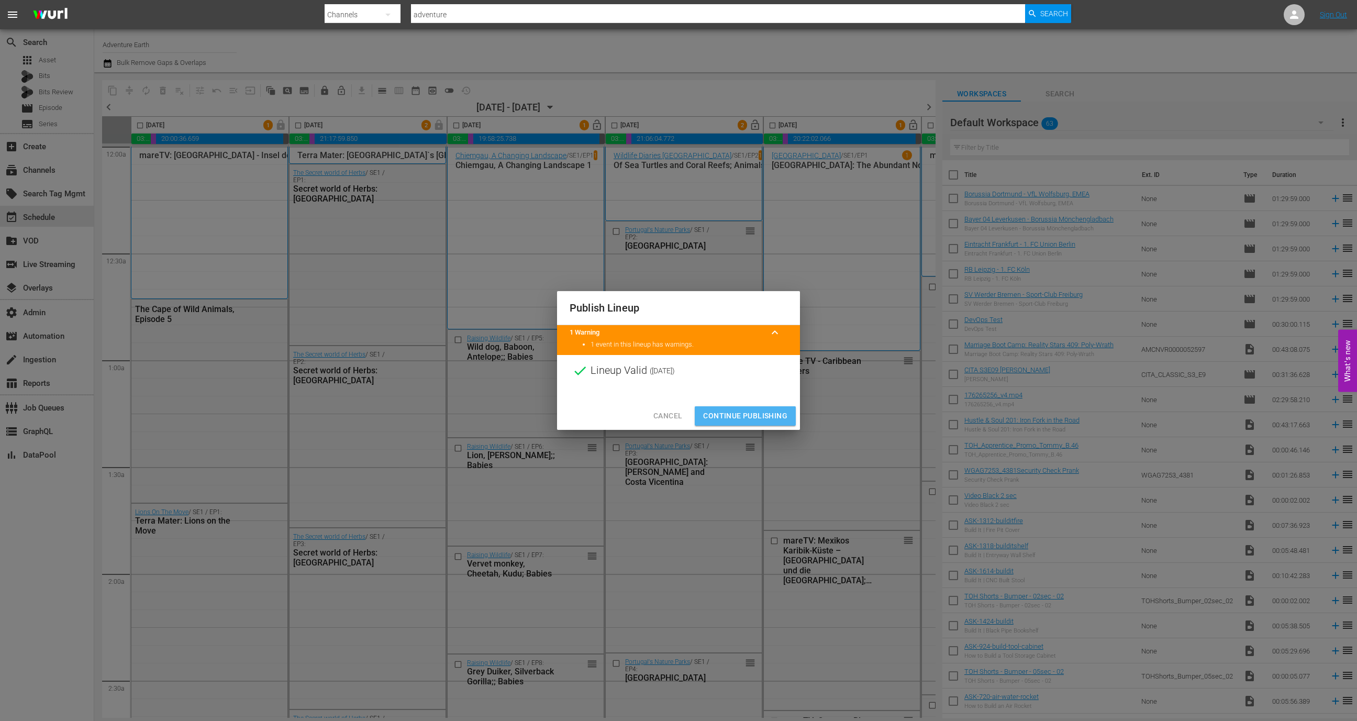
click at [754, 413] on span "Continue Publishing" at bounding box center [745, 415] width 84 height 13
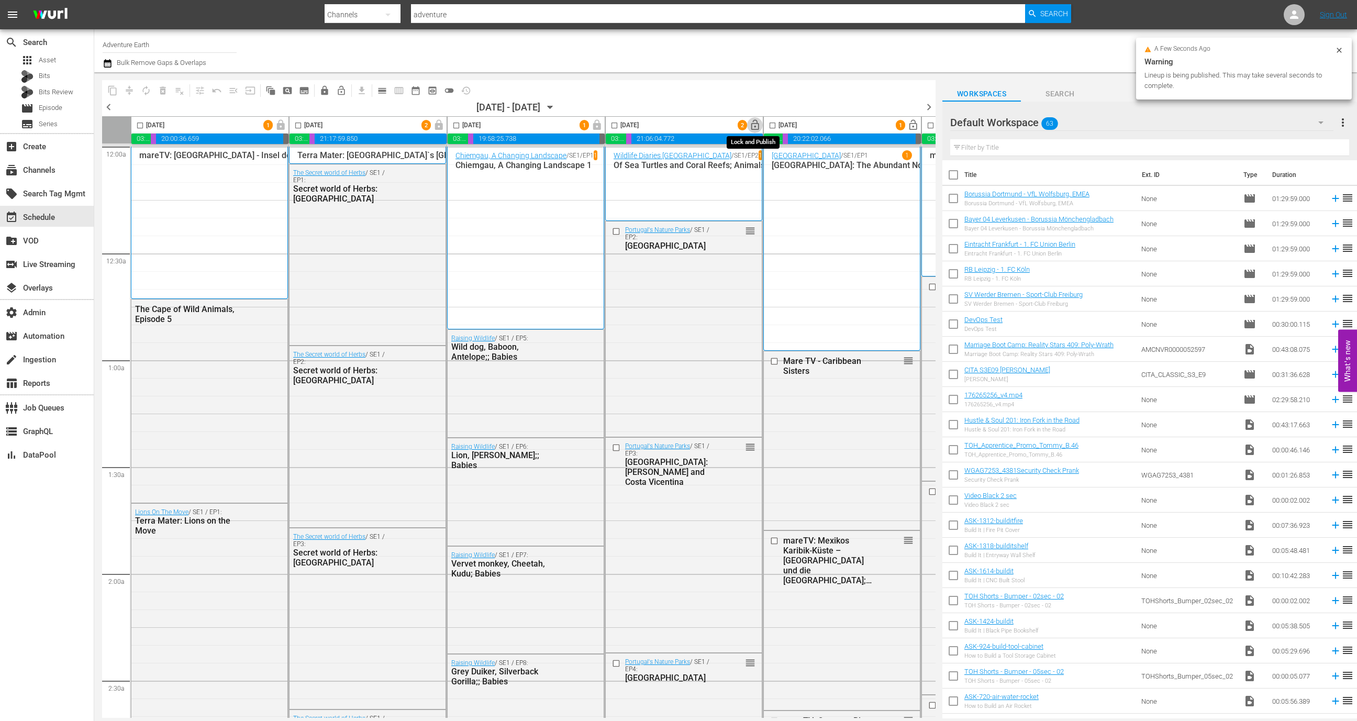
click at [756, 127] on span "lock_open" at bounding box center [755, 125] width 12 height 12
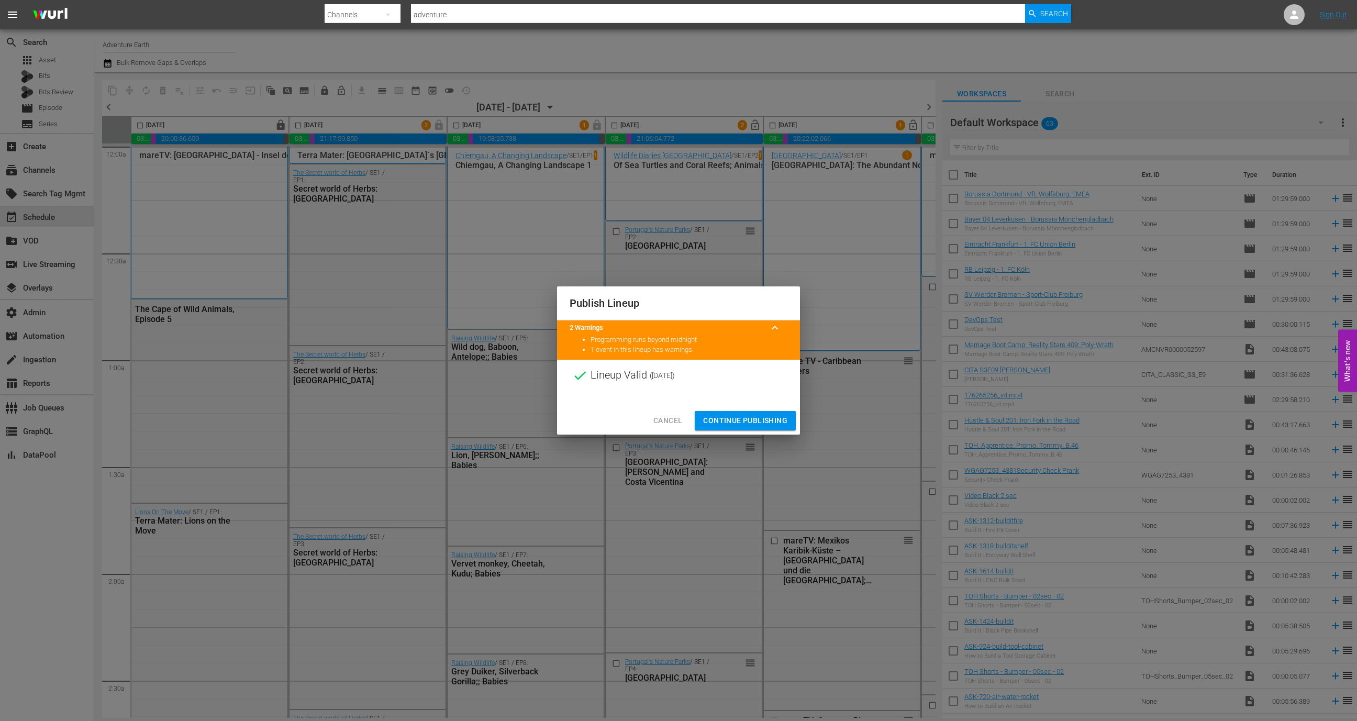
click at [745, 419] on span "Continue Publishing" at bounding box center [745, 420] width 84 height 13
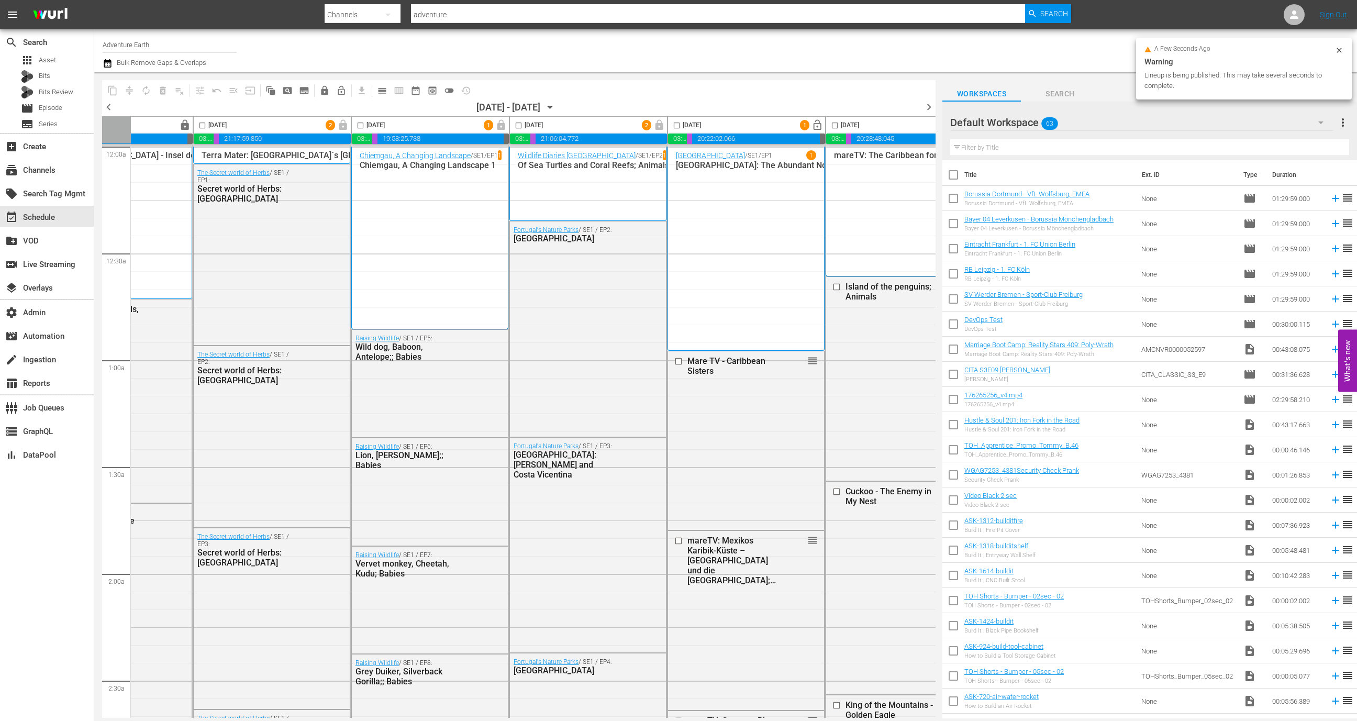
scroll to position [0, 251]
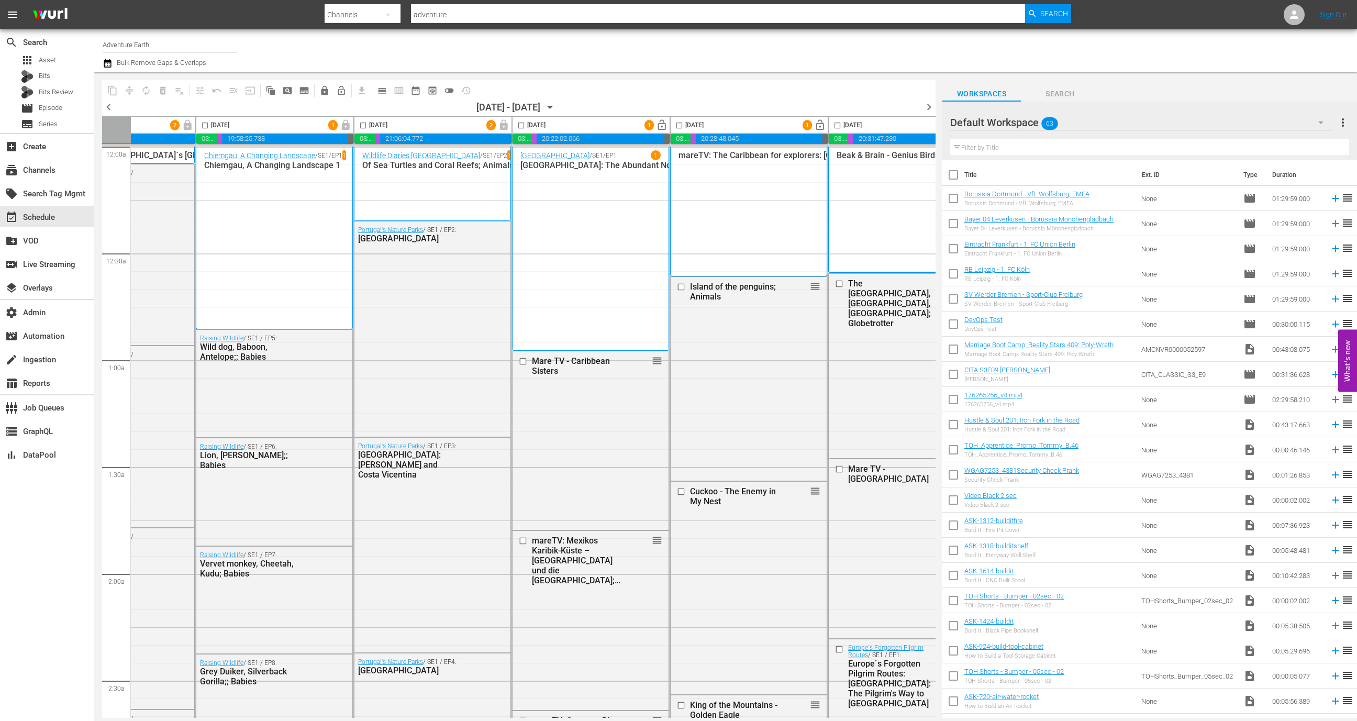
click at [656, 126] on span "lock_open" at bounding box center [662, 125] width 12 height 12
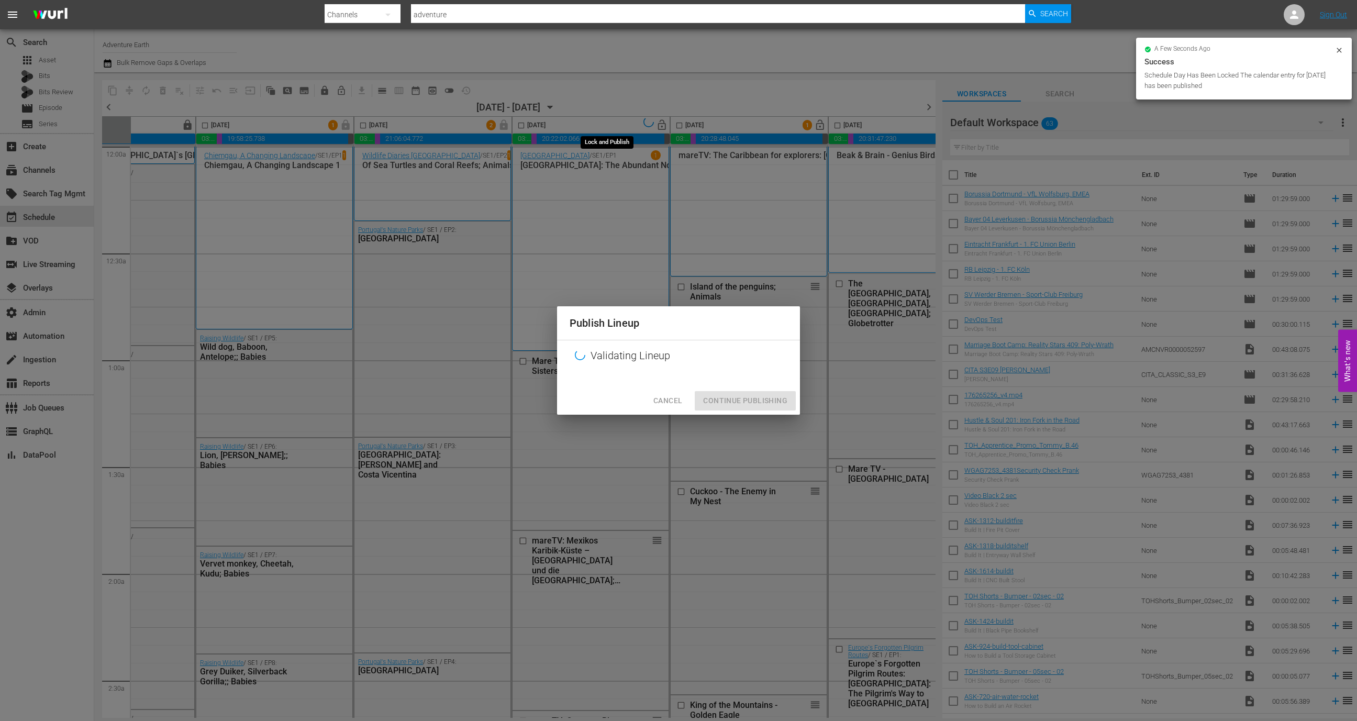
scroll to position [0, 304]
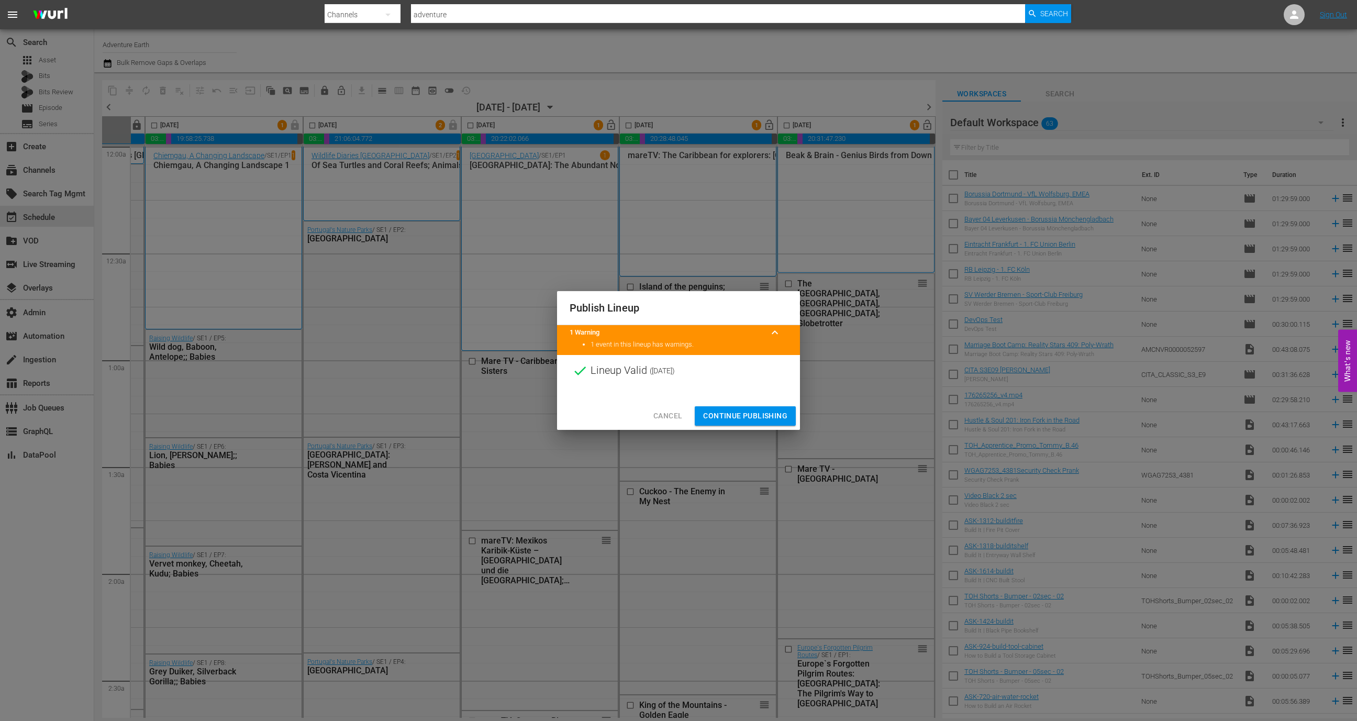
click at [745, 413] on span "Continue Publishing" at bounding box center [745, 415] width 84 height 13
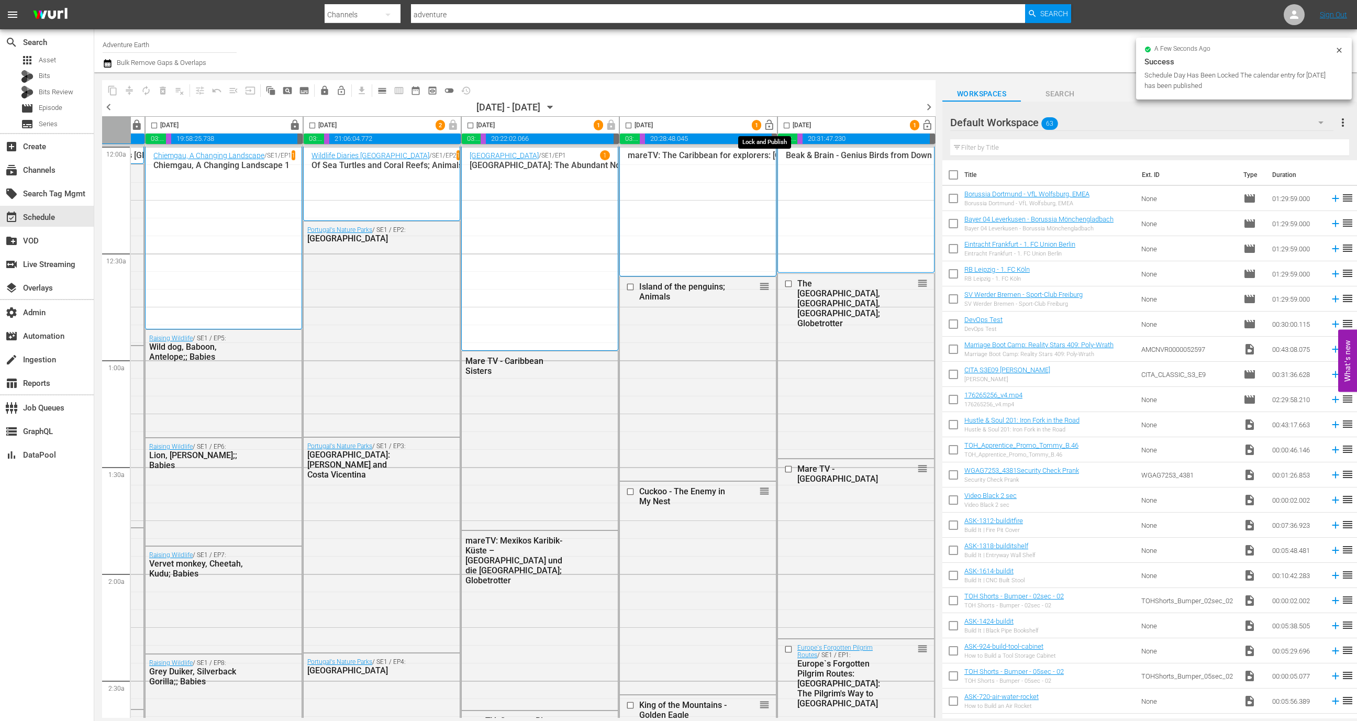
click at [765, 125] on span "lock_open" at bounding box center [769, 125] width 12 height 12
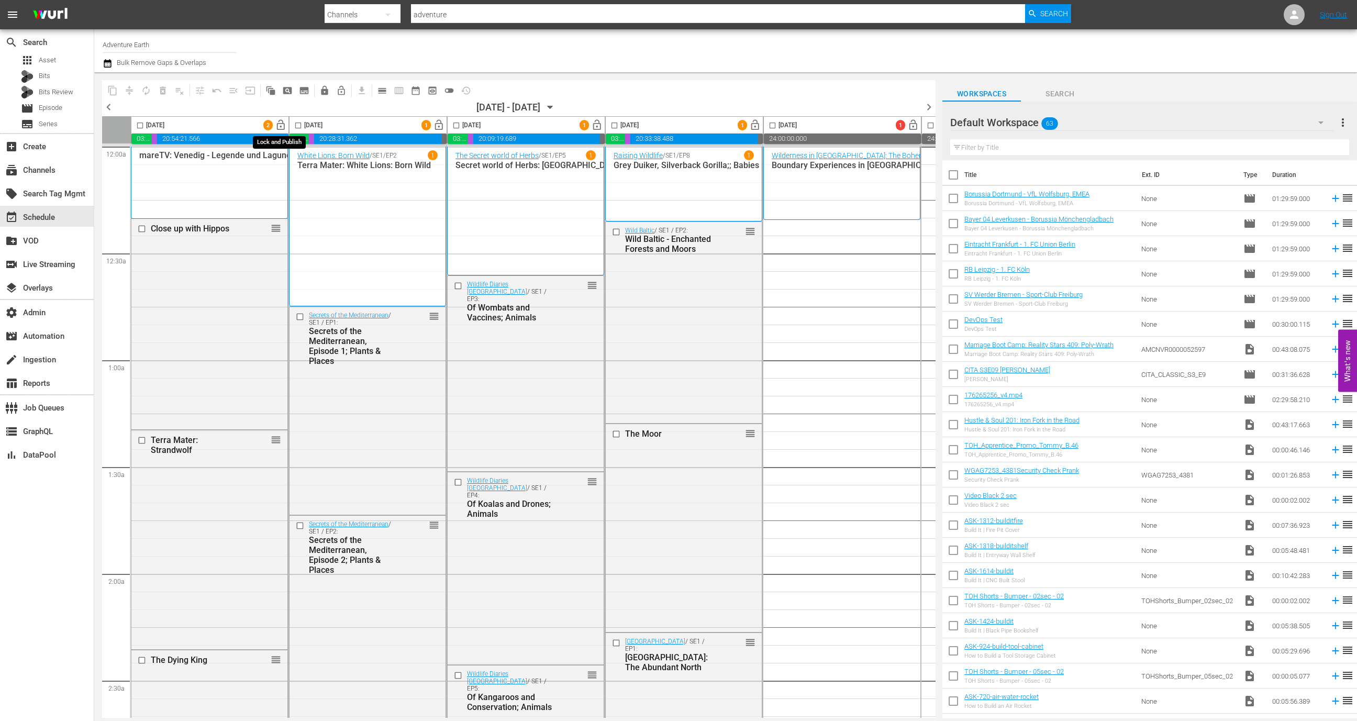
click at [278, 127] on span "lock_open" at bounding box center [281, 125] width 12 height 12
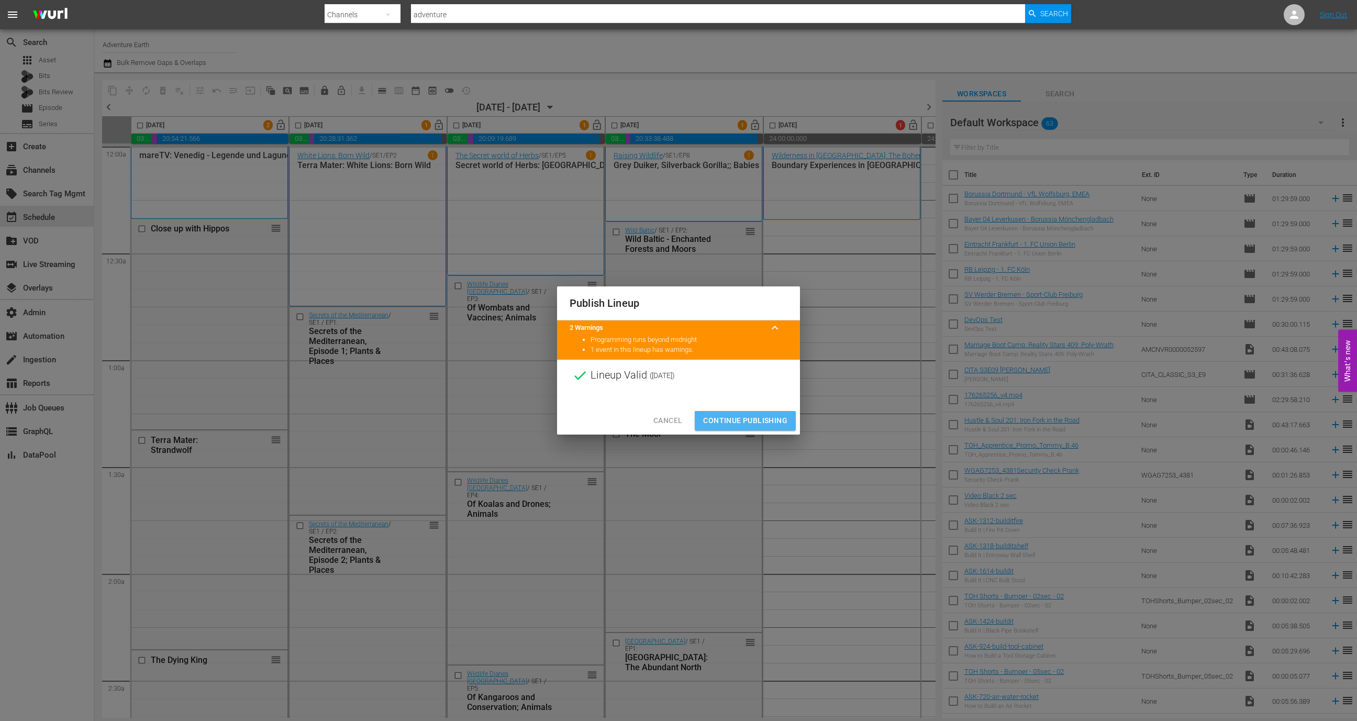
click at [756, 421] on span "Continue Publishing" at bounding box center [745, 420] width 84 height 13
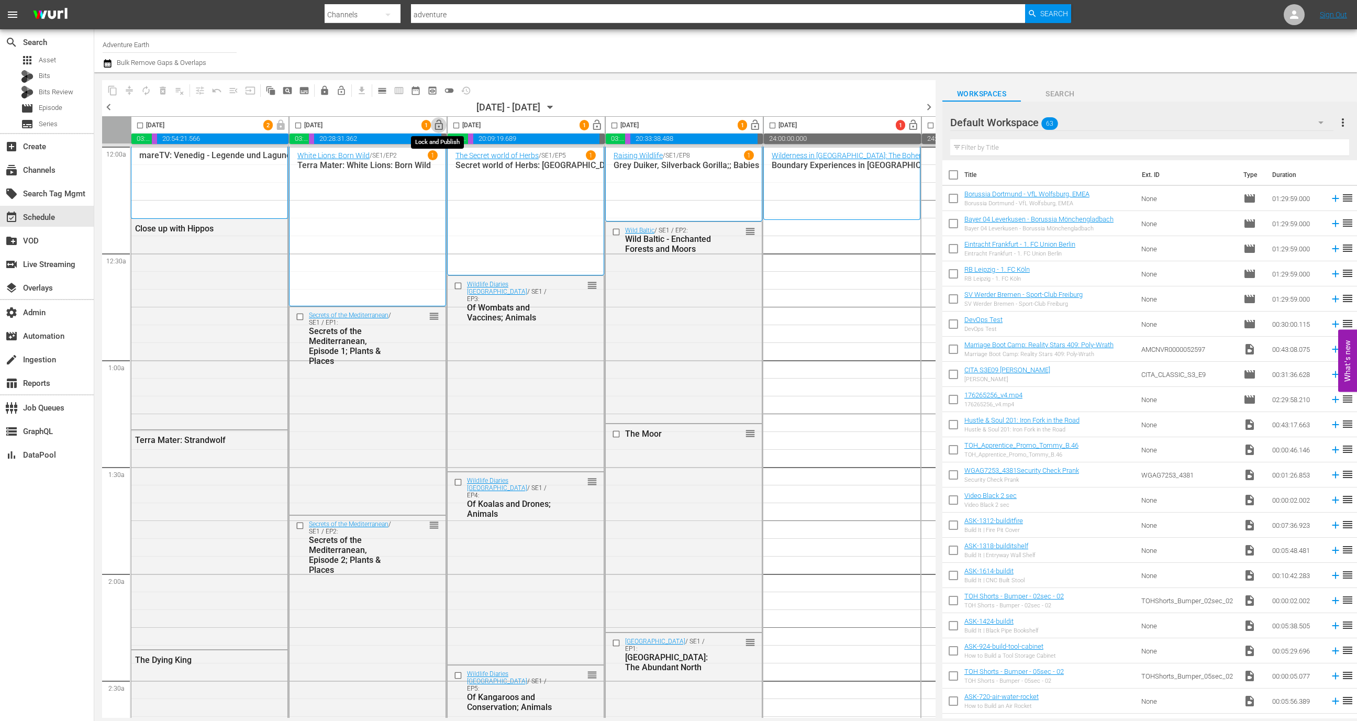
click at [438, 129] on span "lock_open" at bounding box center [439, 125] width 12 height 12
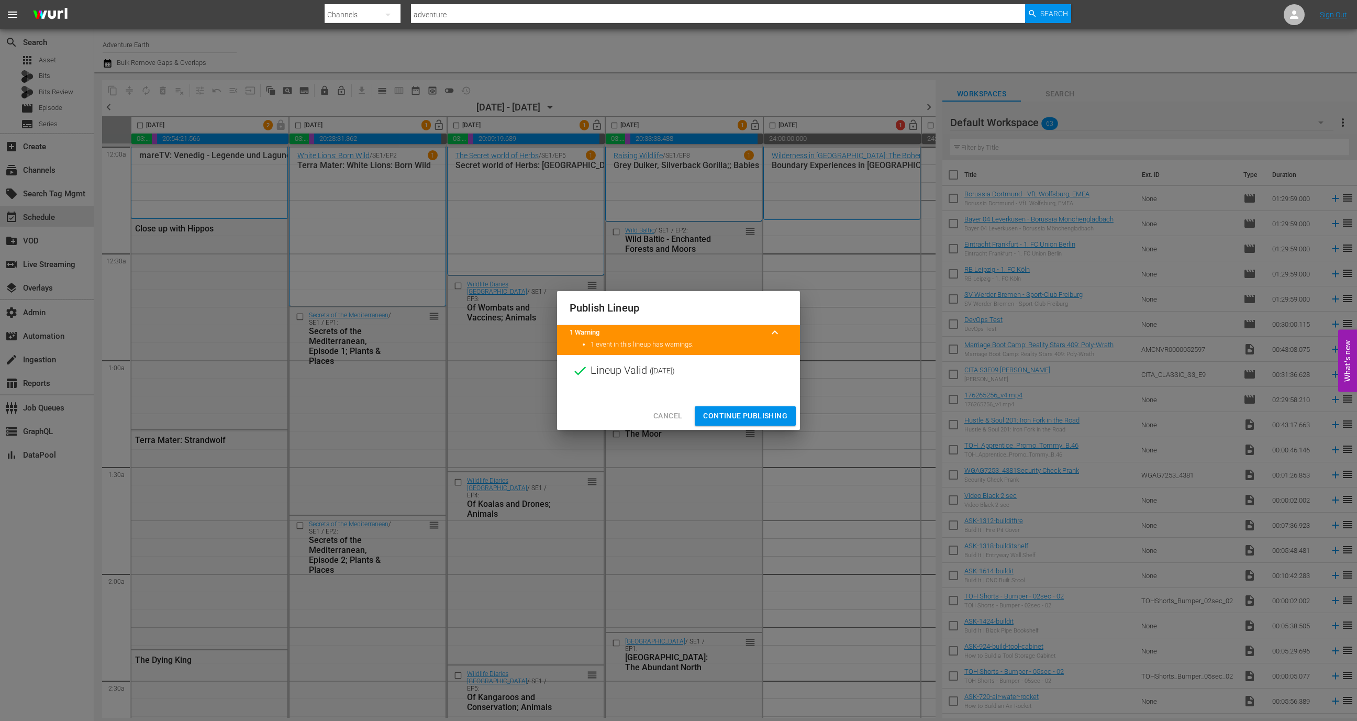
click at [732, 417] on span "Continue Publishing" at bounding box center [745, 415] width 84 height 13
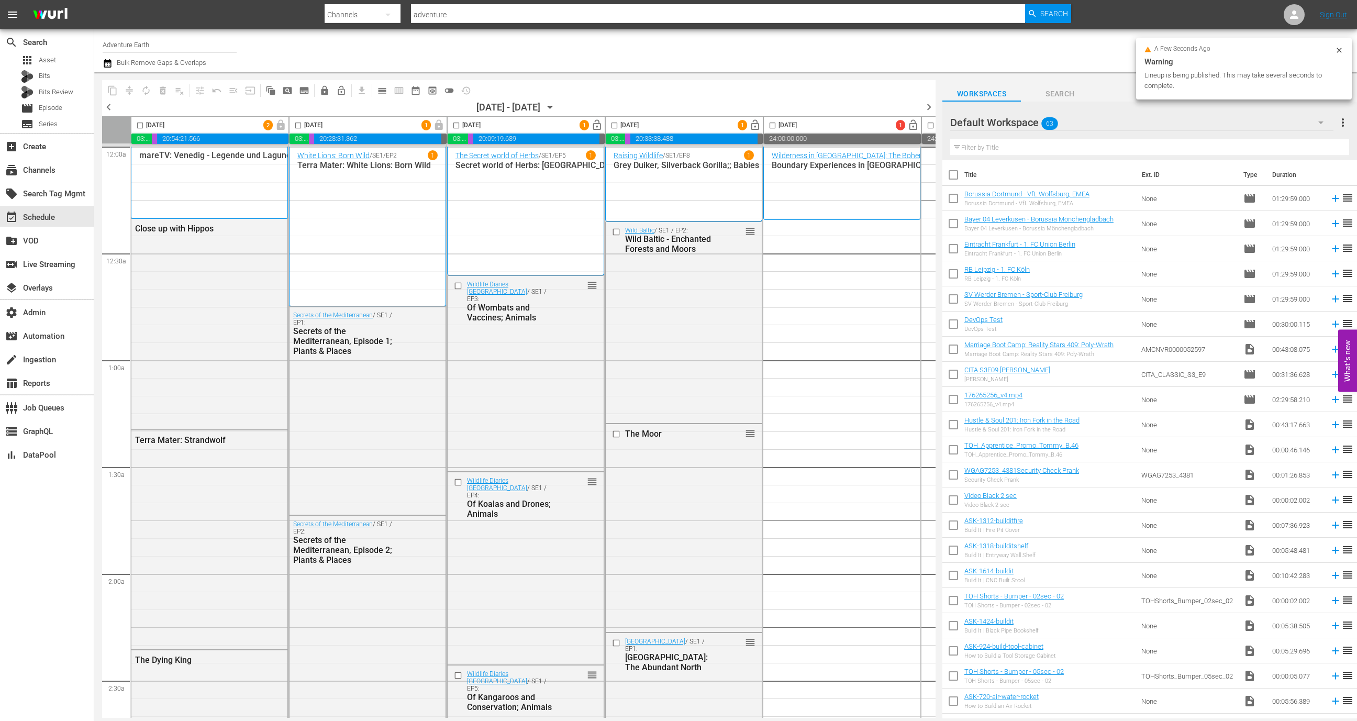
click at [595, 127] on span "lock_open" at bounding box center [597, 125] width 12 height 12
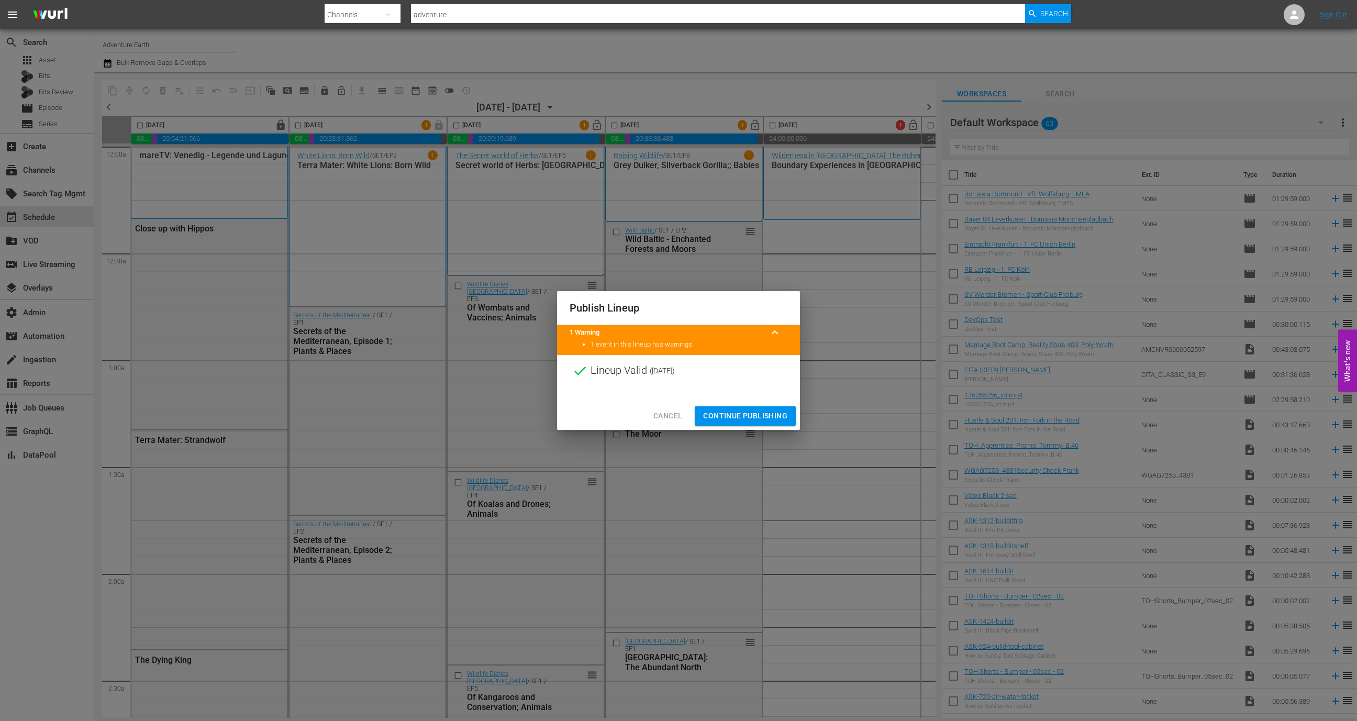
click at [763, 417] on span "Continue Publishing" at bounding box center [745, 415] width 84 height 13
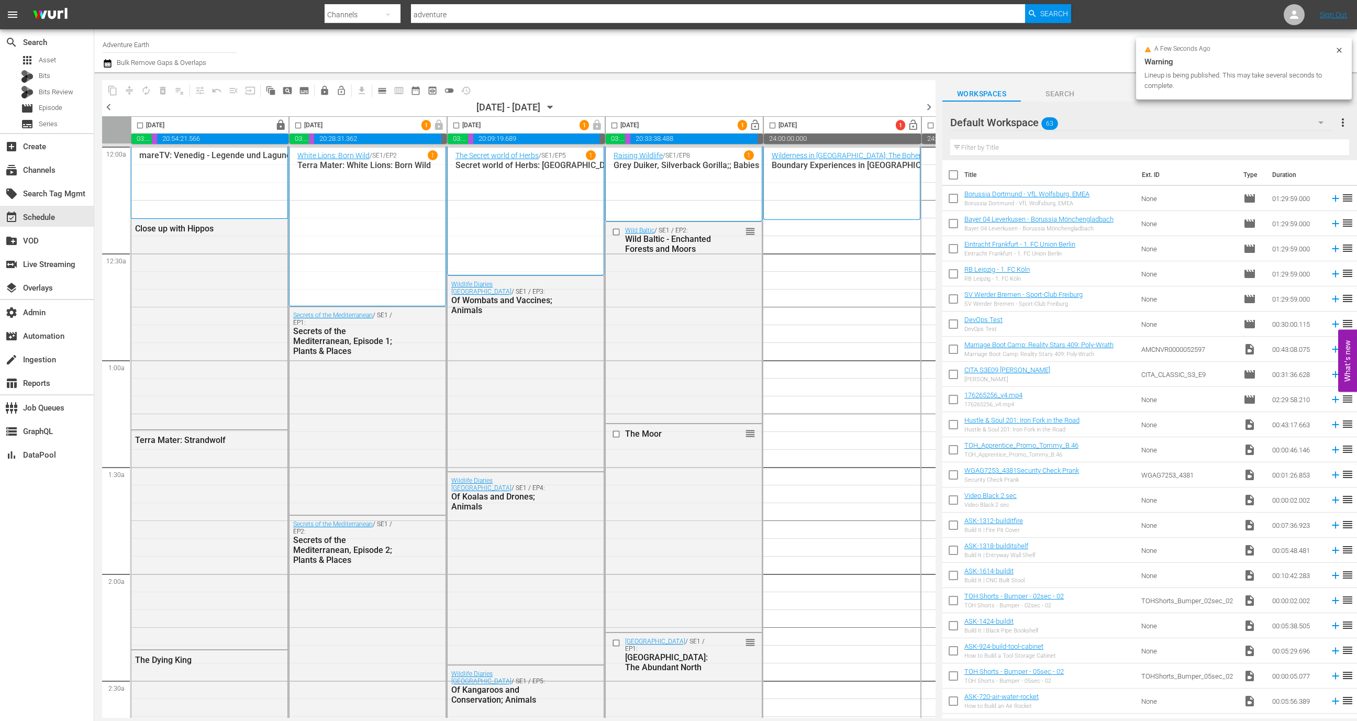
click at [753, 122] on span "lock_open" at bounding box center [755, 125] width 12 height 12
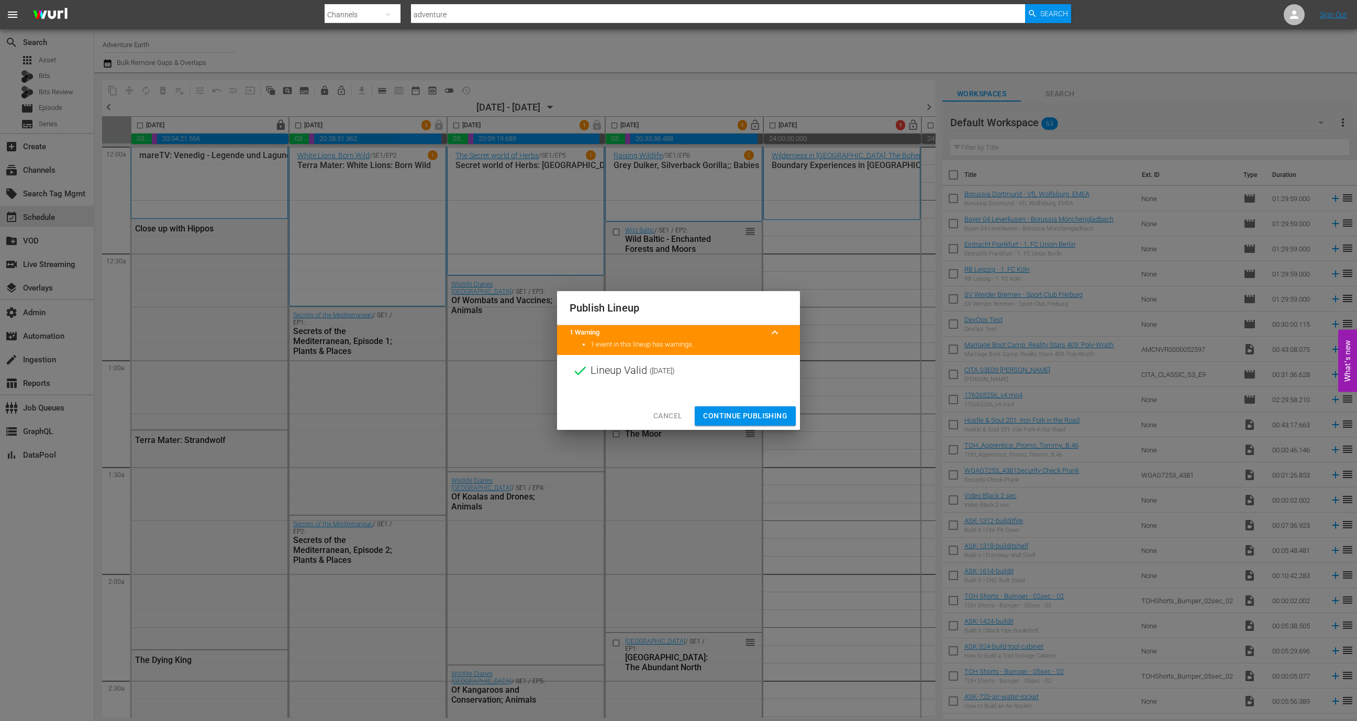
click at [774, 415] on span "Continue Publishing" at bounding box center [745, 415] width 84 height 13
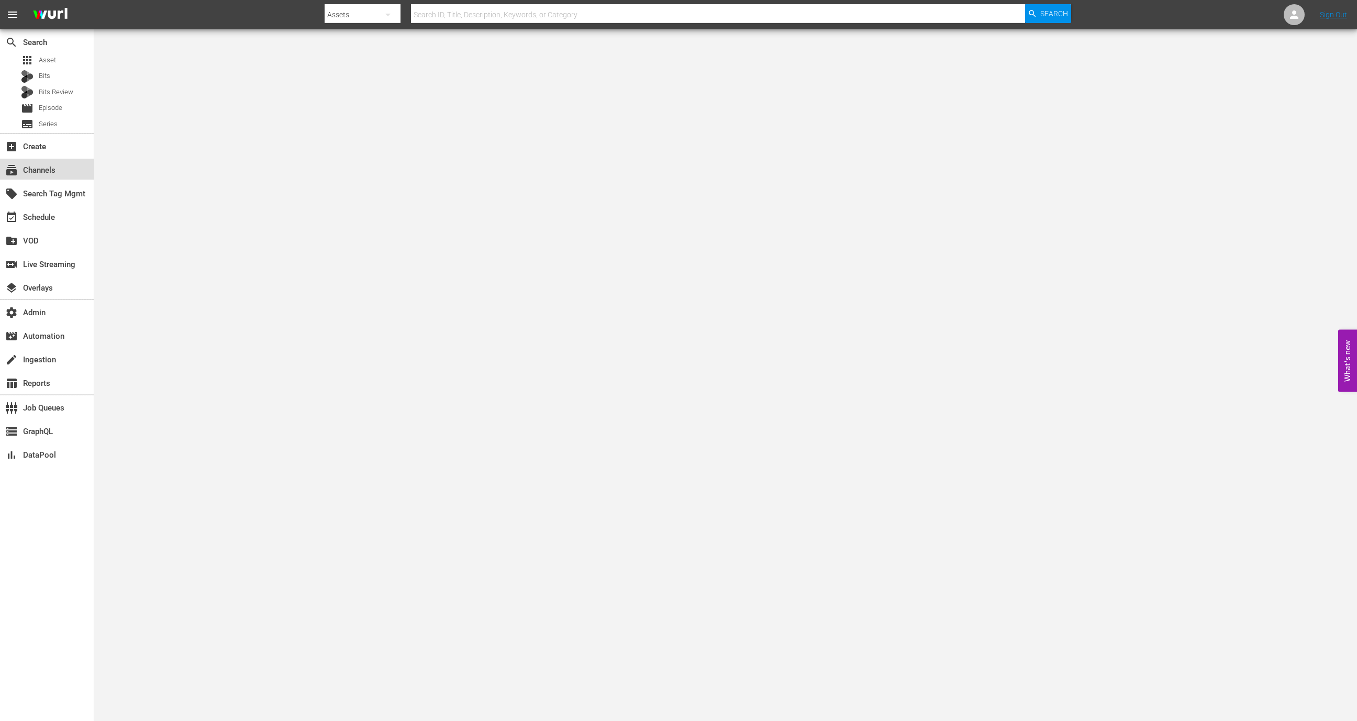
click at [38, 173] on div "subscriptions Channels" at bounding box center [29, 168] width 59 height 9
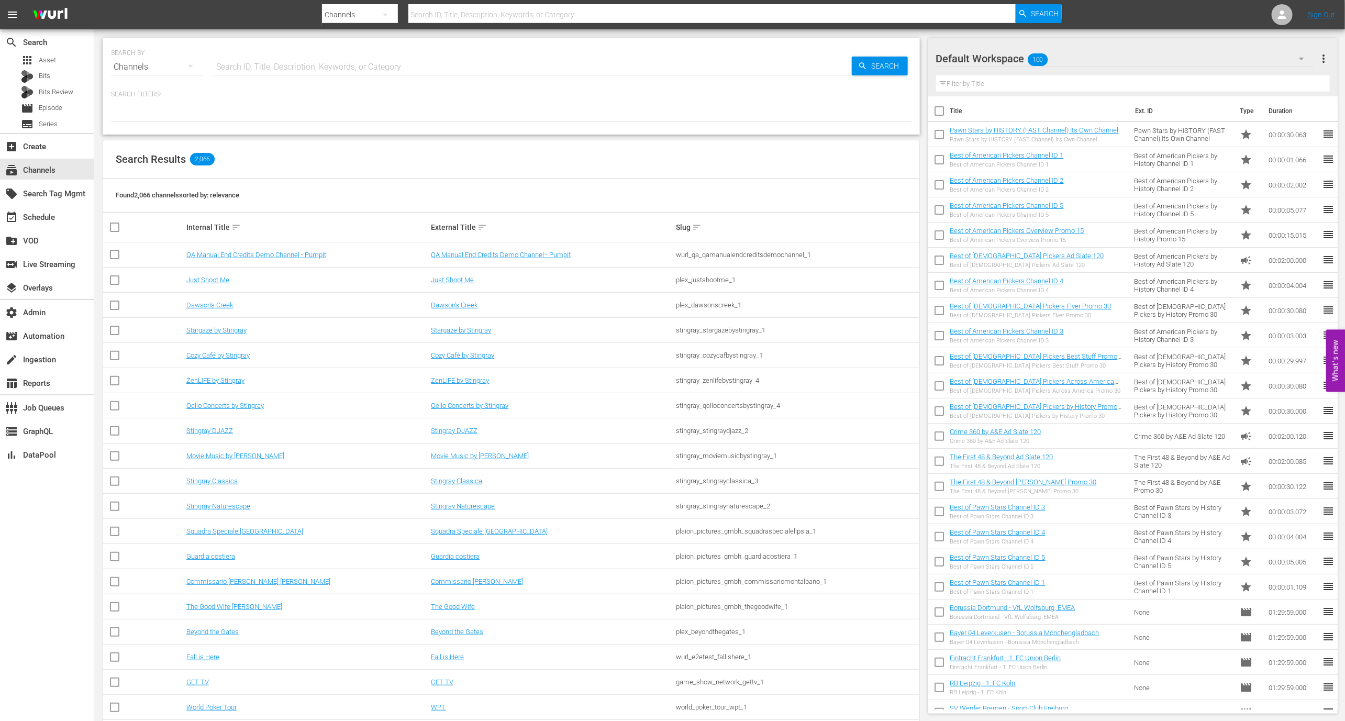
click at [270, 68] on input "text" at bounding box center [533, 66] width 638 height 25
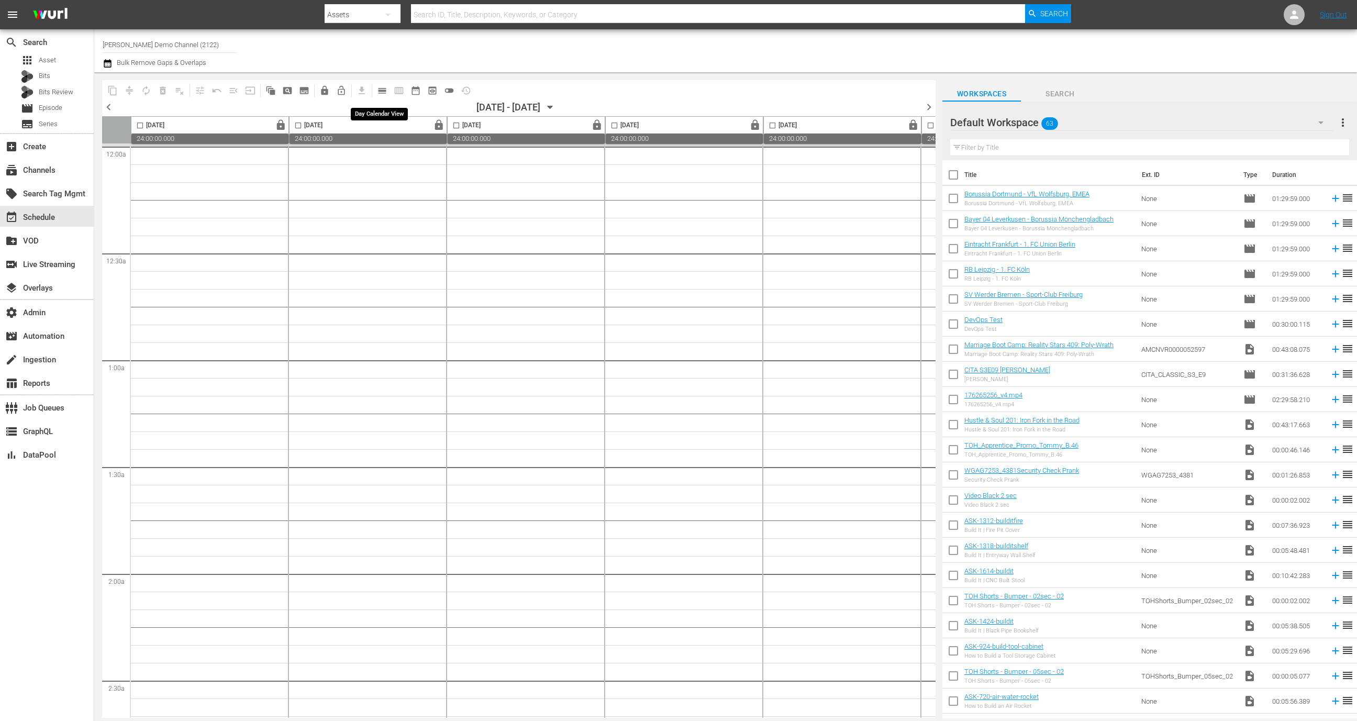
click at [382, 88] on span "calendar_view_day_outlined" at bounding box center [382, 90] width 10 height 10
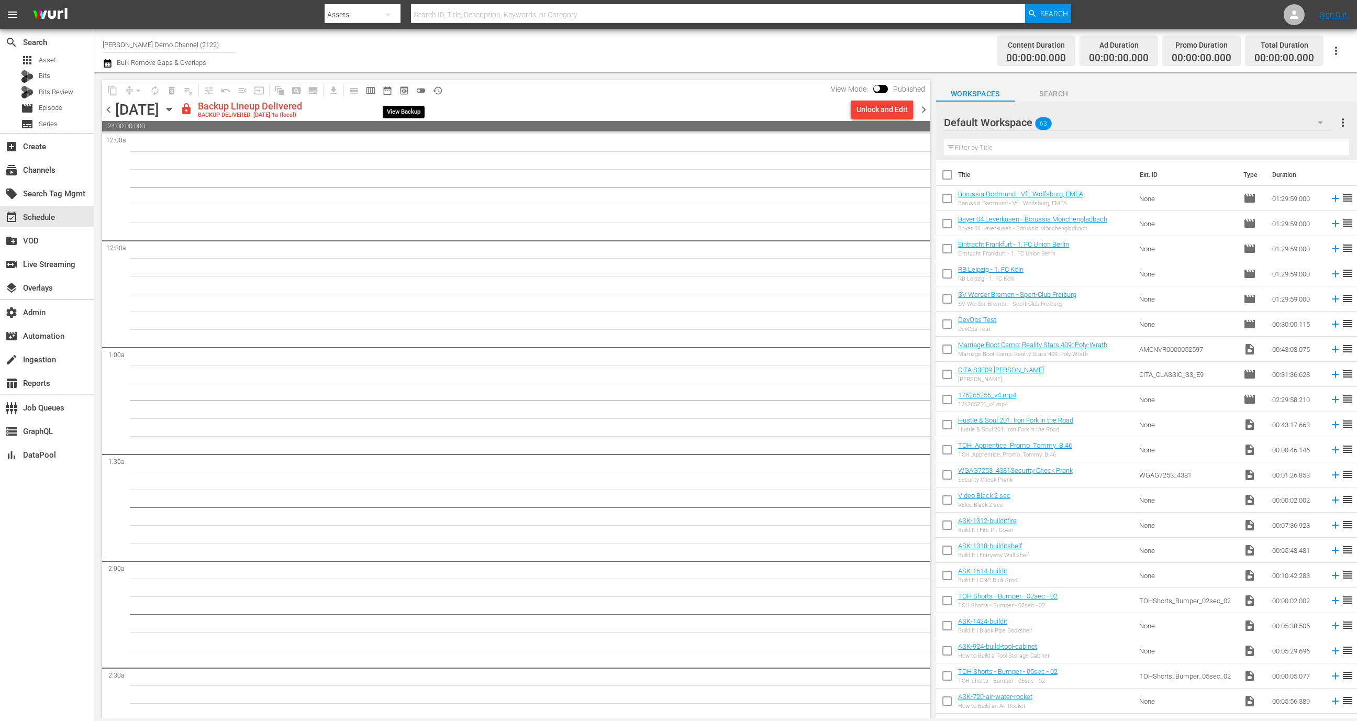
click at [402, 89] on span "preview_outlined" at bounding box center [404, 90] width 10 height 10
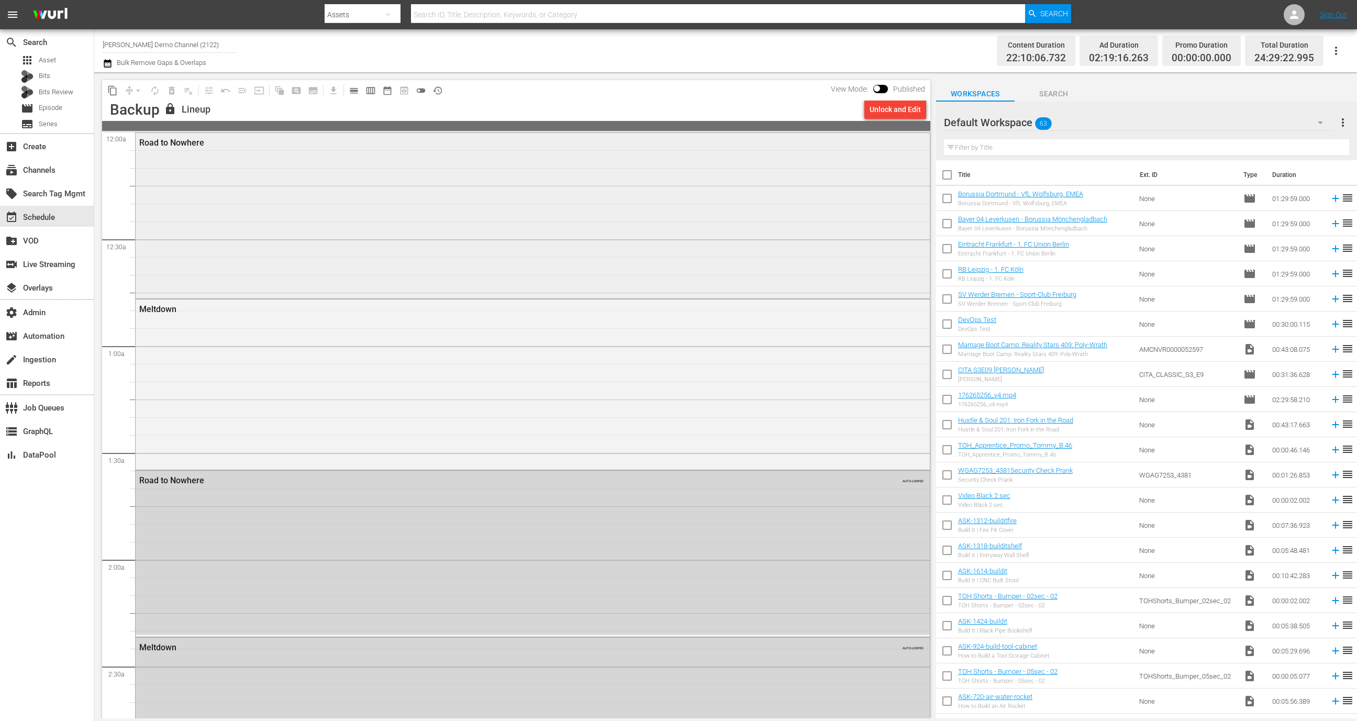
click at [458, 229] on div "Road to Nowhere" at bounding box center [533, 215] width 794 height 164
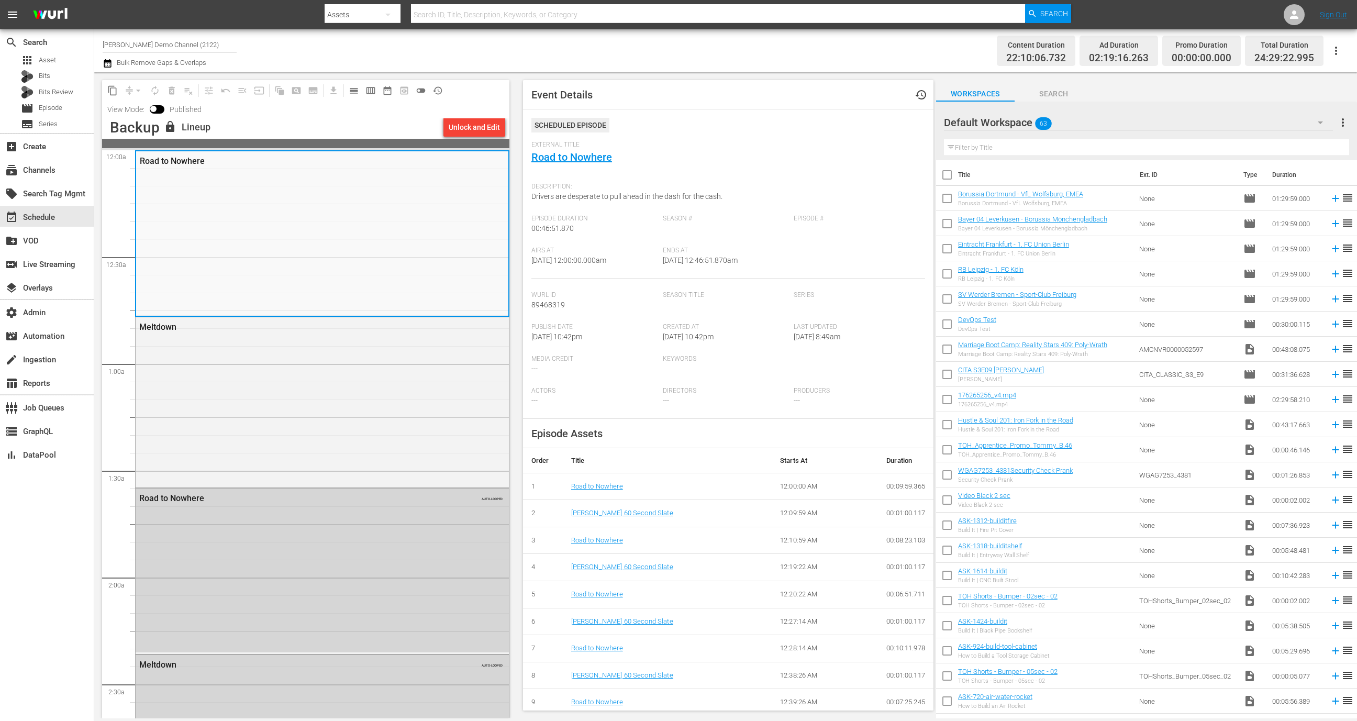
click at [609, 480] on td "Road to Nowhere" at bounding box center [667, 486] width 209 height 27
click at [609, 486] on link "Road to Nowhere" at bounding box center [597, 486] width 52 height 8
click at [586, 483] on link "Road to Nowhere" at bounding box center [597, 486] width 52 height 8
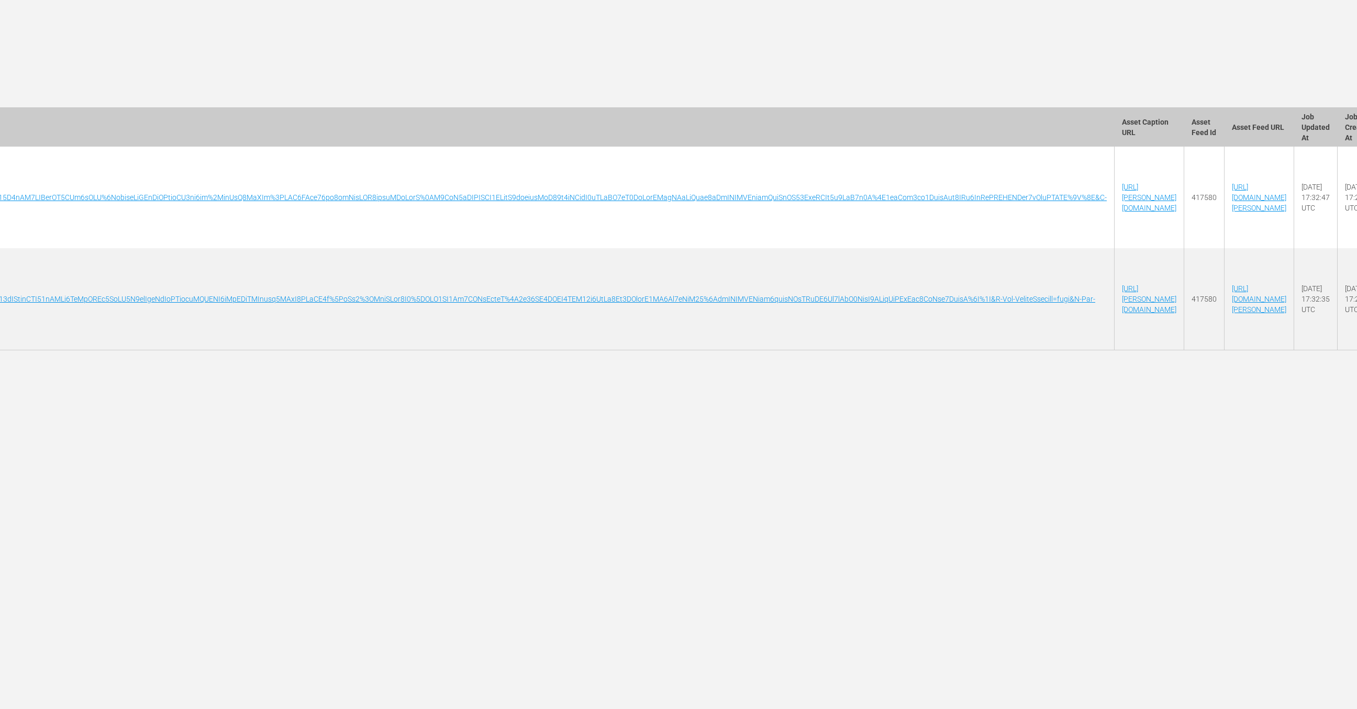
scroll to position [0, 3073]
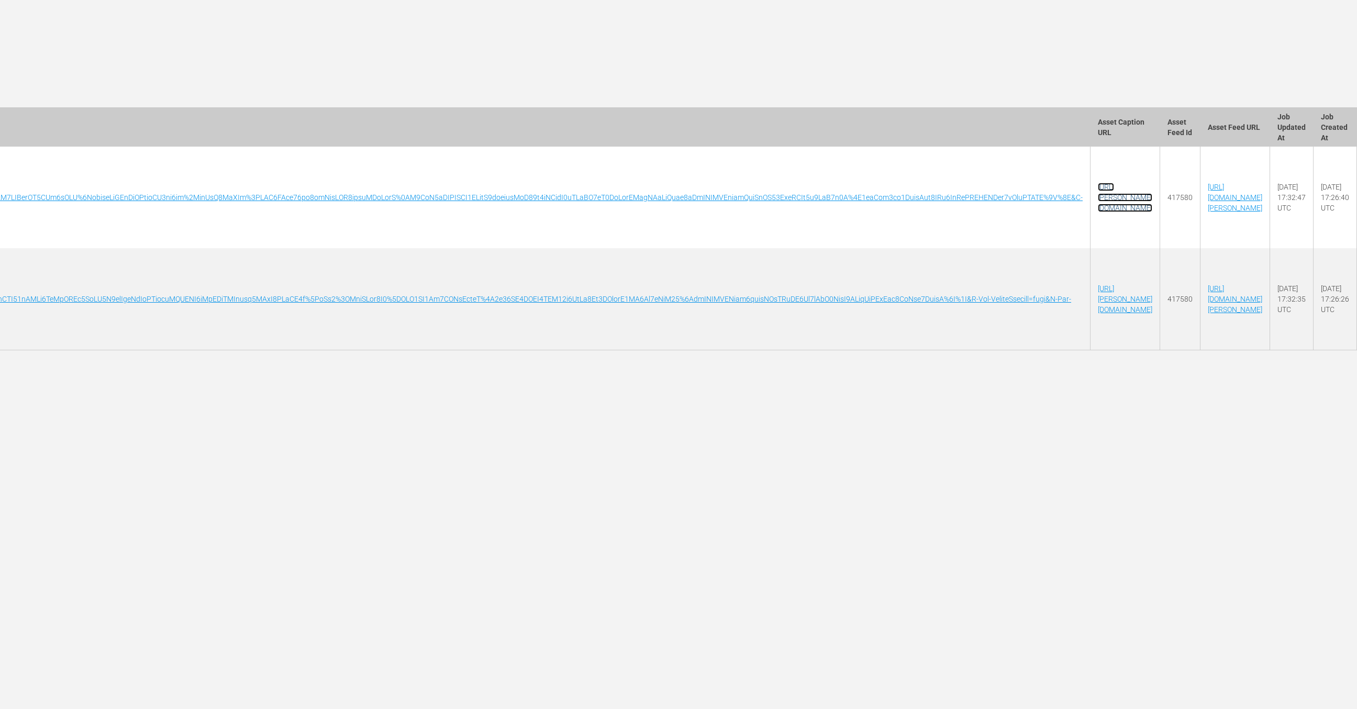
click at [1098, 198] on link "[URL][PERSON_NAME][DOMAIN_NAME]" at bounding box center [1125, 197] width 54 height 29
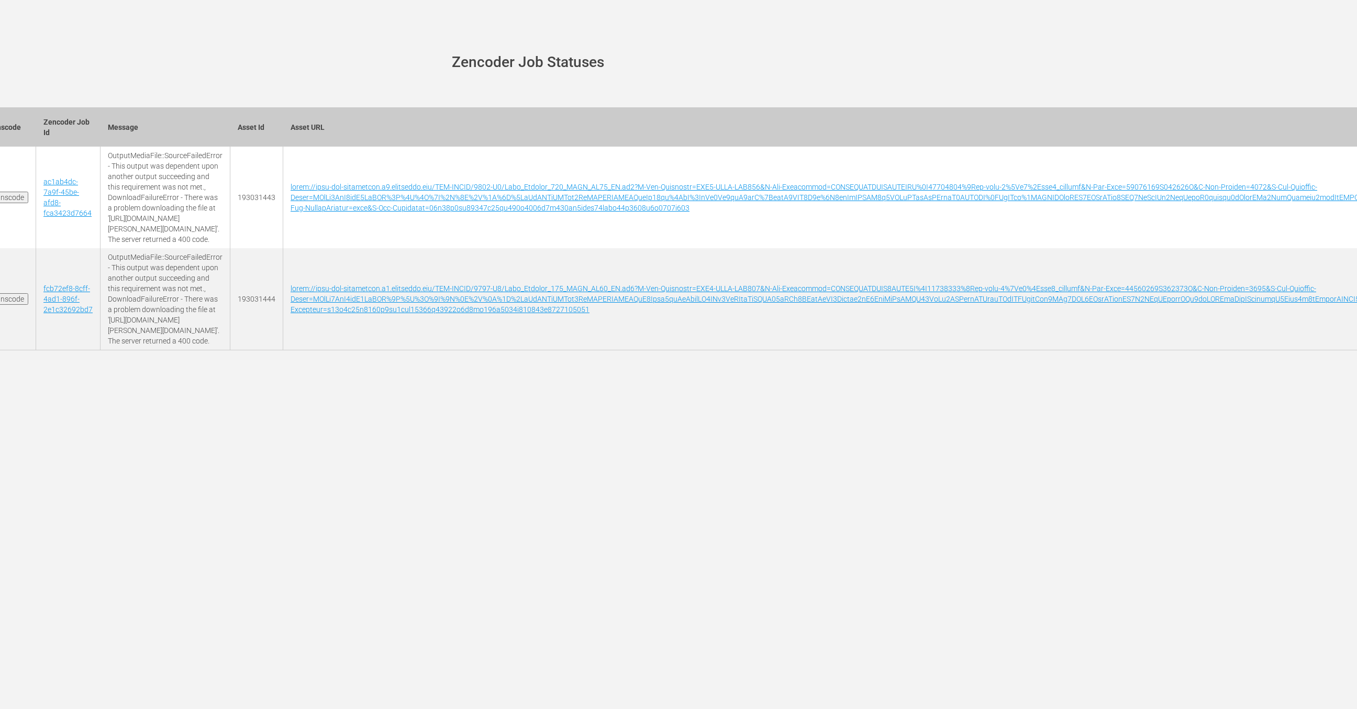
scroll to position [0, 0]
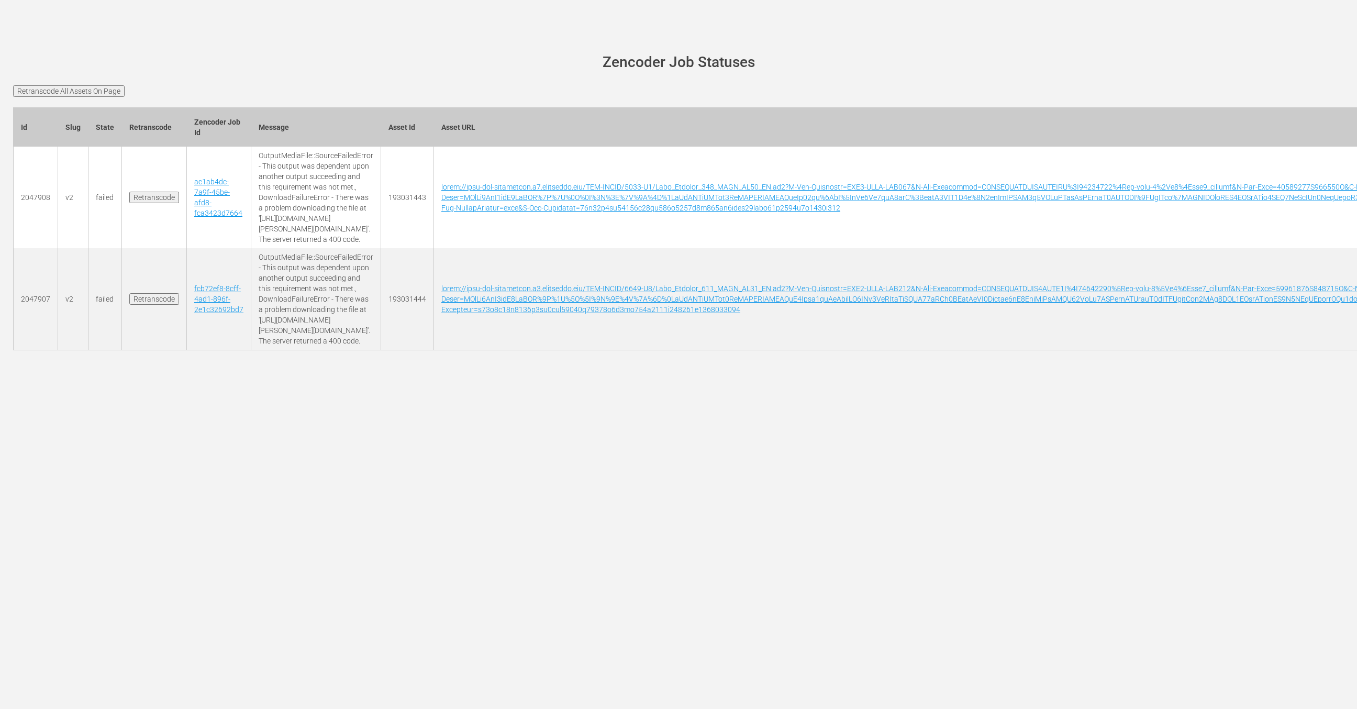
click at [99, 91] on input "Retranscode All Assets On Page" at bounding box center [68, 91] width 111 height 12
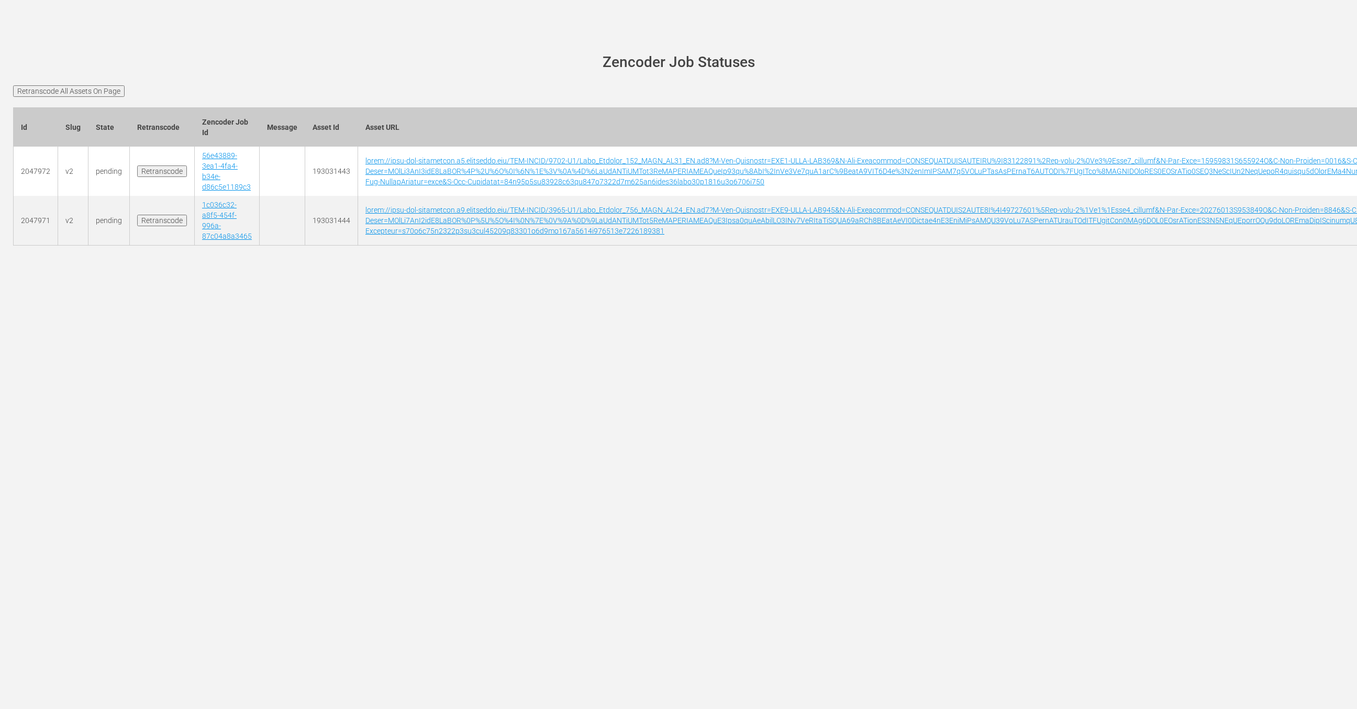
click at [230, 174] on td "56e43889-3ea1-4fa4-b34e-d86c5e1189c3" at bounding box center [227, 171] width 65 height 49
click at [222, 176] on td "56e43889-3ea1-4fa4-b34e-d86c5e1189c3" at bounding box center [227, 171] width 65 height 49
click at [220, 185] on link "56e43889-3ea1-4fa4-b34e-d86c5e1189c3" at bounding box center [226, 171] width 49 height 40
click at [315, 166] on td "193031443" at bounding box center [331, 171] width 53 height 49
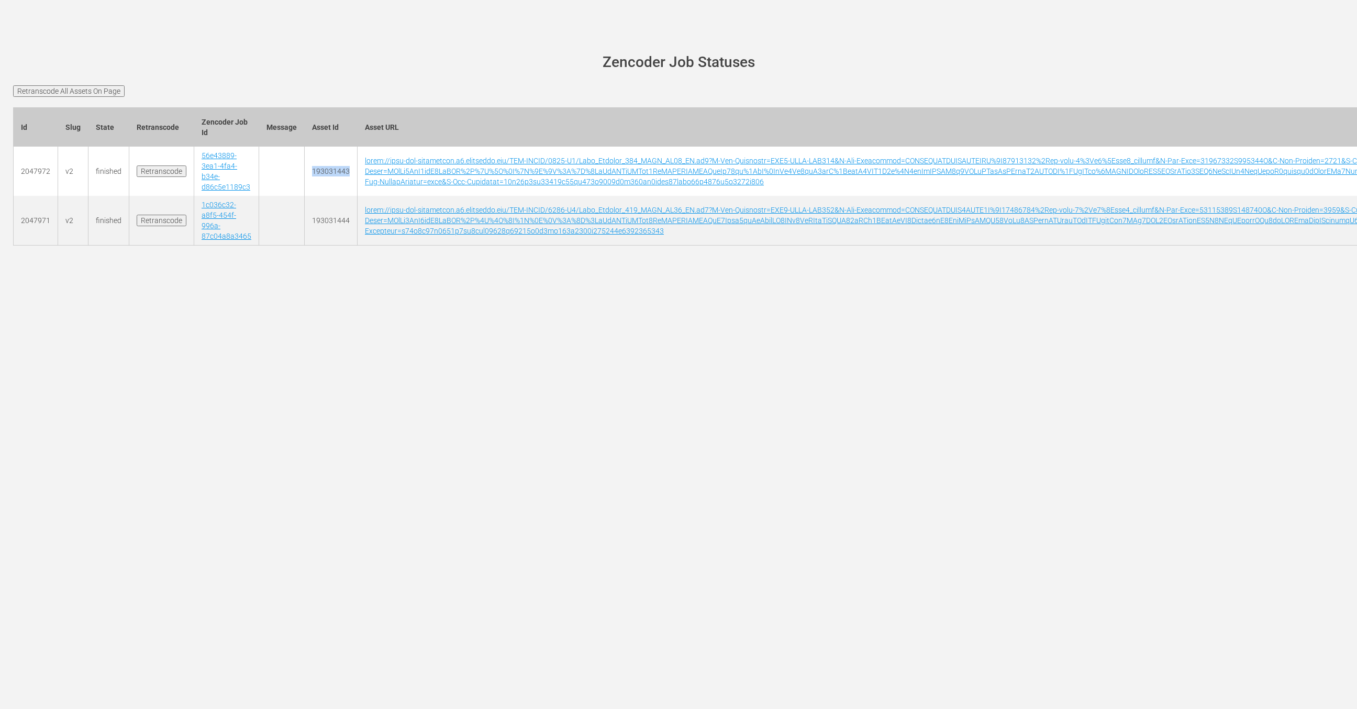
copy td "193031443"
